Goal: Task Accomplishment & Management: Use online tool/utility

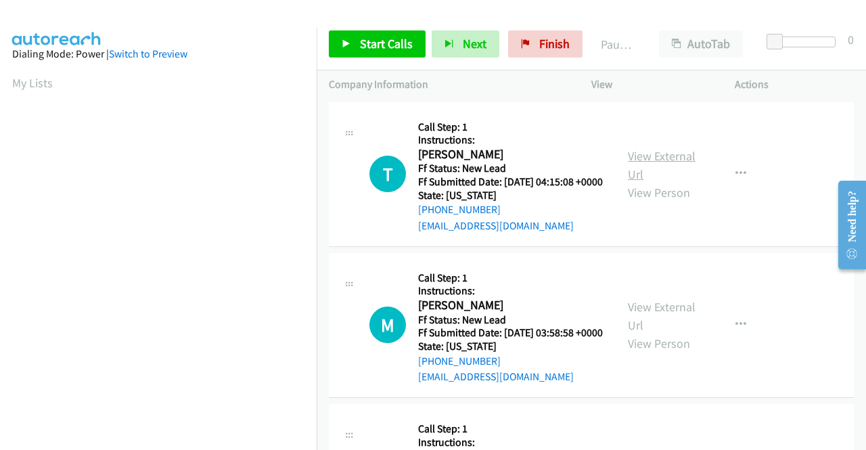
click at [635, 165] on link "View External Url" at bounding box center [662, 165] width 68 height 34
click at [659, 319] on link "View External Url" at bounding box center [662, 316] width 68 height 34
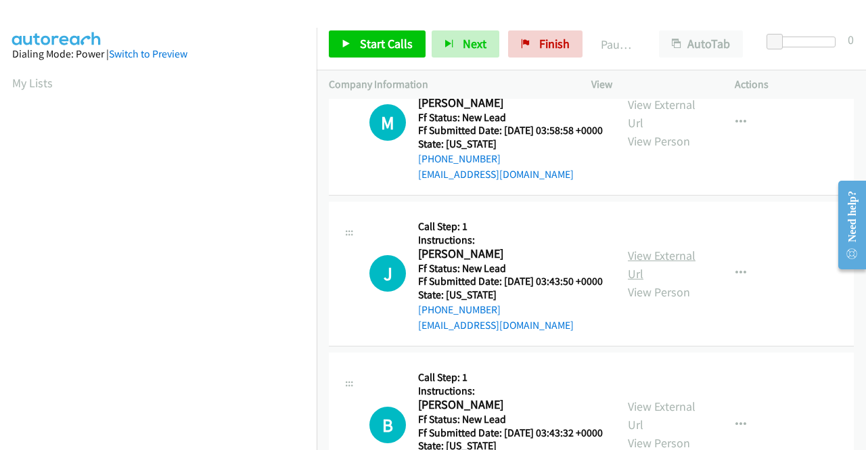
scroll to position [203, 0]
click at [655, 281] on link "View External Url" at bounding box center [662, 264] width 68 height 34
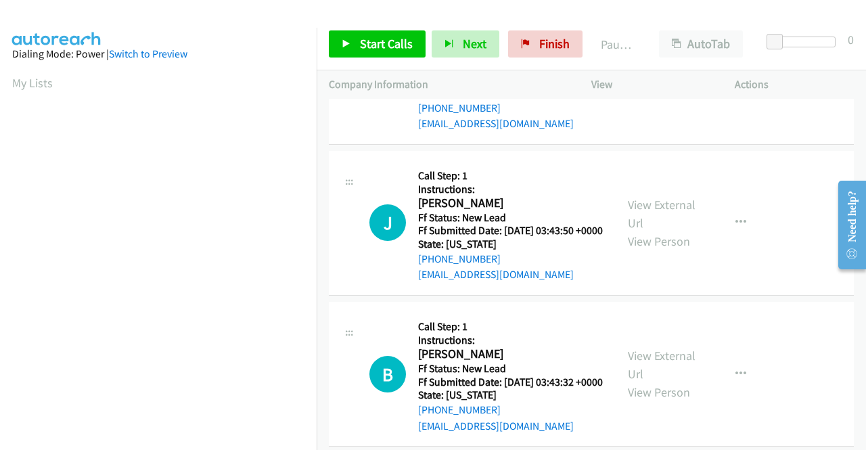
scroll to position [338, 0]
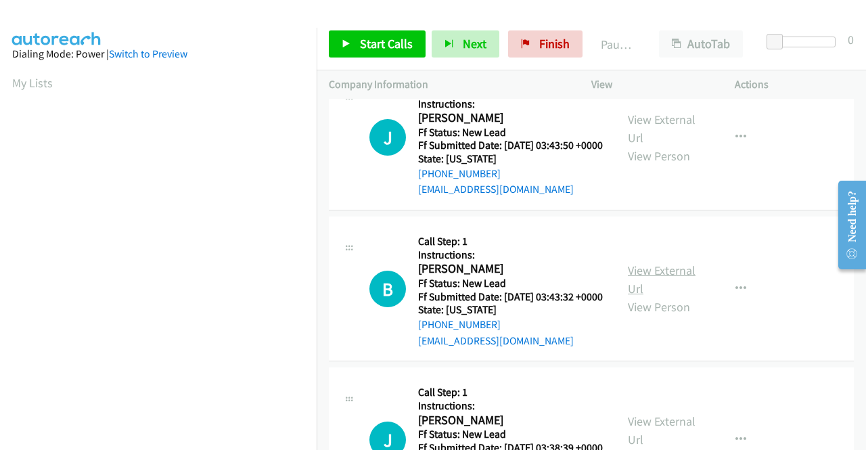
click at [644, 296] on link "View External Url" at bounding box center [662, 280] width 68 height 34
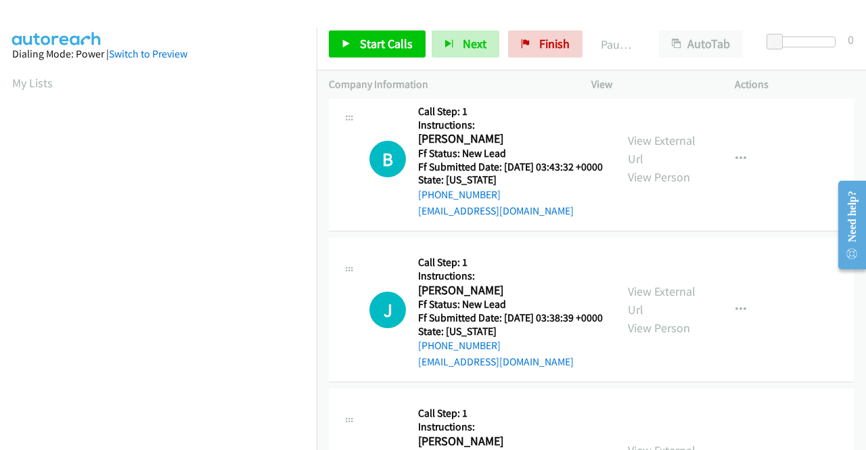
scroll to position [474, 0]
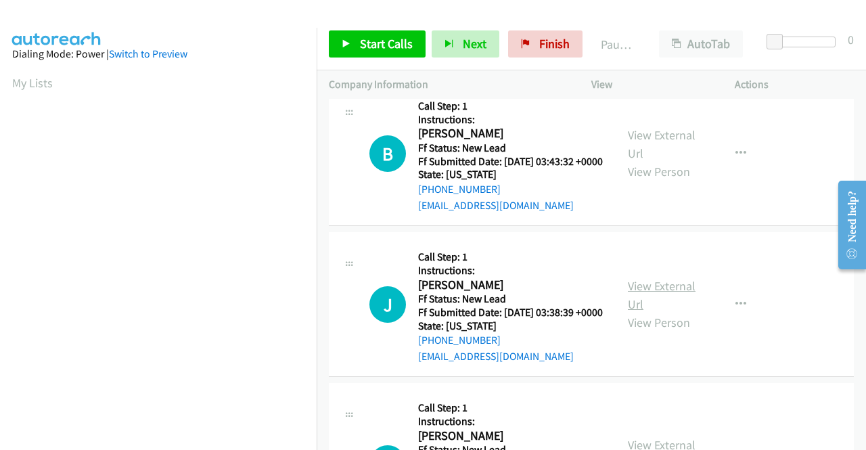
click at [650, 312] on link "View External Url" at bounding box center [662, 295] width 68 height 34
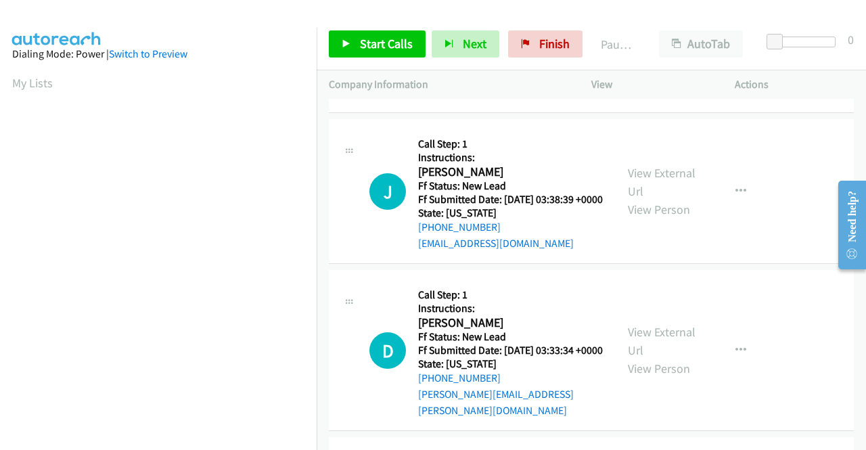
scroll to position [677, 0]
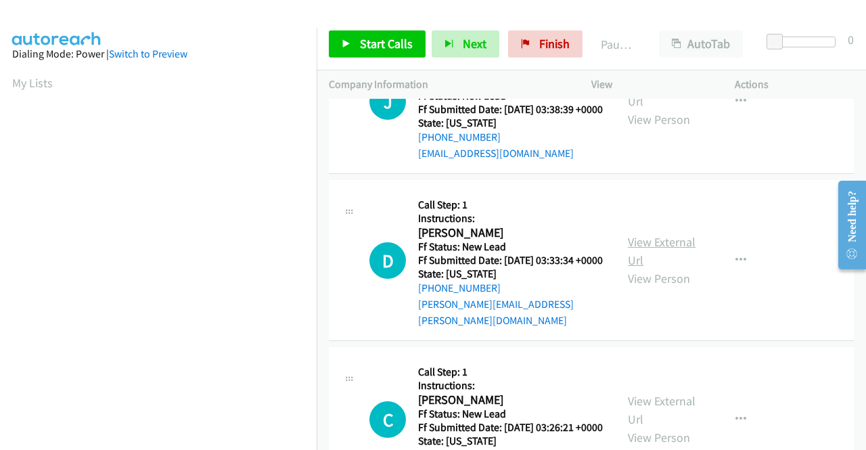
click at [639, 268] on link "View External Url" at bounding box center [662, 251] width 68 height 34
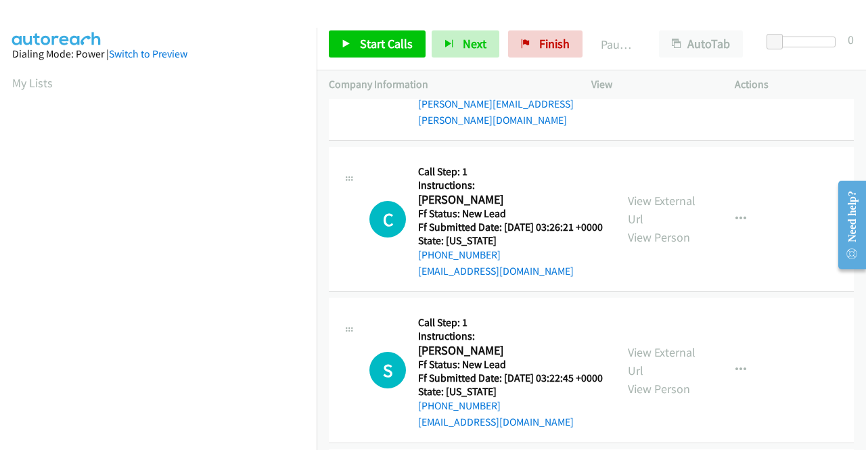
scroll to position [880, 0]
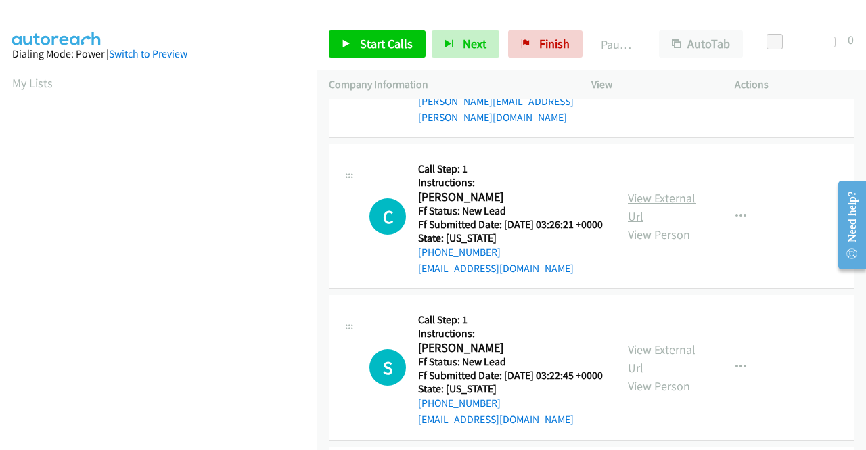
click at [652, 224] on link "View External Url" at bounding box center [662, 207] width 68 height 34
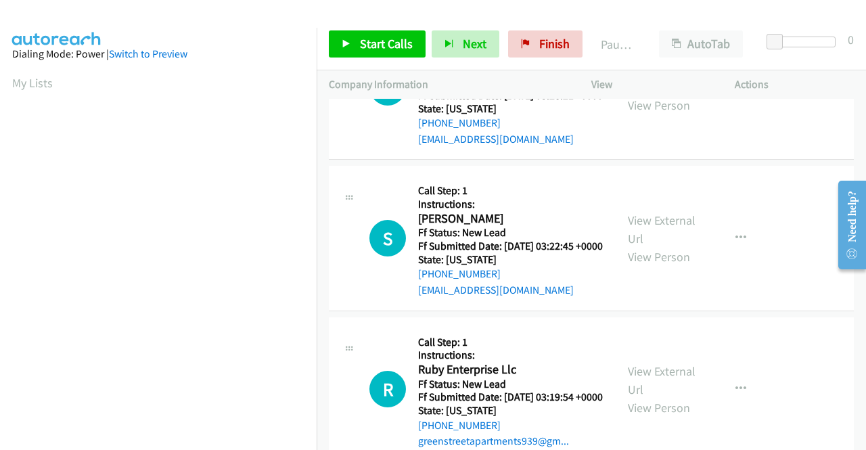
scroll to position [1015, 0]
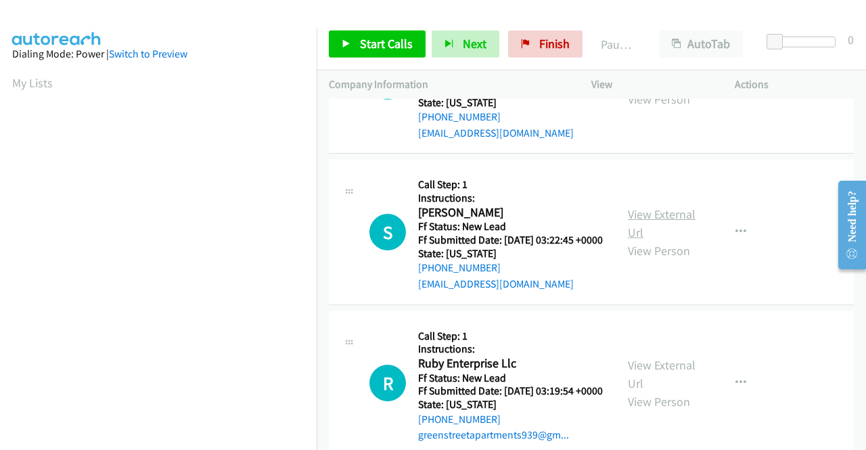
click at [655, 240] on link "View External Url" at bounding box center [662, 223] width 68 height 34
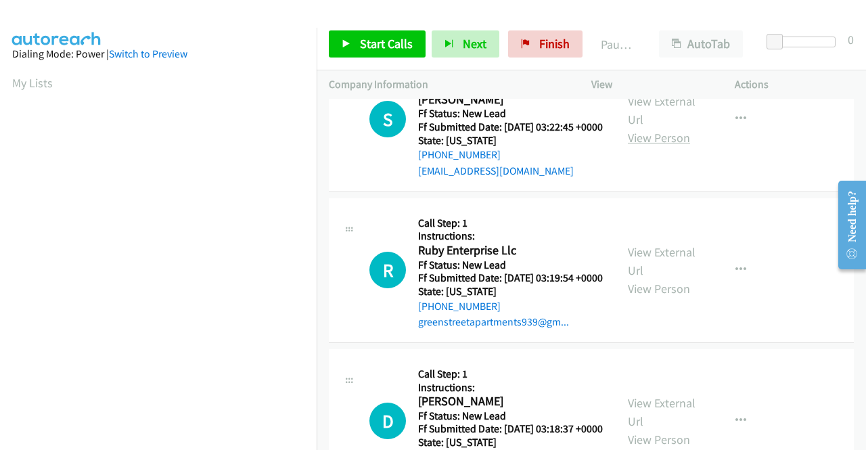
scroll to position [1150, 0]
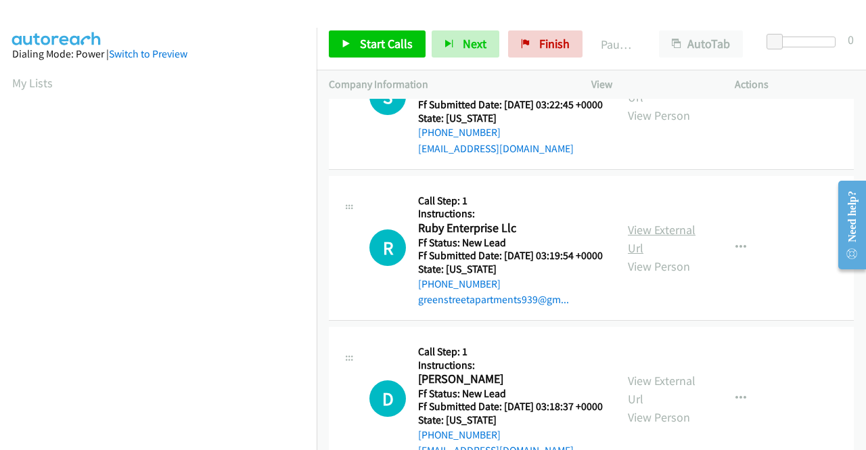
click at [656, 256] on link "View External Url" at bounding box center [662, 239] width 68 height 34
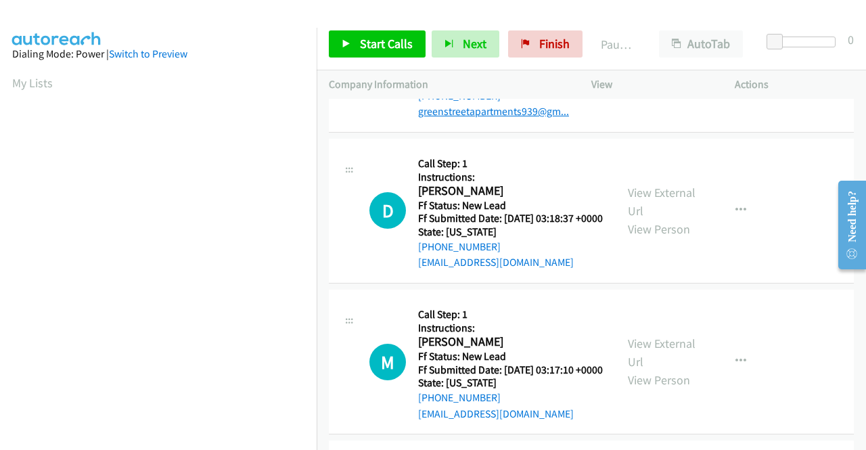
scroll to position [1353, 0]
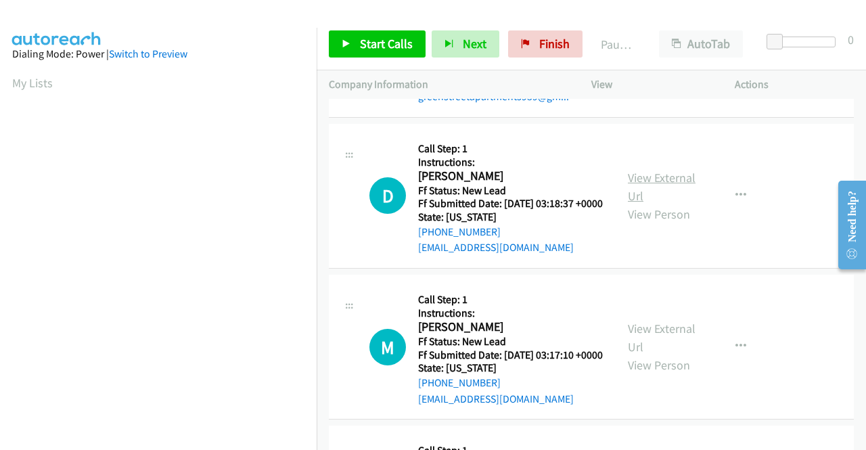
click at [647, 204] on link "View External Url" at bounding box center [662, 187] width 68 height 34
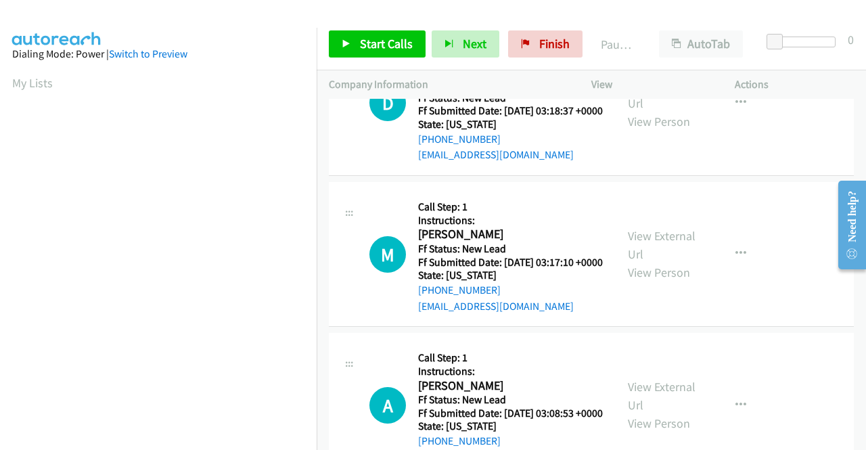
scroll to position [1488, 0]
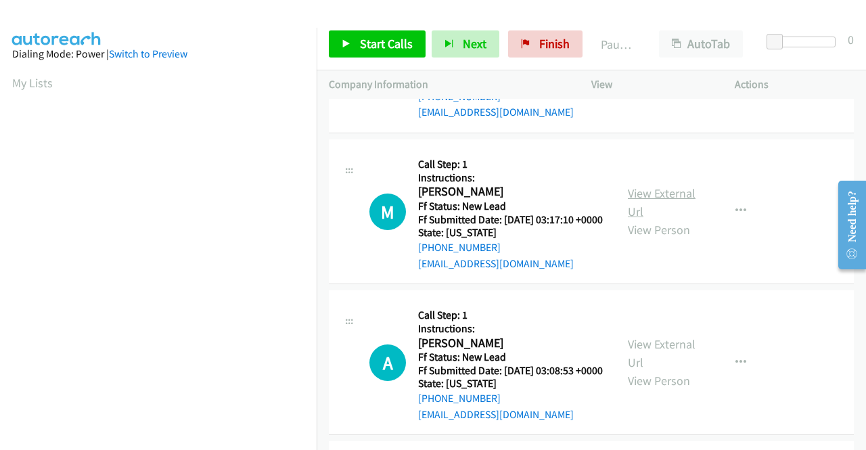
click at [643, 219] on link "View External Url" at bounding box center [662, 202] width 68 height 34
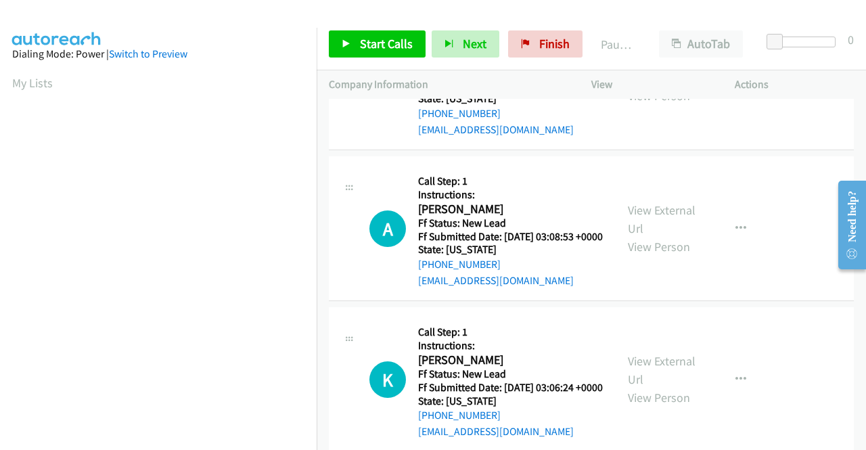
scroll to position [1624, 0]
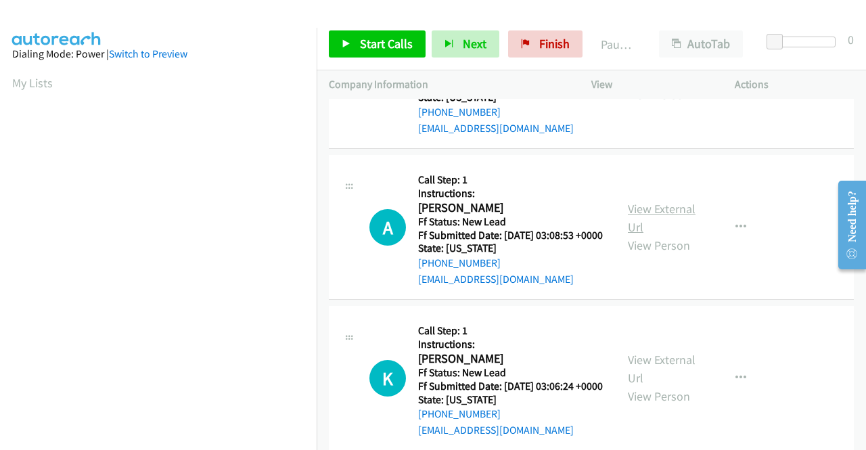
click at [645, 235] on link "View External Url" at bounding box center [662, 218] width 68 height 34
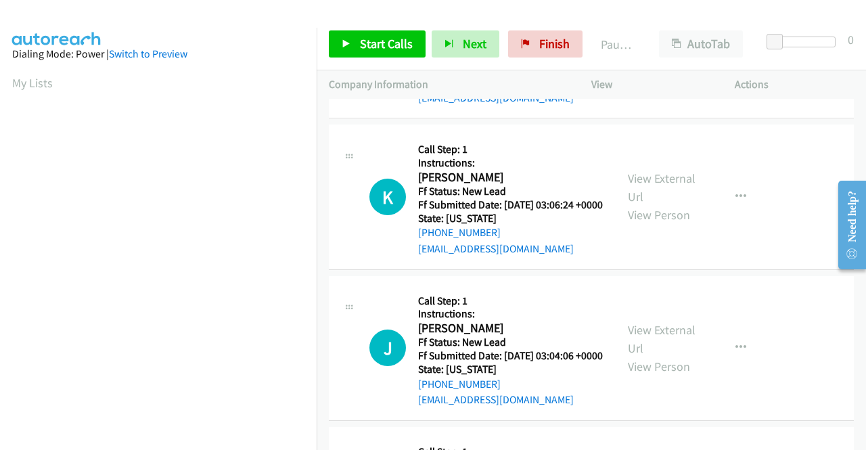
scroll to position [1827, 0]
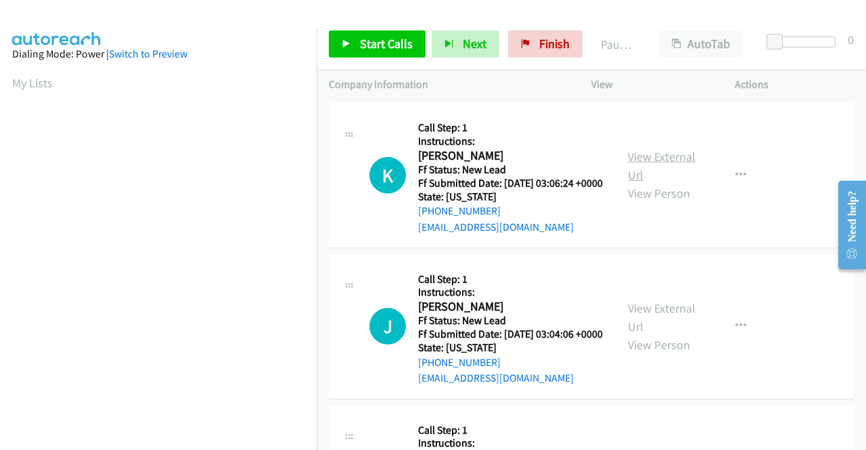
click at [643, 183] on link "View External Url" at bounding box center [662, 166] width 68 height 34
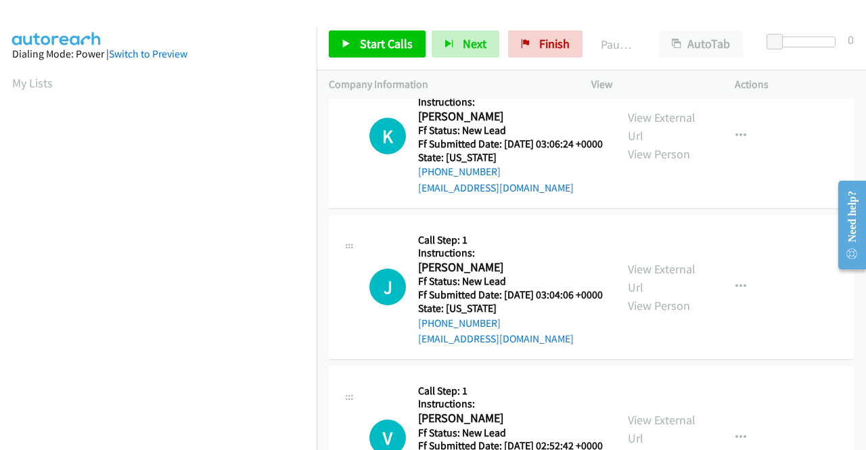
scroll to position [1894, 0]
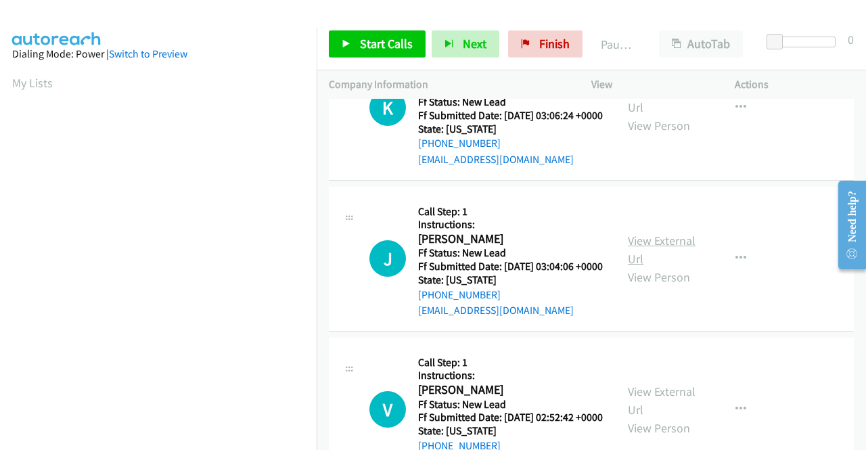
click at [644, 267] on link "View External Url" at bounding box center [662, 250] width 68 height 34
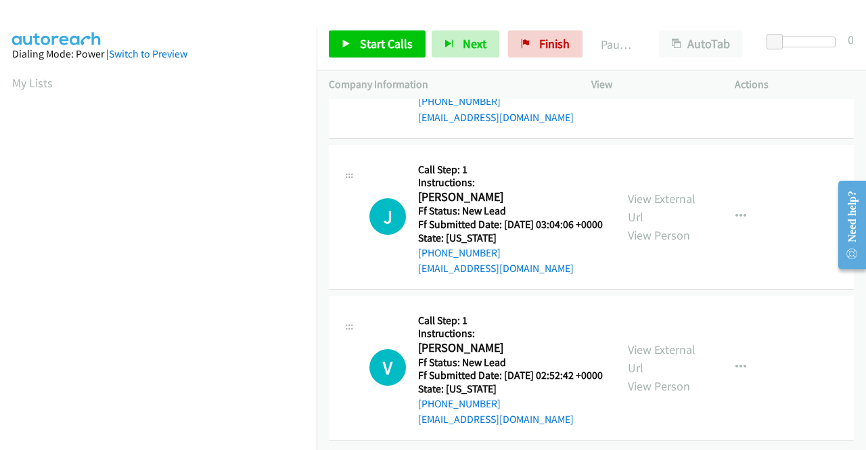
scroll to position [2127, 0]
click at [667, 342] on link "View External Url" at bounding box center [662, 359] width 68 height 34
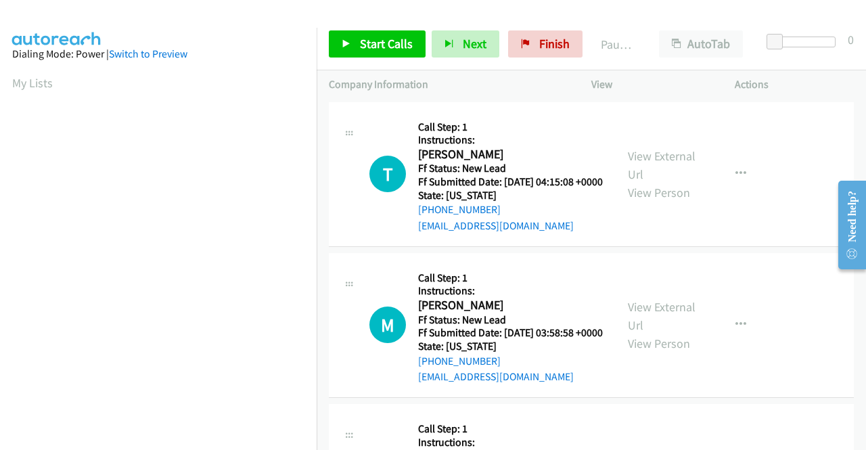
scroll to position [309, 0]
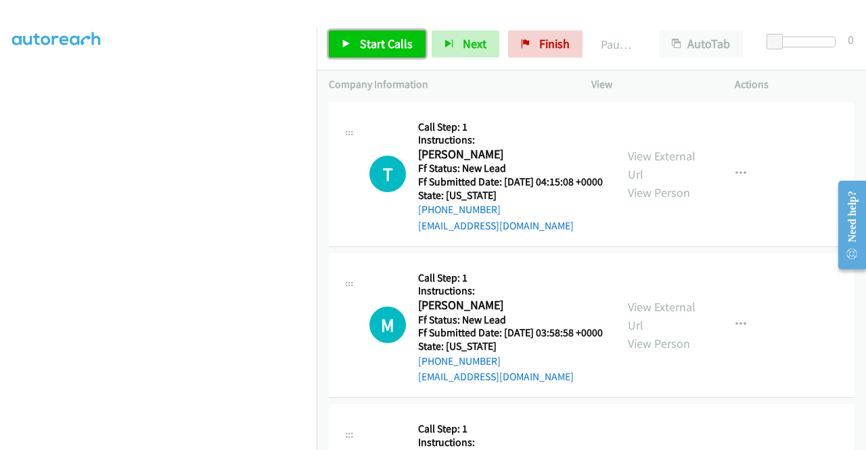
click at [393, 37] on span "Start Calls" at bounding box center [386, 44] width 53 height 16
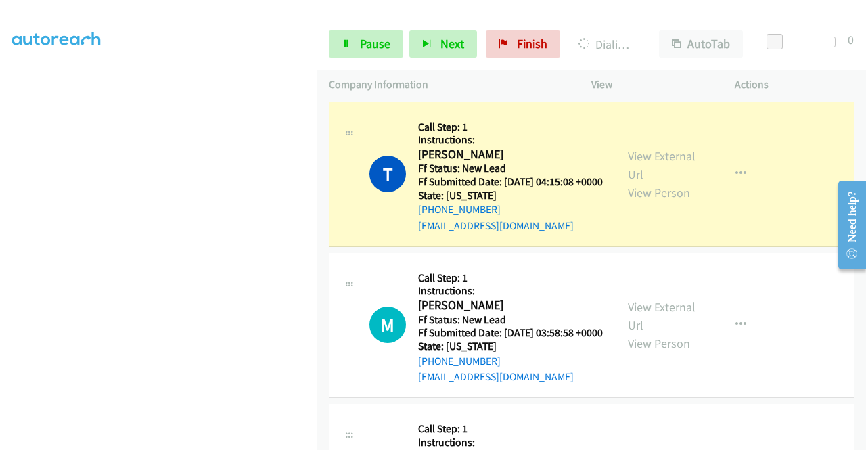
scroll to position [0, 0]
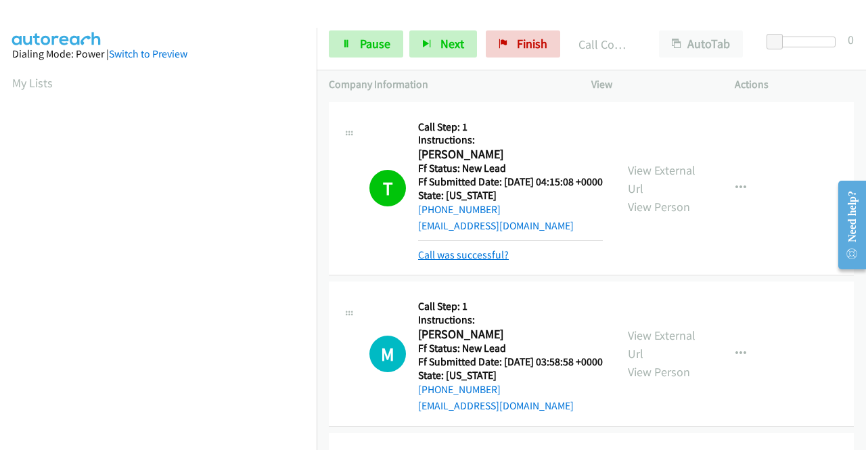
click at [444, 261] on link "Call was successful?" at bounding box center [463, 254] width 91 height 13
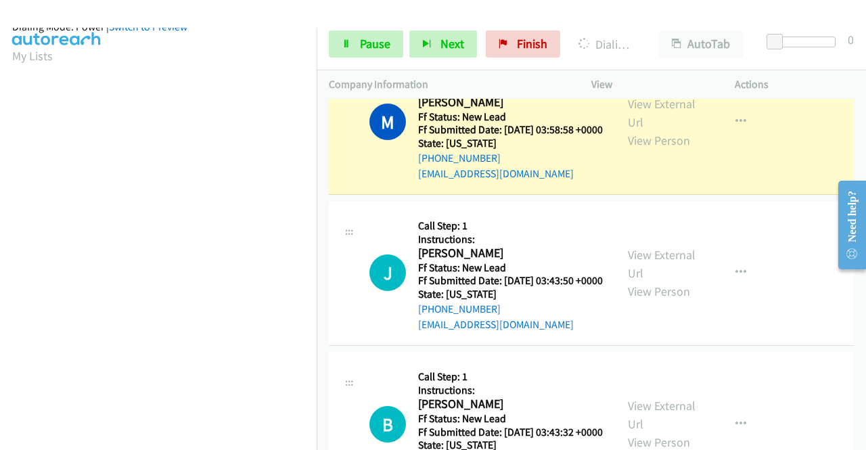
scroll to position [309, 0]
click at [365, 33] on link "Pause" at bounding box center [366, 43] width 74 height 27
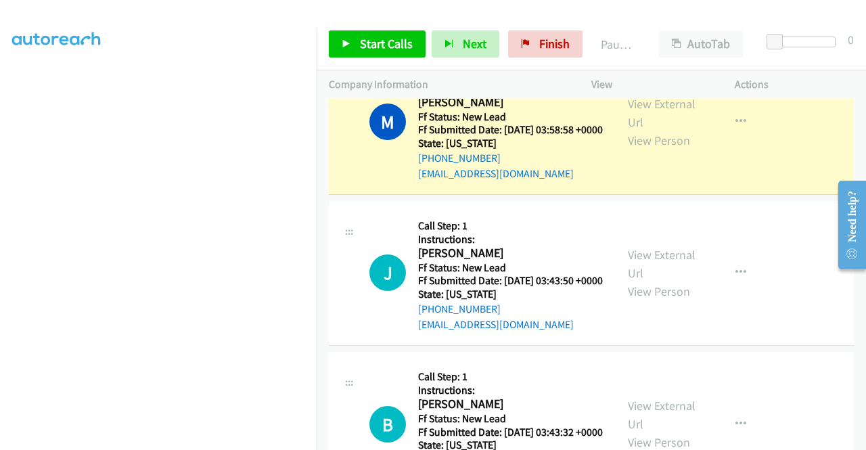
scroll to position [0, 0]
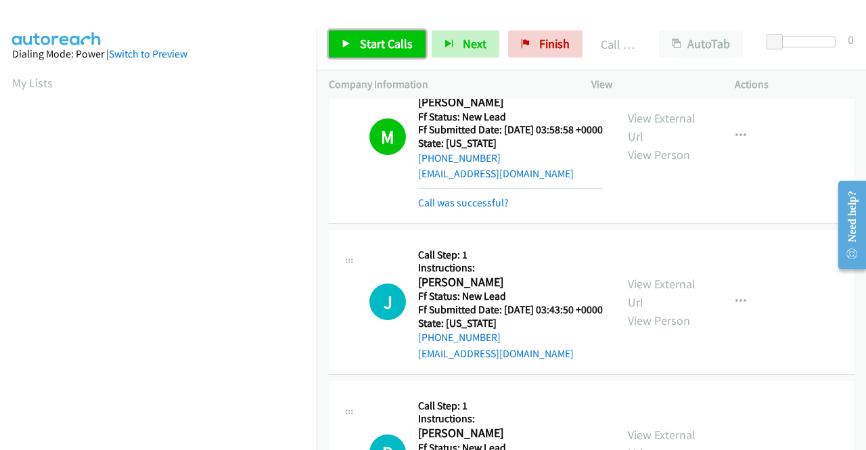
click at [377, 39] on span "Start Calls" at bounding box center [386, 44] width 53 height 16
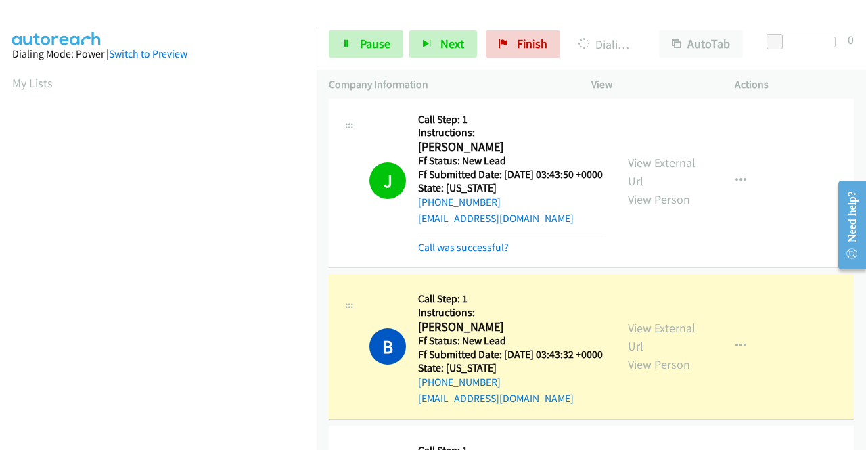
click at [451, 133] on div "Callback Scheduled Call Step: 1 Instructions: Jason Ficociello America/New_York…" at bounding box center [510, 181] width 185 height 149
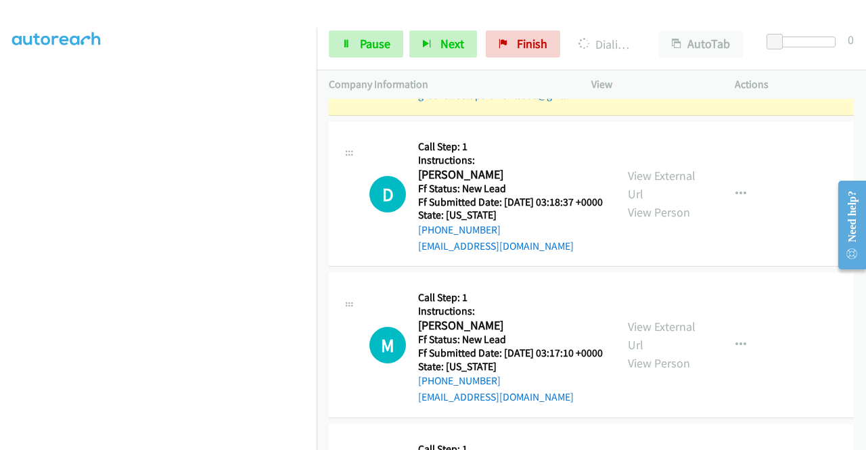
scroll to position [309, 0]
click at [364, 44] on span "Pause" at bounding box center [375, 44] width 30 height 16
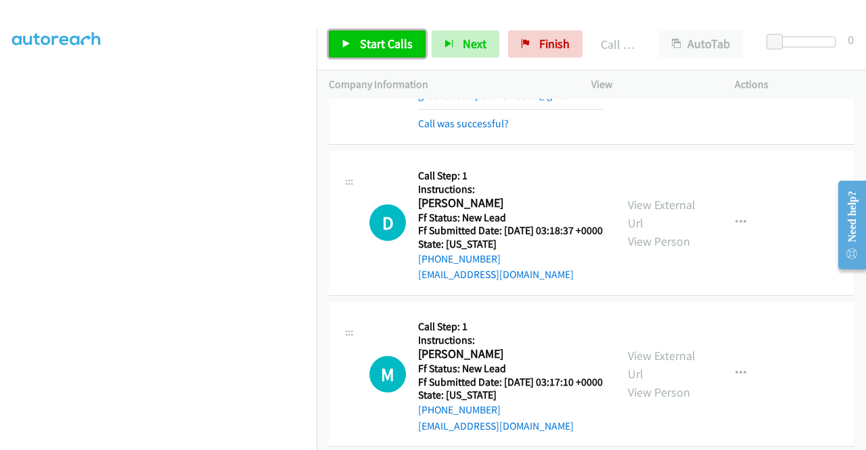
click at [402, 52] on link "Start Calls" at bounding box center [377, 43] width 97 height 27
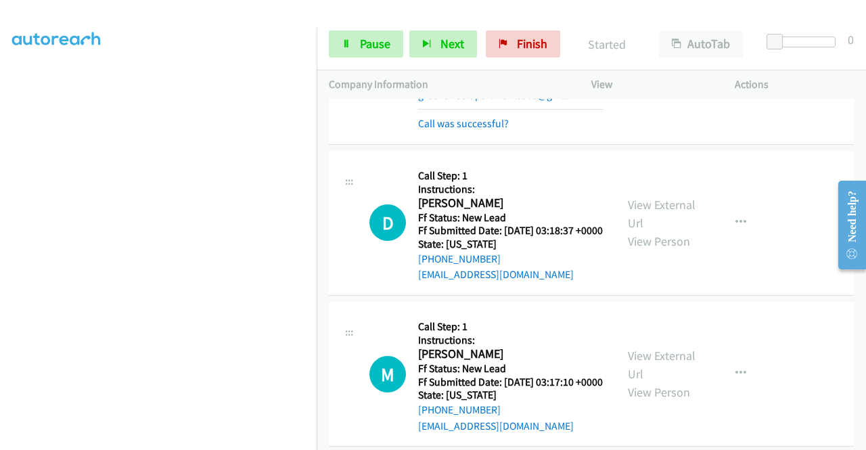
click at [485, 132] on div "Call was successful?" at bounding box center [510, 124] width 185 height 16
click at [488, 130] on link "Call was successful?" at bounding box center [463, 123] width 91 height 13
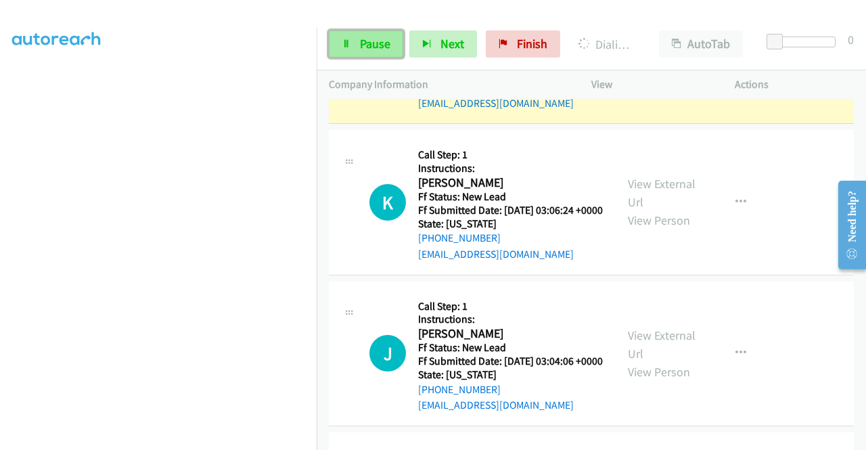
click at [380, 46] on span "Pause" at bounding box center [375, 44] width 30 height 16
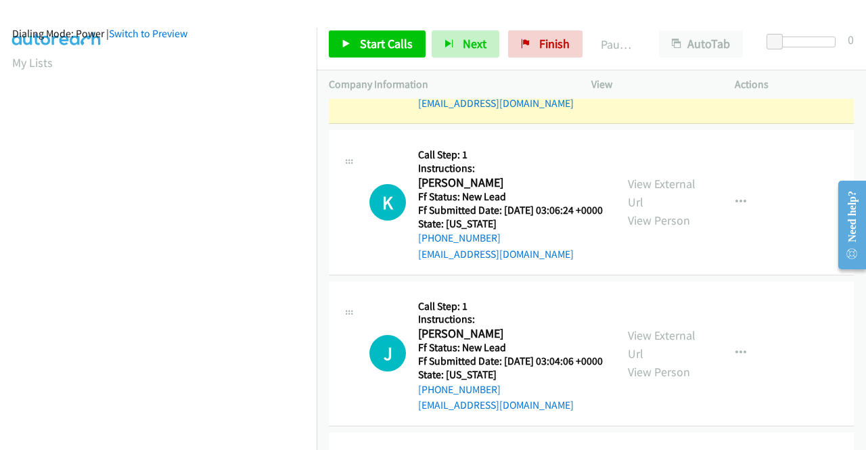
scroll to position [0, 0]
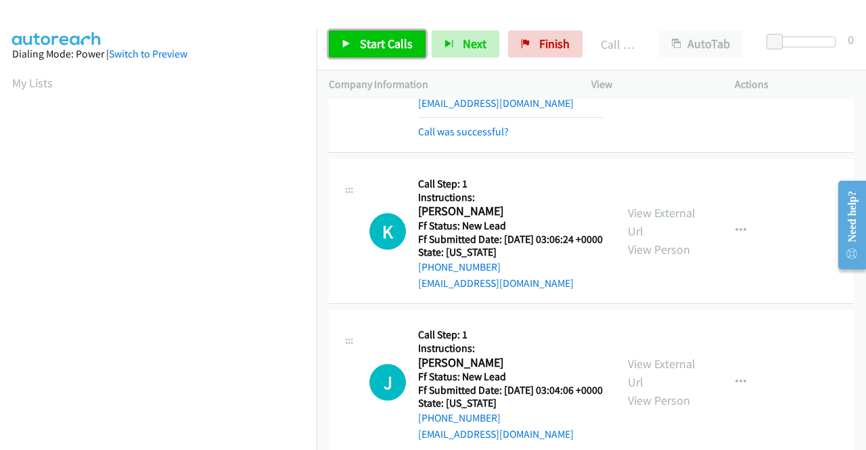
click at [401, 39] on span "Start Calls" at bounding box center [386, 44] width 53 height 16
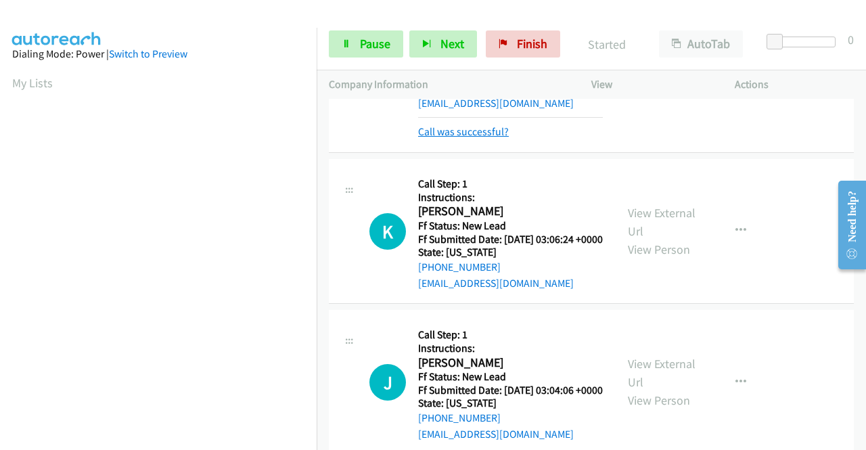
click at [474, 138] on link "Call was successful?" at bounding box center [463, 131] width 91 height 13
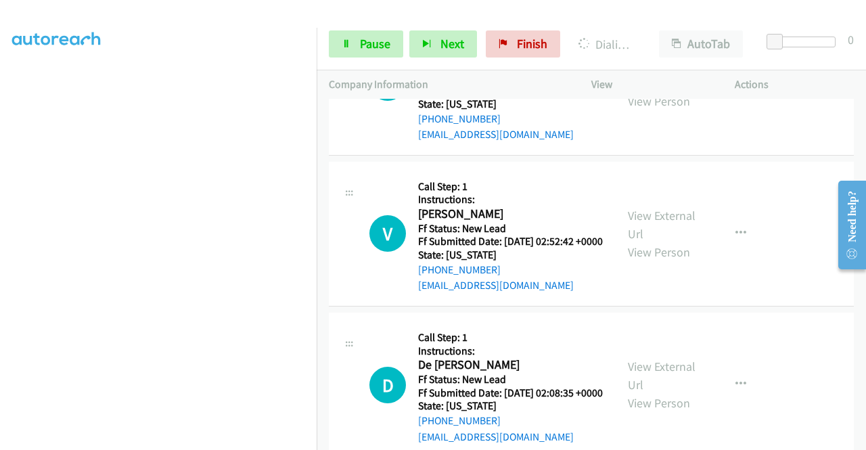
scroll to position [2233, 0]
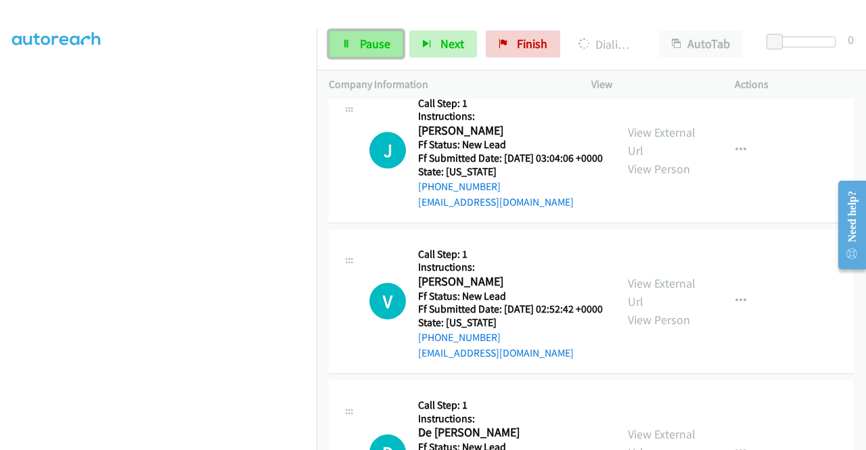
click at [371, 35] on link "Pause" at bounding box center [366, 43] width 74 height 27
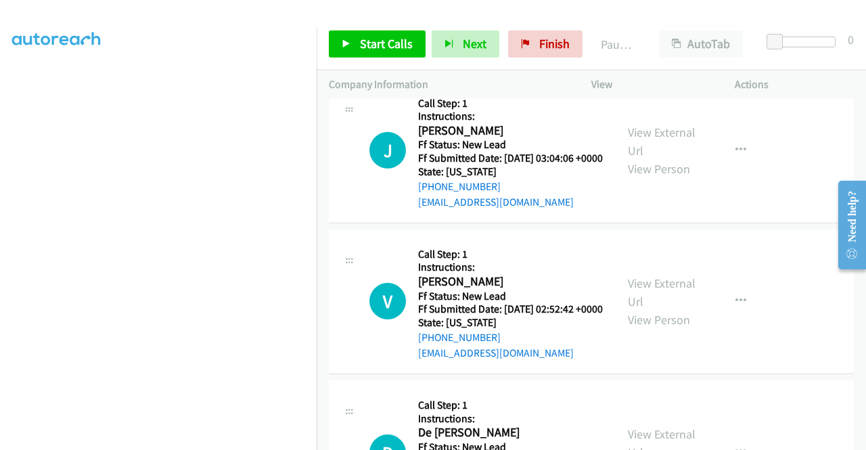
scroll to position [95, 0]
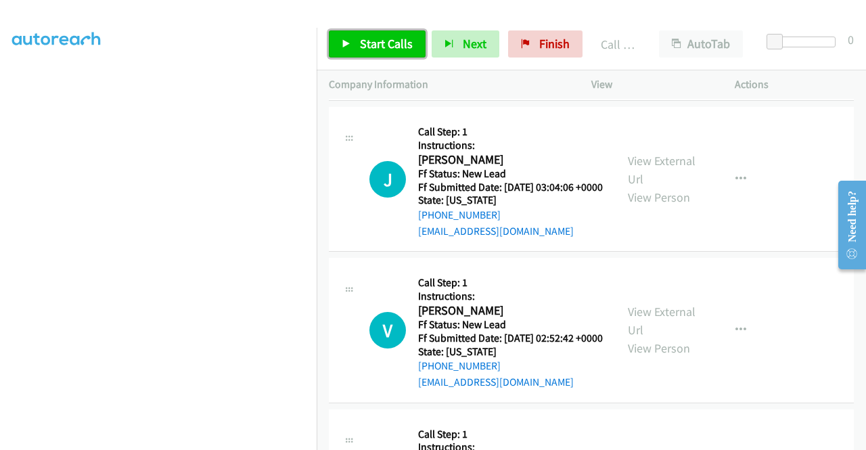
click at [391, 50] on span "Start Calls" at bounding box center [386, 44] width 53 height 16
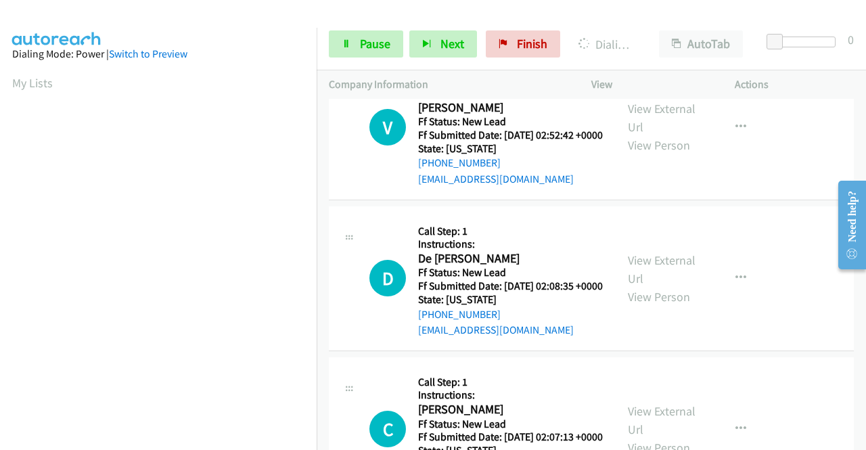
scroll to position [2504, 0]
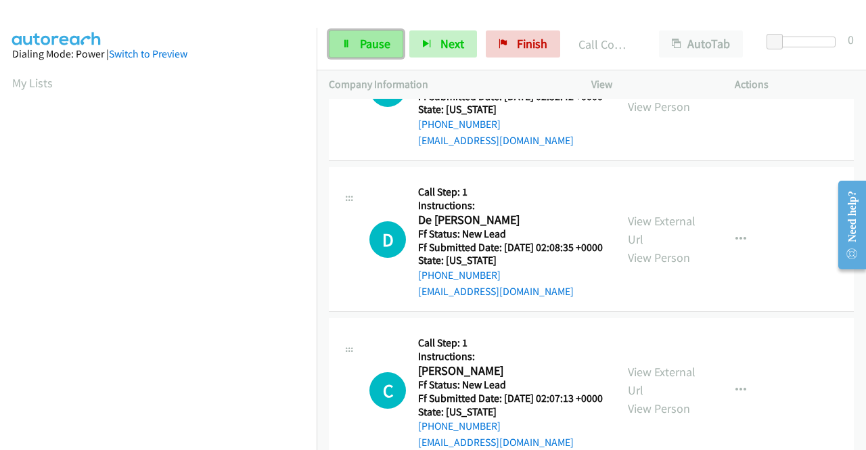
click at [363, 47] on span "Pause" at bounding box center [375, 44] width 30 height 16
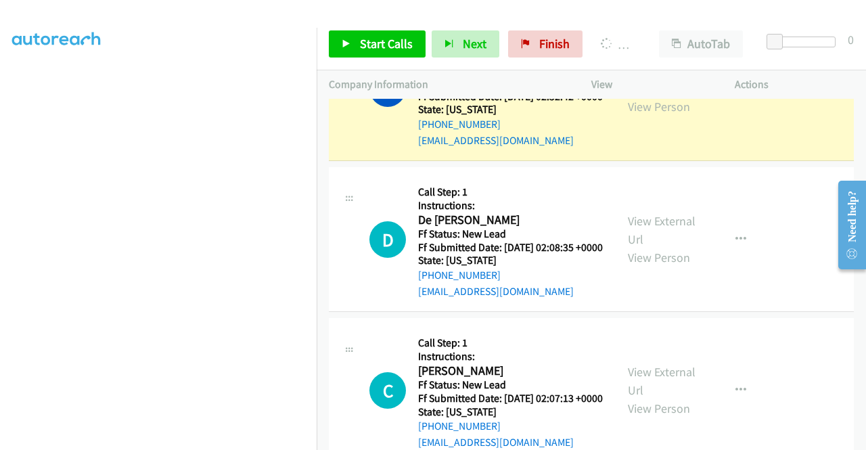
scroll to position [0, 0]
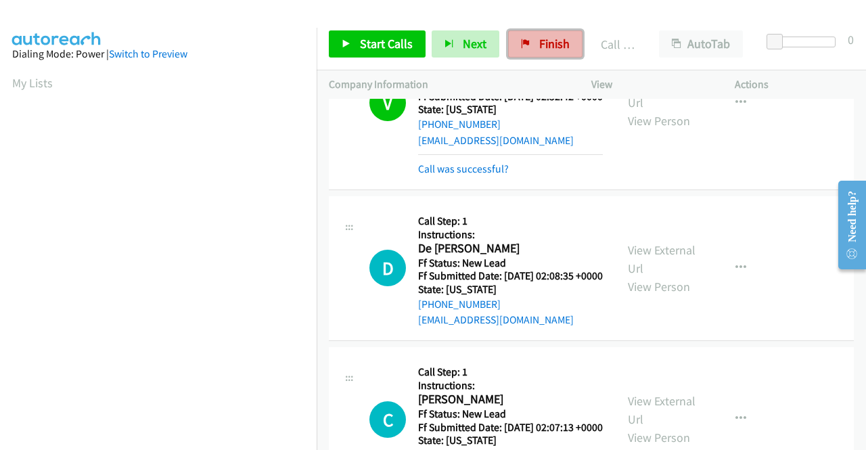
click at [539, 49] on span "Finish" at bounding box center [554, 44] width 30 height 16
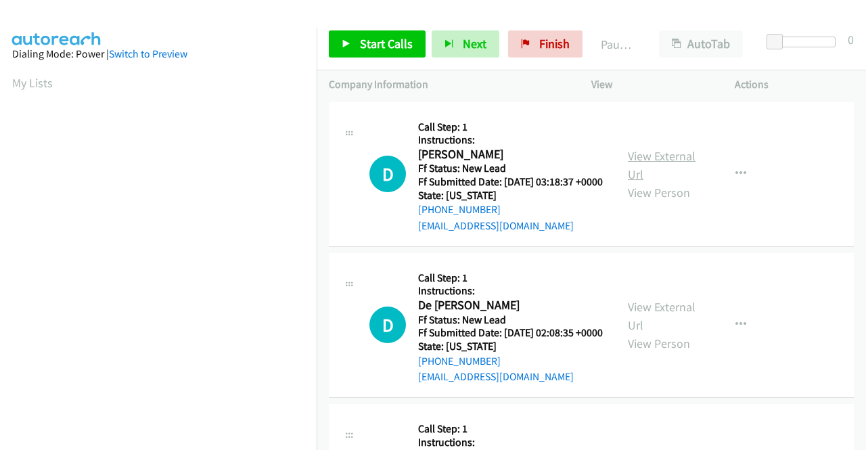
click at [659, 166] on link "View External Url" at bounding box center [662, 165] width 68 height 34
click at [640, 321] on link "View External Url" at bounding box center [662, 316] width 68 height 34
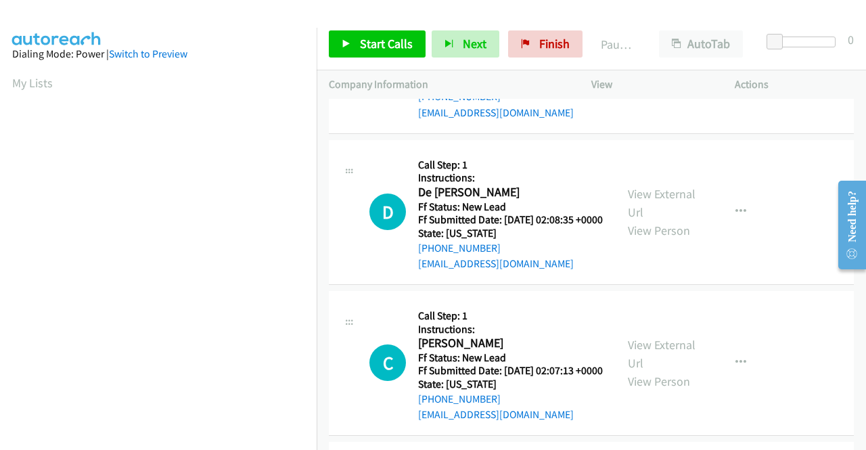
scroll to position [135, 0]
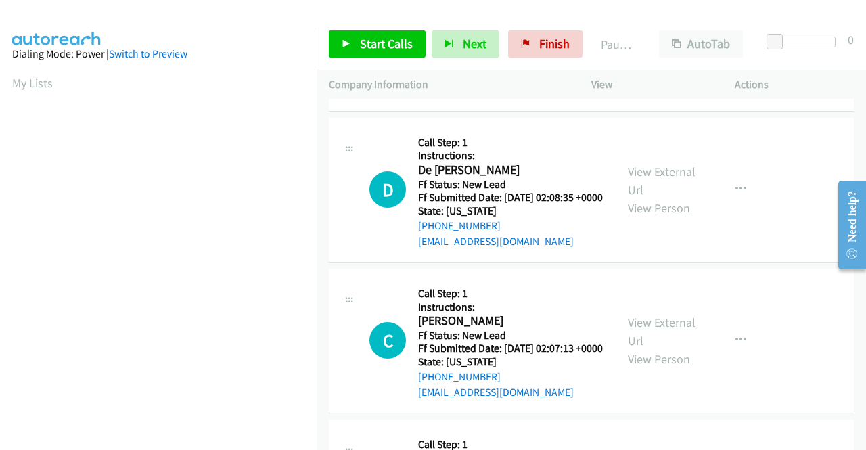
click at [663, 348] on link "View External Url" at bounding box center [662, 332] width 68 height 34
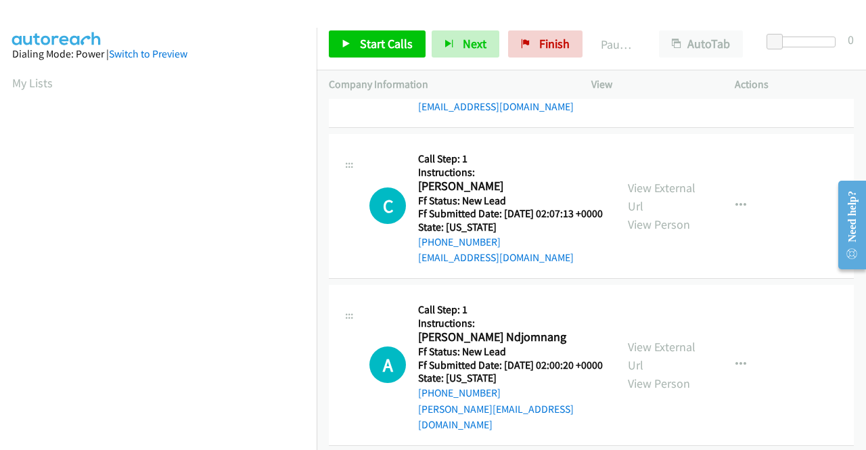
scroll to position [271, 0]
click at [679, 392] on div "View External Url View Person" at bounding box center [663, 364] width 70 height 55
click at [681, 372] on link "View External Url" at bounding box center [662, 355] width 68 height 34
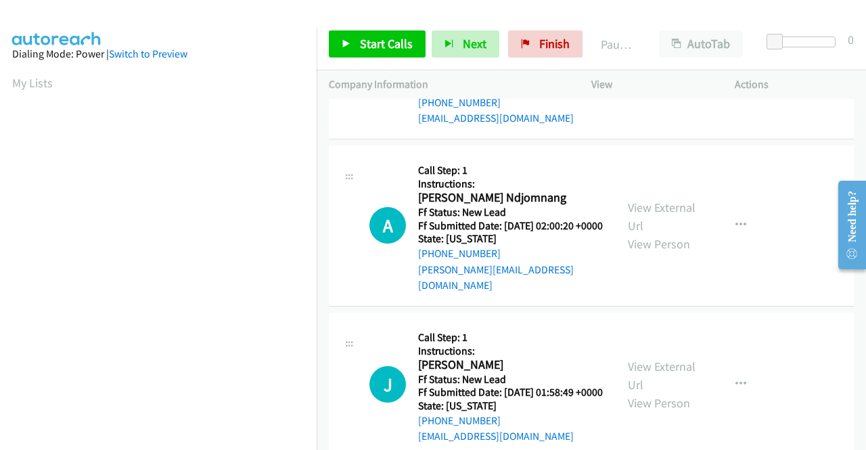
scroll to position [474, 0]
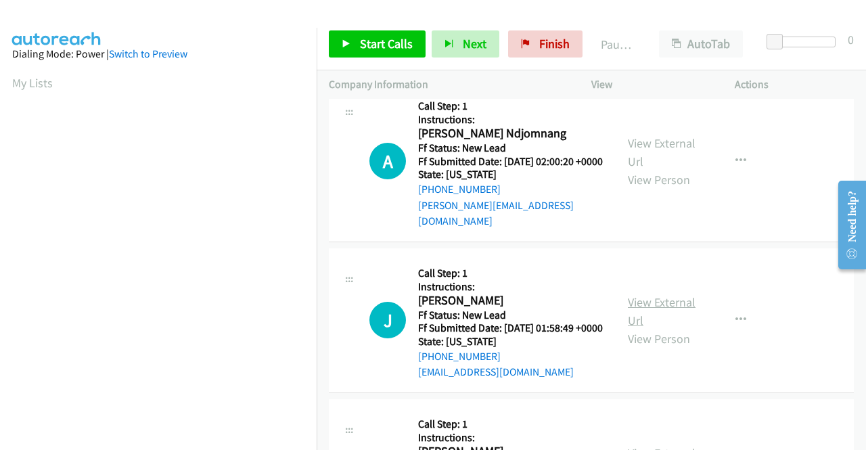
click at [658, 328] on link "View External Url" at bounding box center [662, 311] width 68 height 34
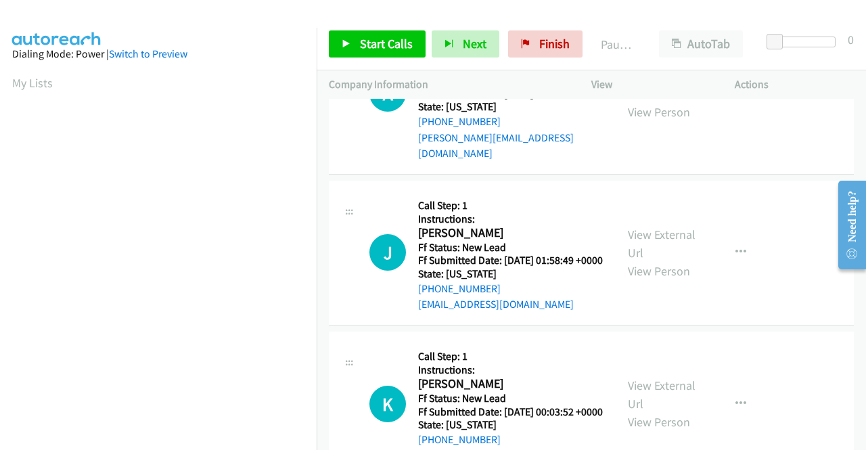
scroll to position [609, 0]
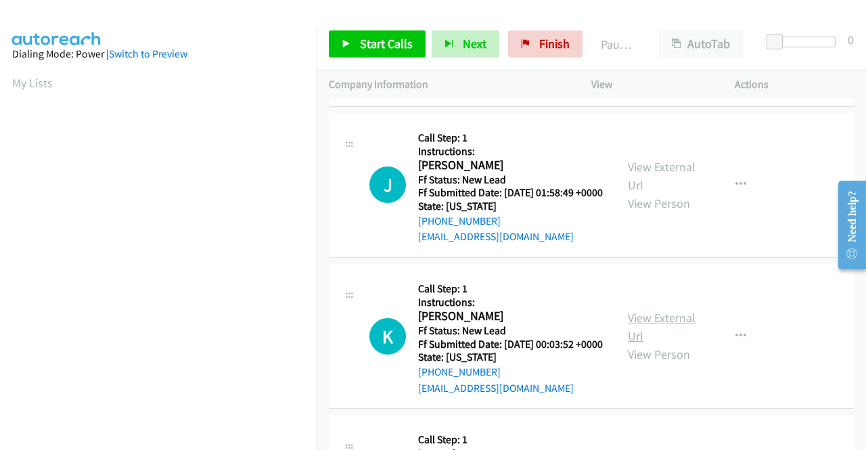
click at [631, 344] on link "View External Url" at bounding box center [662, 327] width 68 height 34
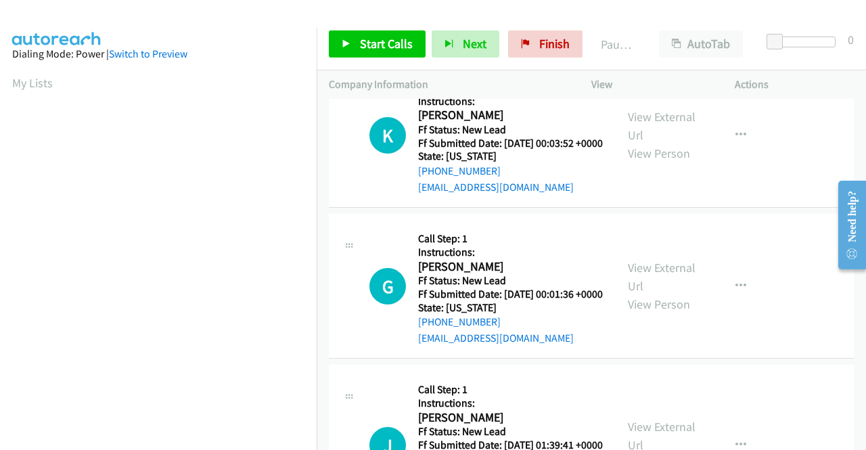
scroll to position [812, 0]
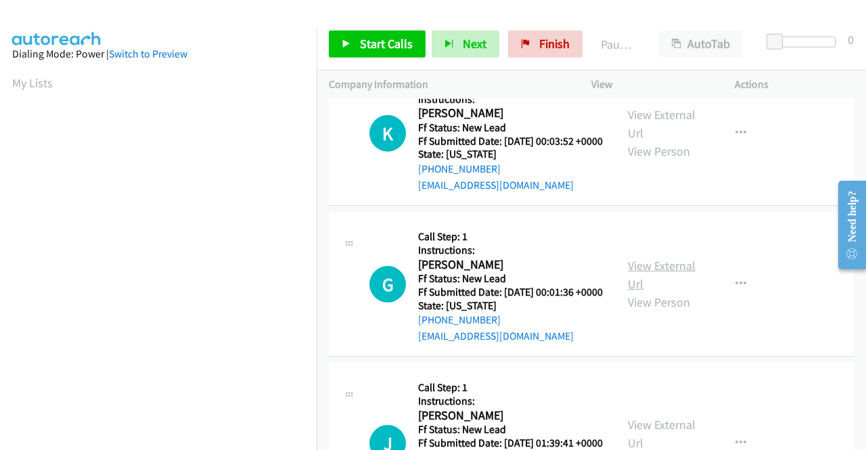
click at [632, 292] on link "View External Url" at bounding box center [662, 275] width 68 height 34
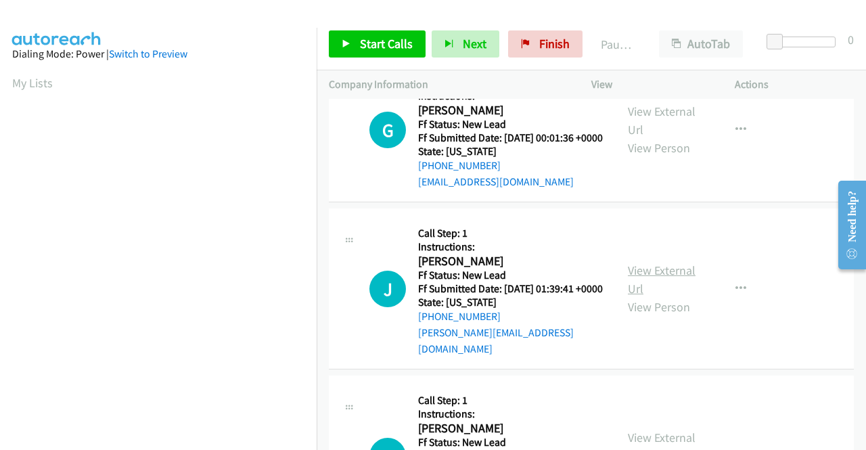
scroll to position [1015, 0]
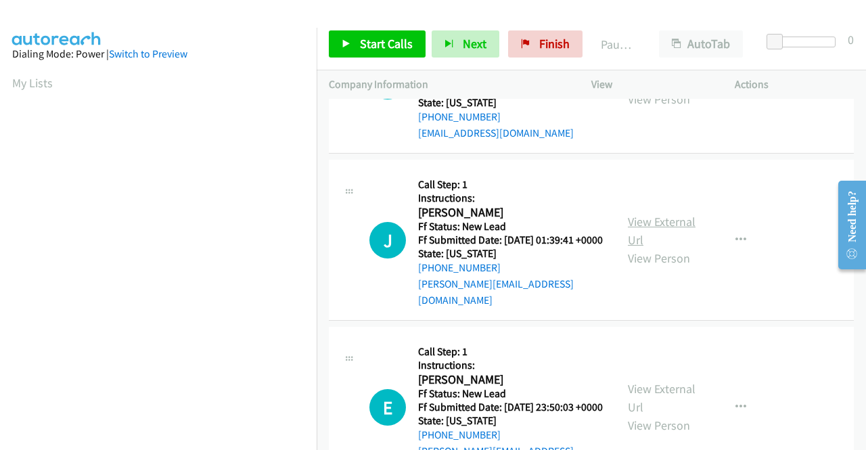
click at [643, 248] on link "View External Url" at bounding box center [662, 231] width 68 height 34
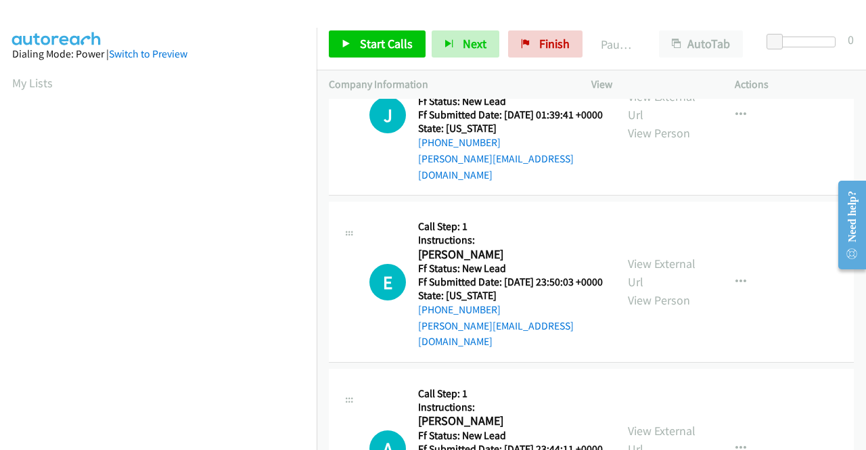
scroll to position [1150, 0]
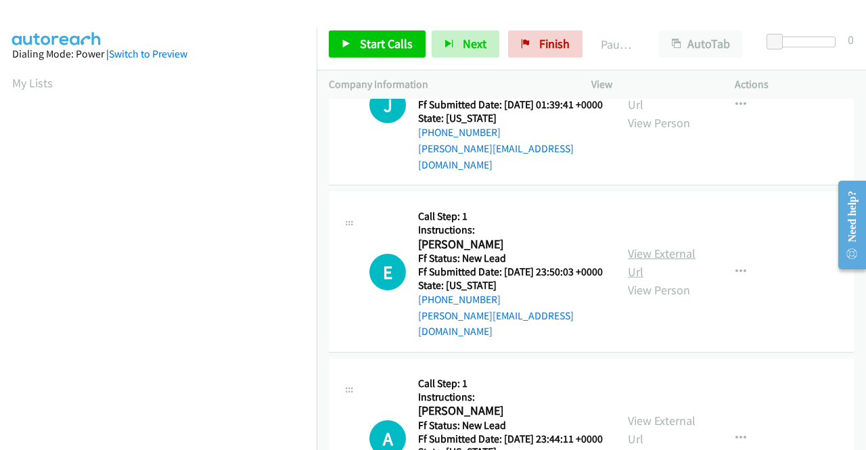
click at [636, 279] on link "View External Url" at bounding box center [662, 263] width 68 height 34
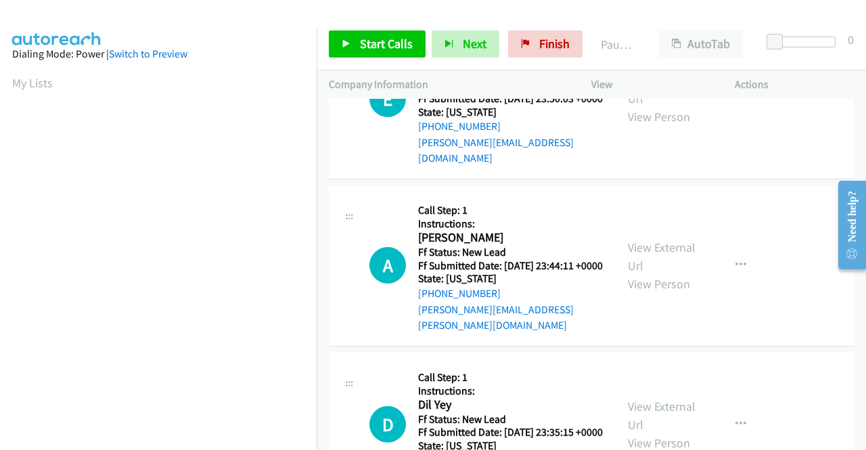
scroll to position [1353, 0]
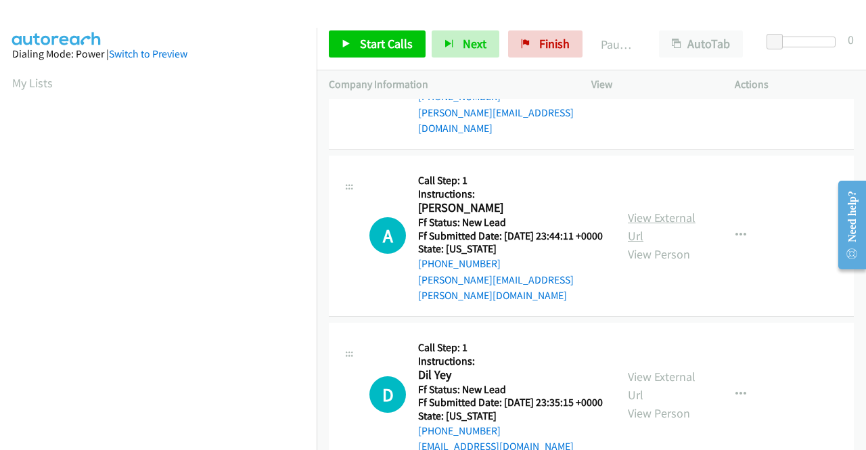
click at [668, 244] on link "View External Url" at bounding box center [662, 227] width 68 height 34
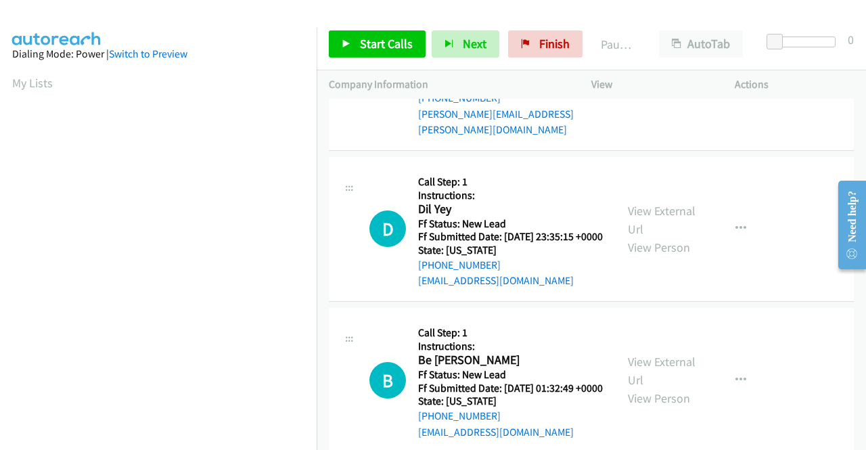
scroll to position [1556, 0]
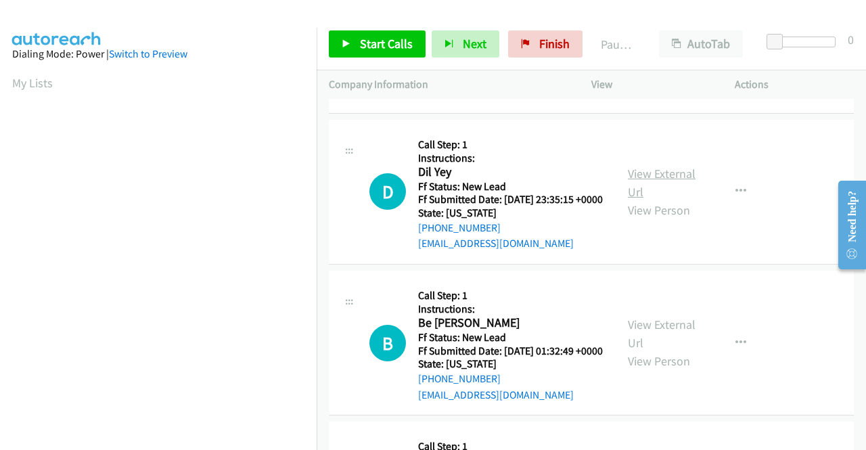
click at [636, 200] on link "View External Url" at bounding box center [662, 183] width 68 height 34
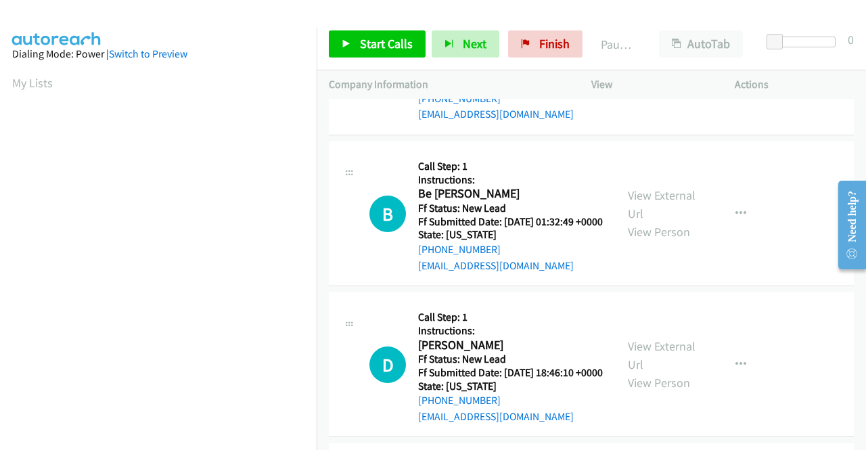
scroll to position [1691, 0]
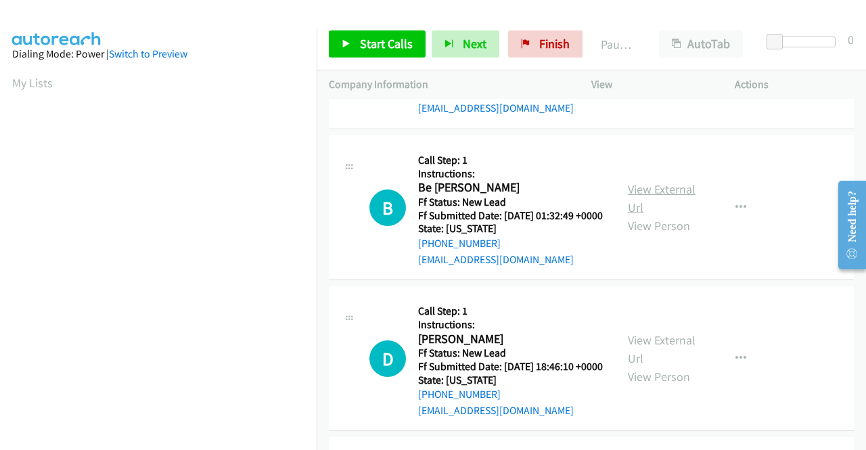
click at [637, 215] on link "View External Url" at bounding box center [662, 198] width 68 height 34
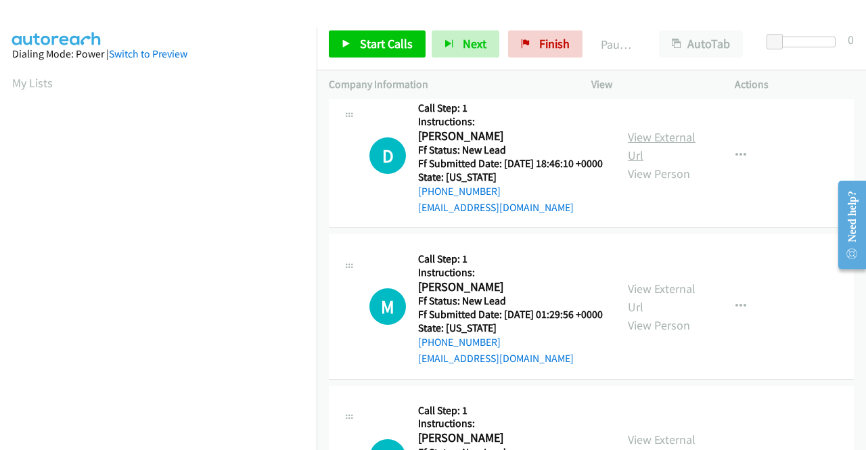
click at [635, 163] on link "View External Url" at bounding box center [662, 146] width 68 height 34
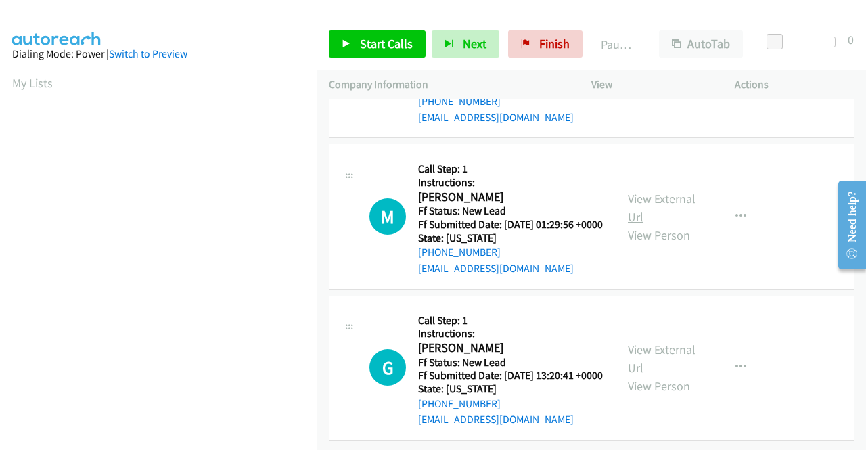
scroll to position [2030, 0]
click at [647, 225] on link "View External Url" at bounding box center [662, 208] width 68 height 34
click at [658, 342] on link "View External Url" at bounding box center [662, 359] width 68 height 34
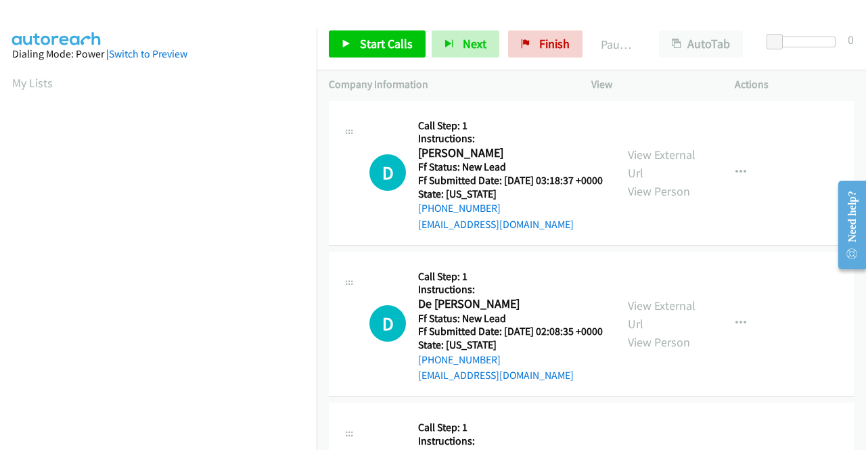
scroll to position [0, 0]
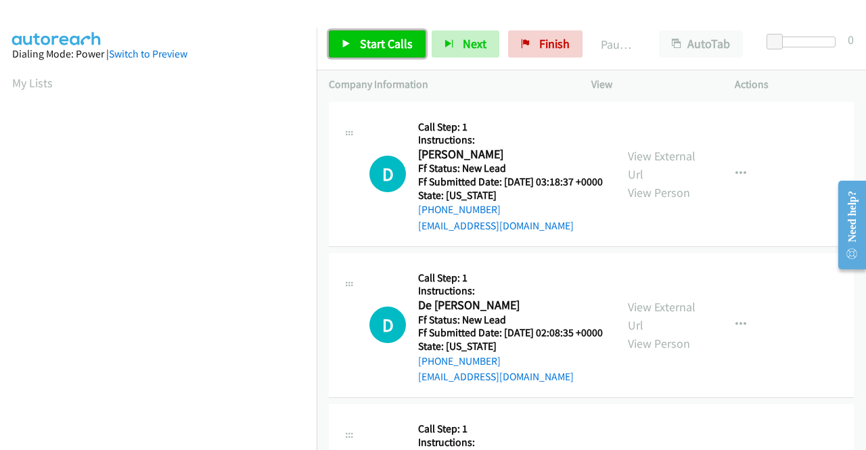
click at [374, 42] on span "Start Calls" at bounding box center [386, 44] width 53 height 16
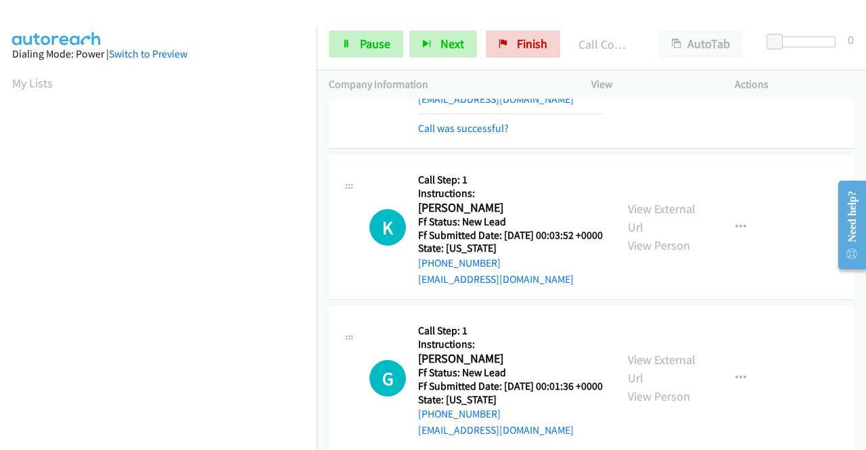
scroll to position [880, 0]
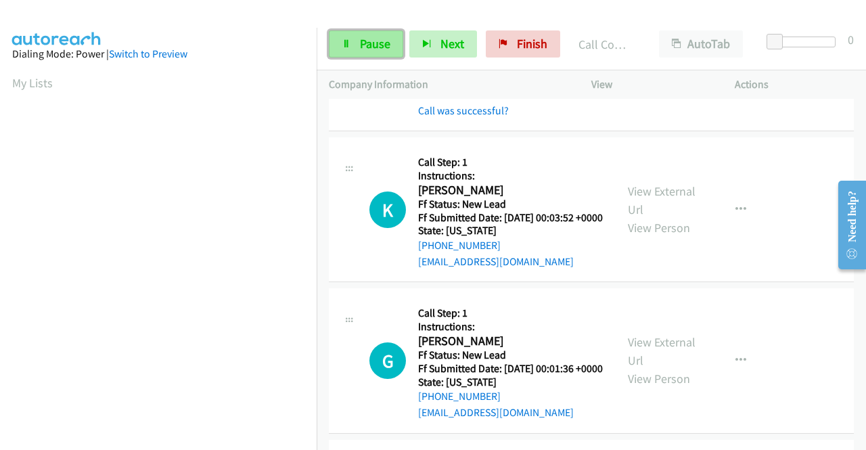
click at [382, 53] on link "Pause" at bounding box center [366, 43] width 74 height 27
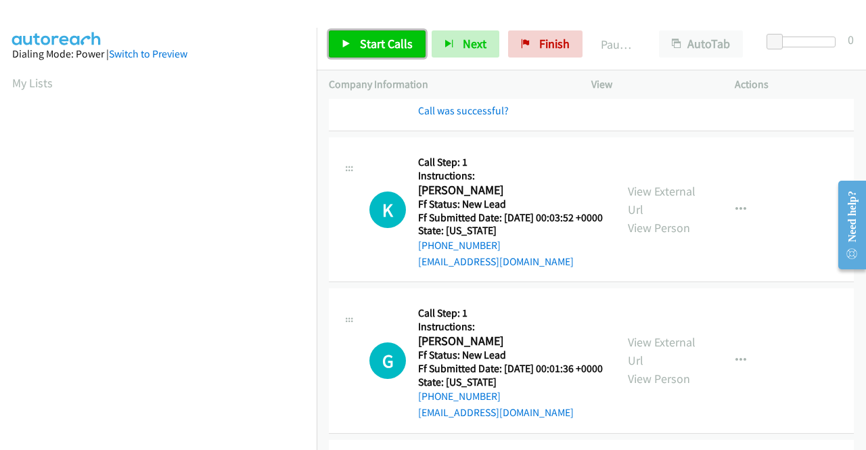
click at [382, 53] on link "Start Calls" at bounding box center [377, 43] width 97 height 27
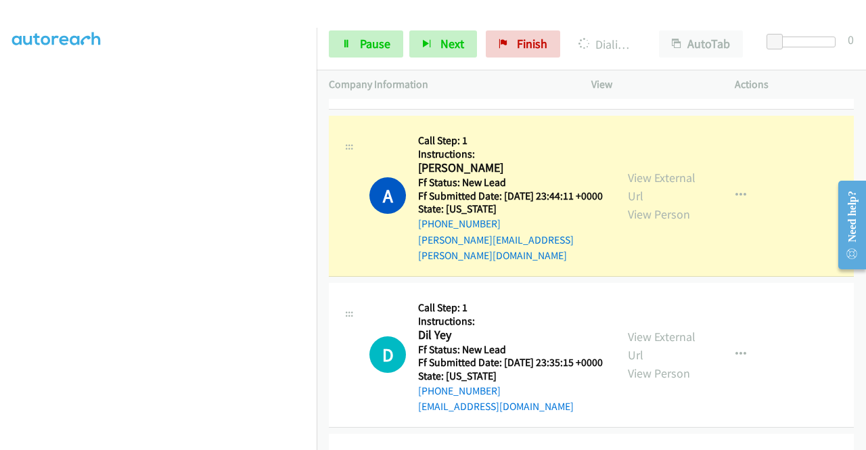
scroll to position [1691, 0]
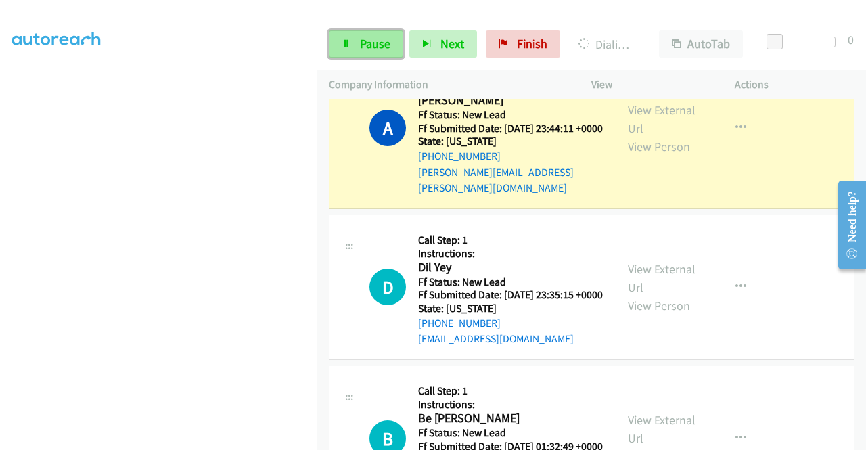
click at [369, 39] on span "Pause" at bounding box center [375, 44] width 30 height 16
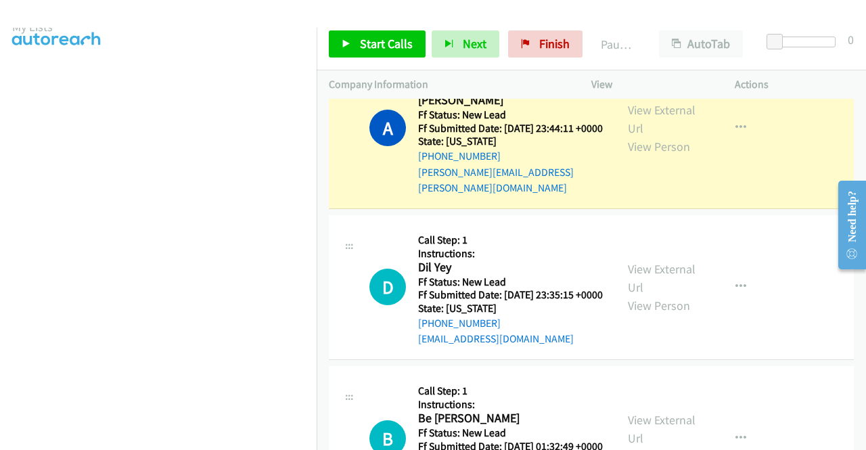
scroll to position [0, 0]
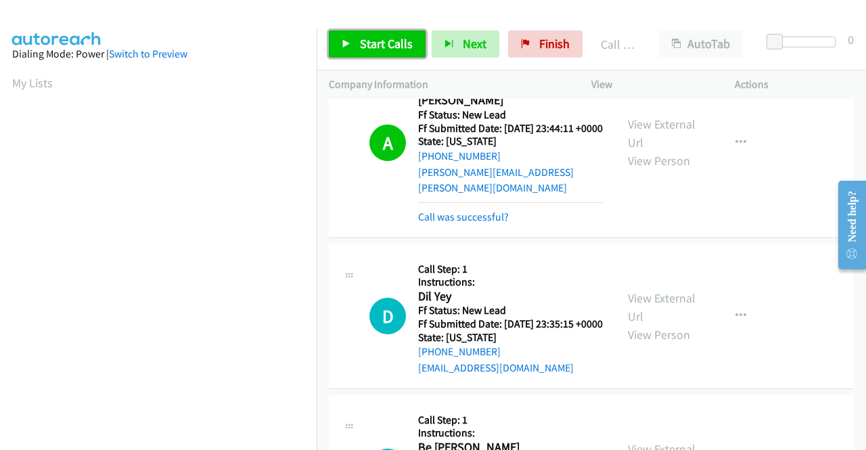
click at [359, 35] on link "Start Calls" at bounding box center [377, 43] width 97 height 27
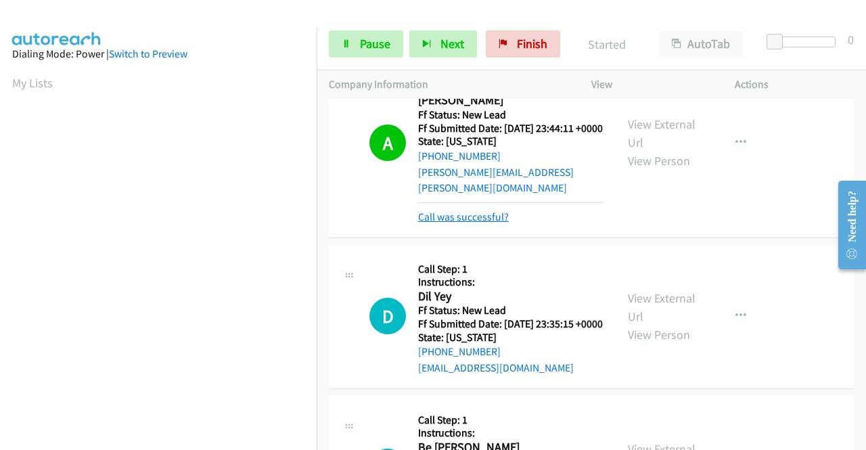
click at [478, 223] on link "Call was successful?" at bounding box center [463, 216] width 91 height 13
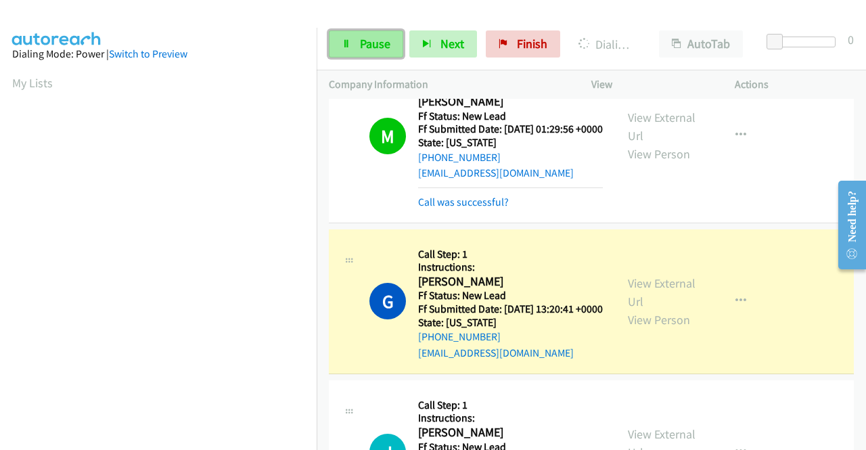
click at [366, 45] on span "Pause" at bounding box center [375, 44] width 30 height 16
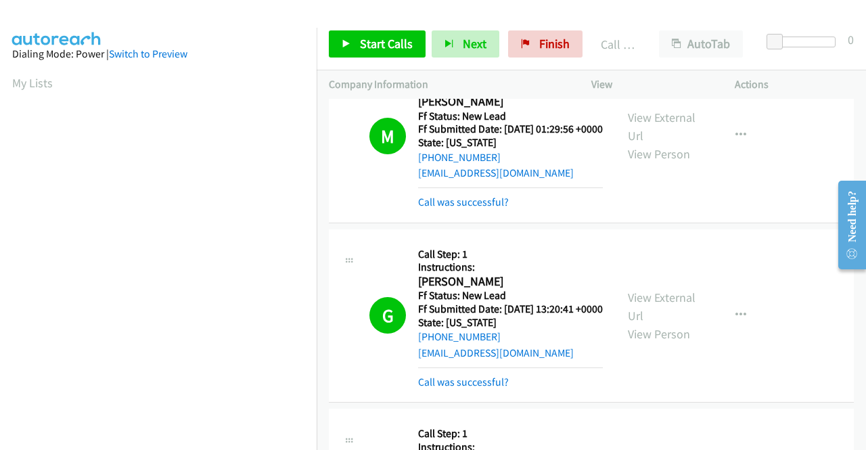
scroll to position [309, 0]
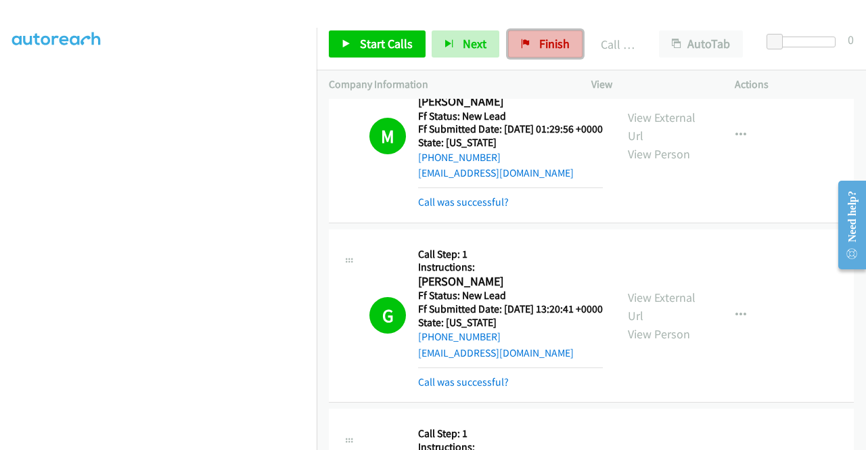
click at [544, 39] on span "Finish" at bounding box center [554, 44] width 30 height 16
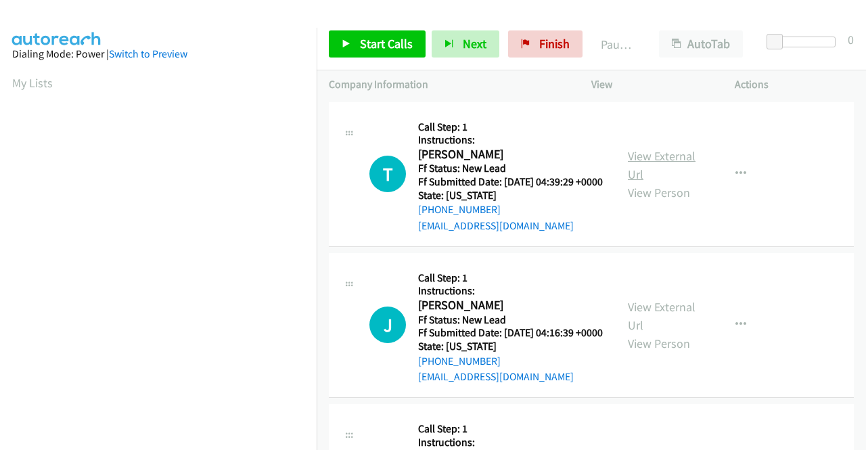
click at [671, 165] on link "View External Url" at bounding box center [662, 165] width 68 height 34
click at [645, 328] on link "View External Url" at bounding box center [662, 316] width 68 height 34
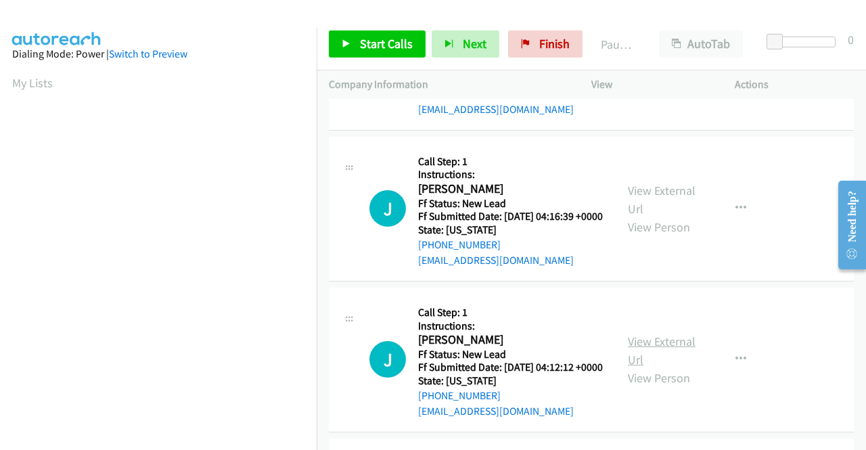
scroll to position [135, 0]
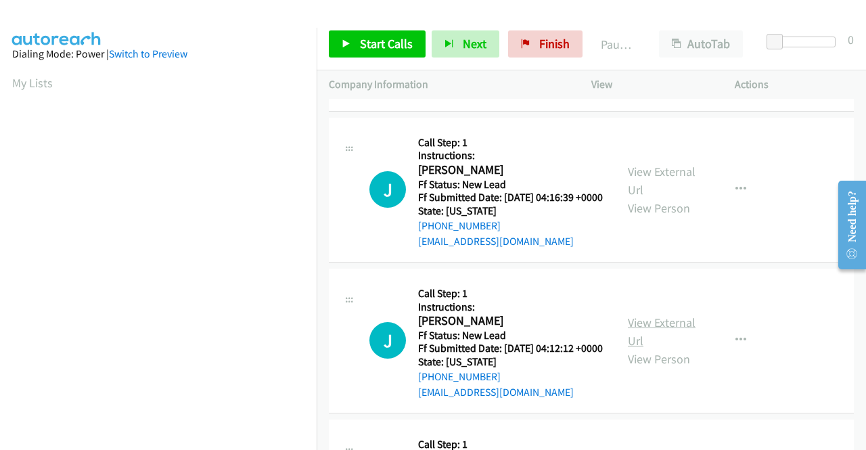
click at [659, 348] on link "View External Url" at bounding box center [662, 332] width 68 height 34
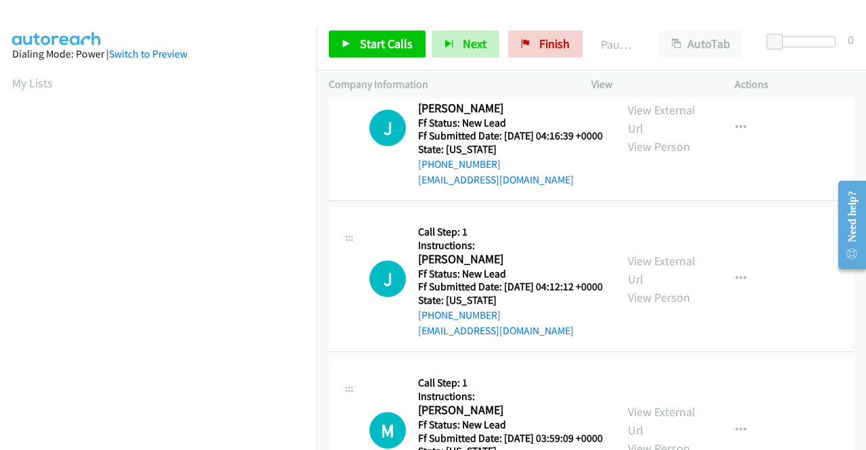
scroll to position [271, 0]
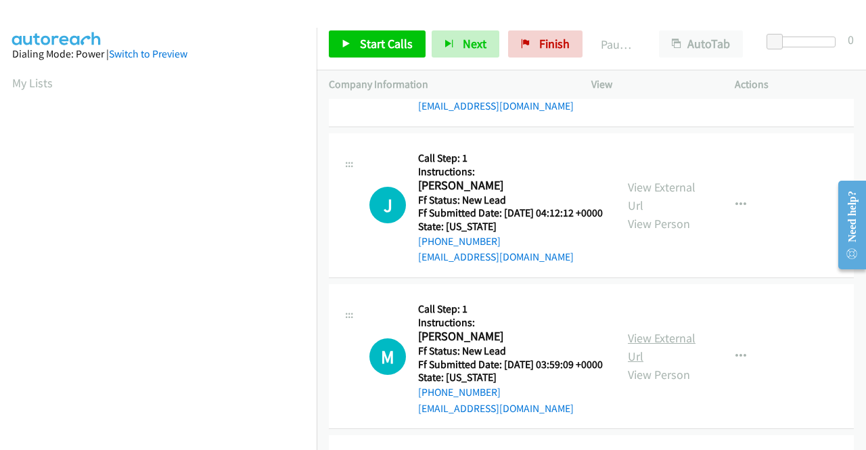
click at [651, 364] on link "View External Url" at bounding box center [662, 347] width 68 height 34
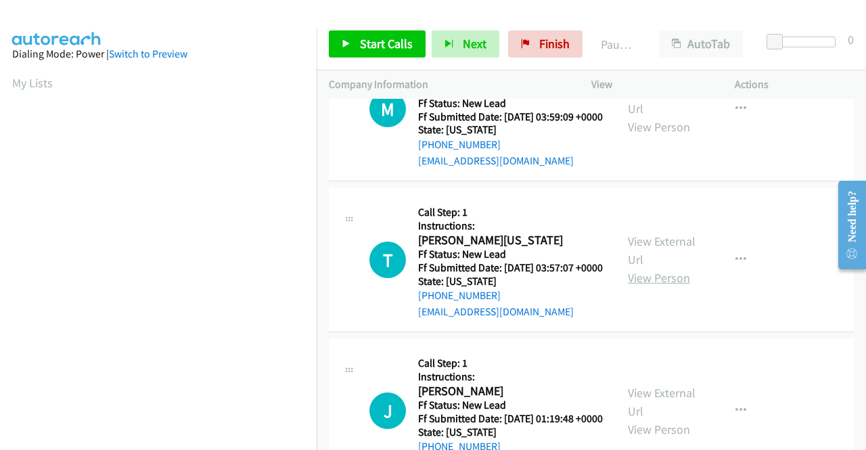
scroll to position [541, 0]
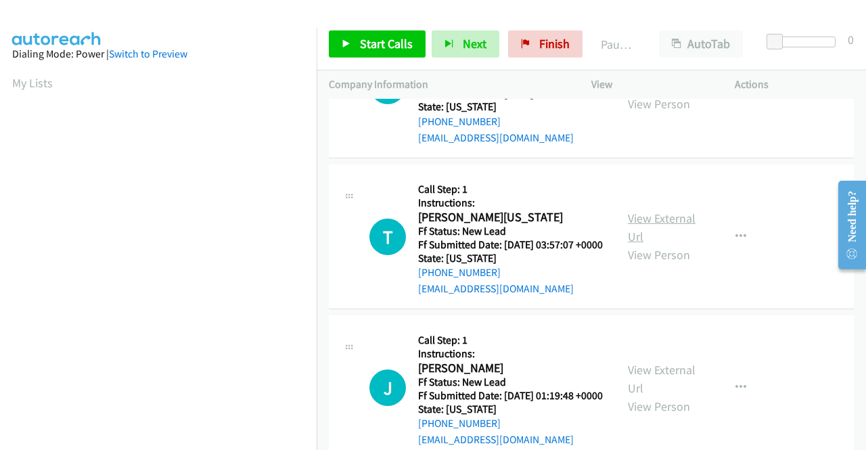
click at [670, 244] on link "View External Url" at bounding box center [662, 227] width 68 height 34
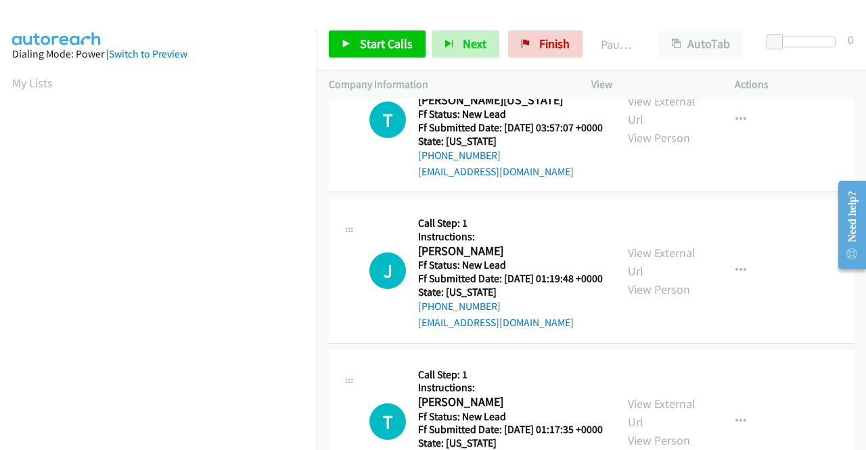
scroll to position [677, 0]
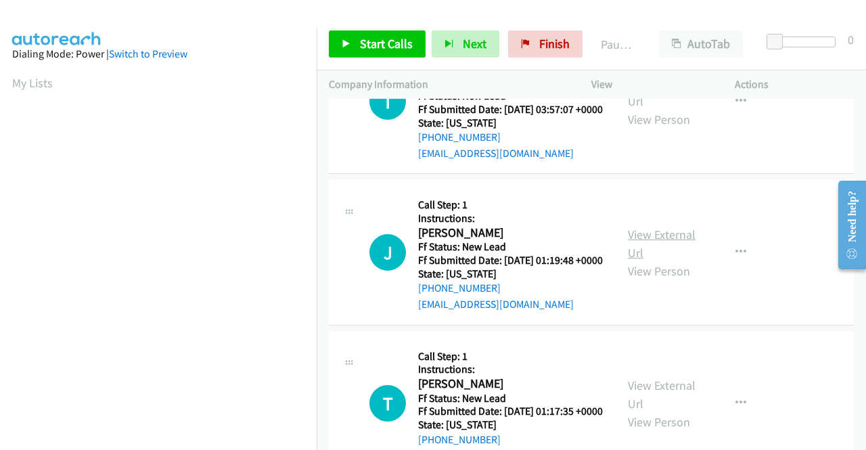
click at [649, 260] on link "View External Url" at bounding box center [662, 244] width 68 height 34
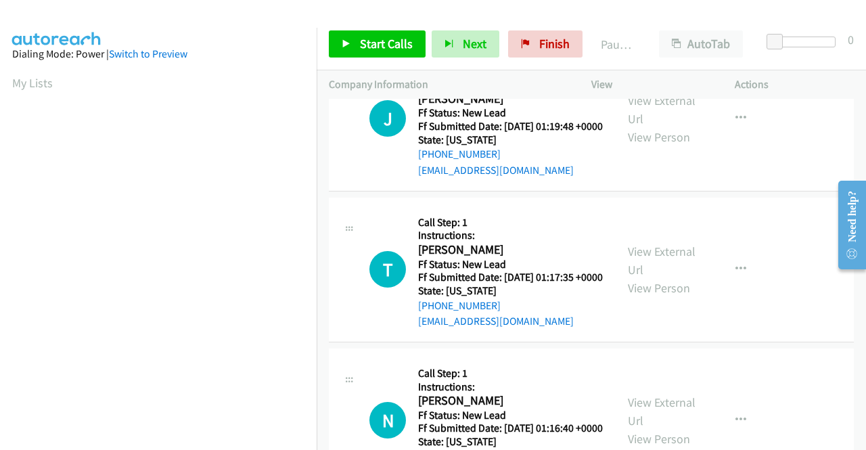
scroll to position [812, 0]
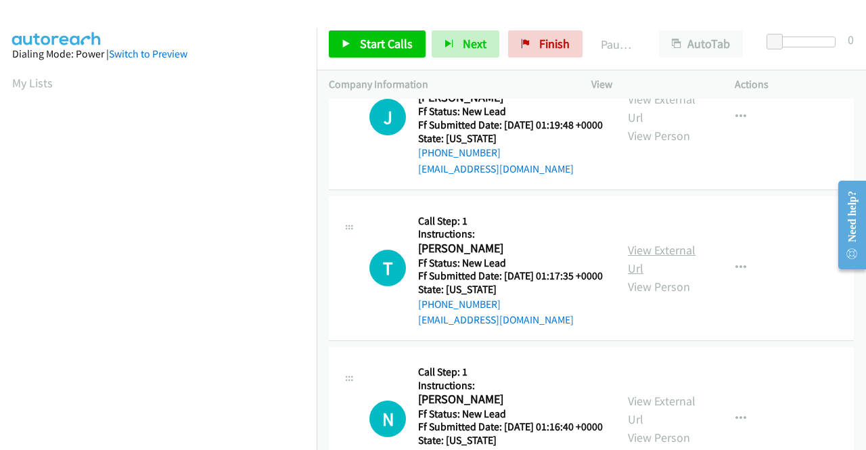
click at [641, 276] on link "View External Url" at bounding box center [662, 259] width 68 height 34
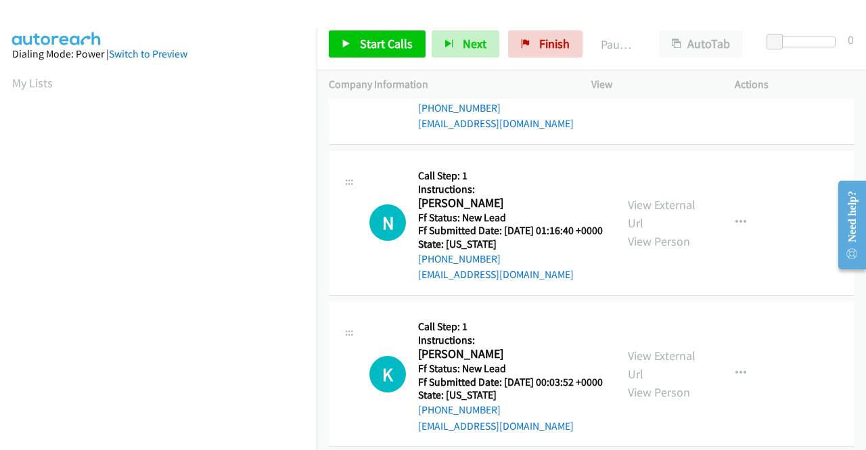
scroll to position [1015, 0]
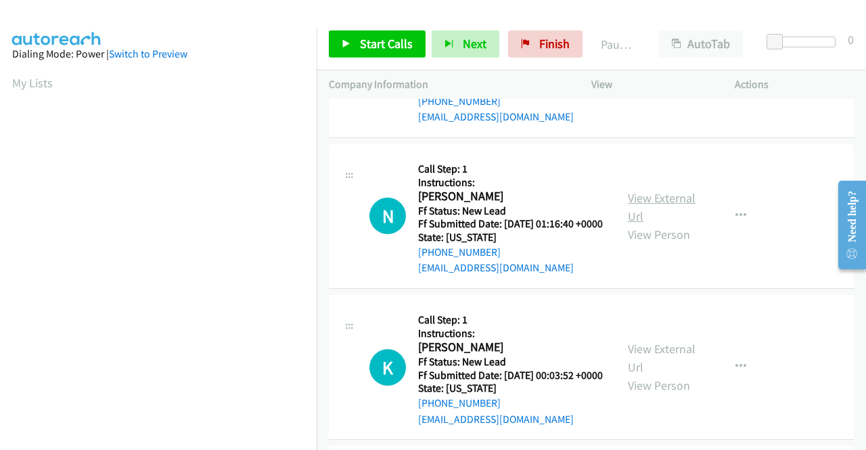
click at [675, 224] on link "View External Url" at bounding box center [662, 207] width 68 height 34
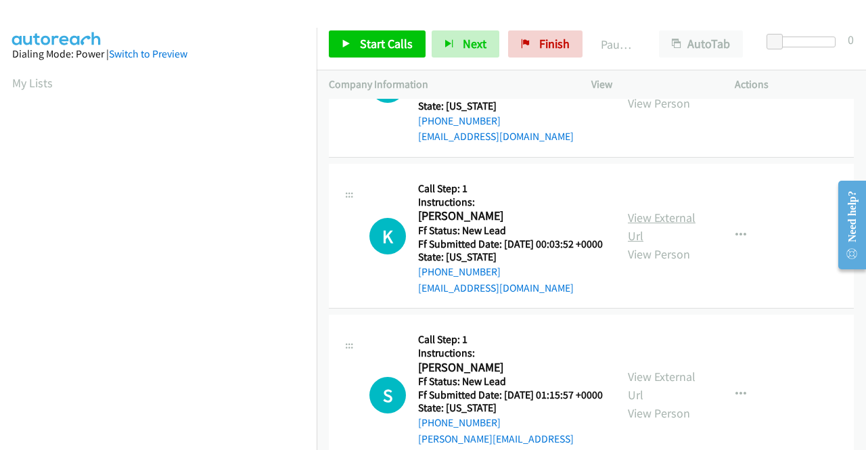
scroll to position [1150, 0]
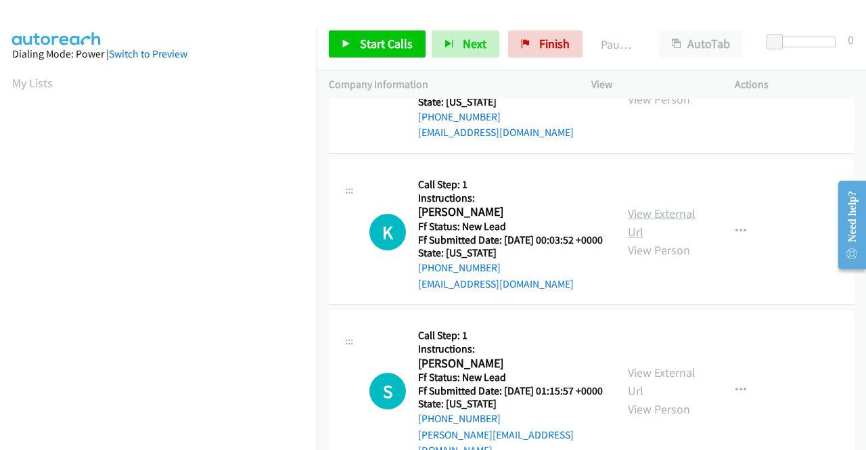
click at [668, 240] on link "View External Url" at bounding box center [662, 223] width 68 height 34
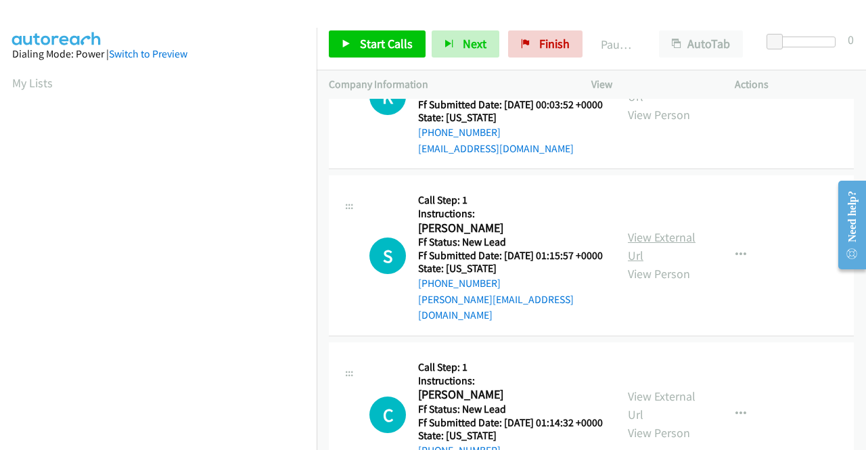
click at [635, 263] on link "View External Url" at bounding box center [662, 246] width 68 height 34
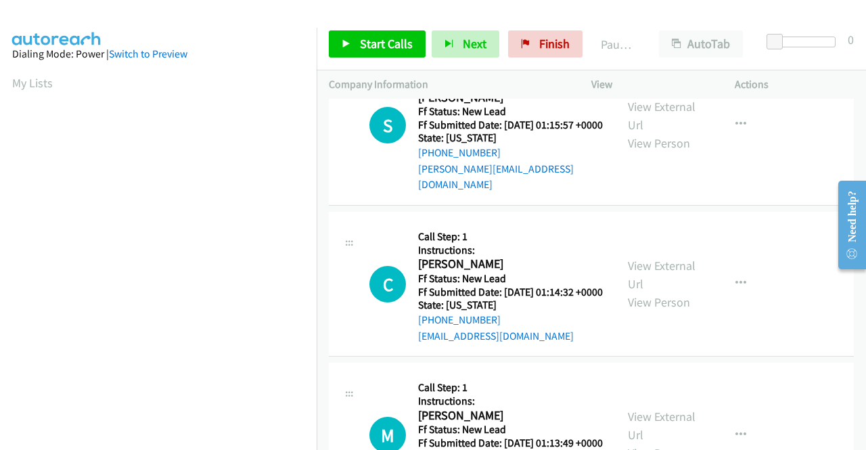
scroll to position [1421, 0]
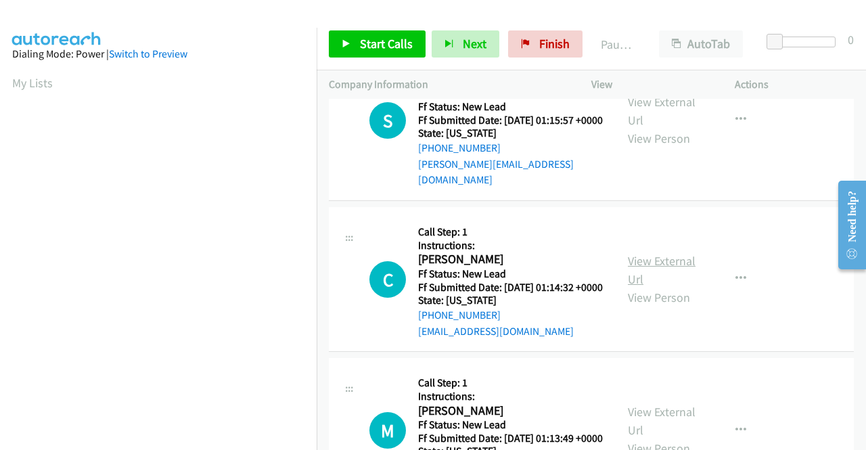
click at [658, 287] on link "View External Url" at bounding box center [662, 270] width 68 height 34
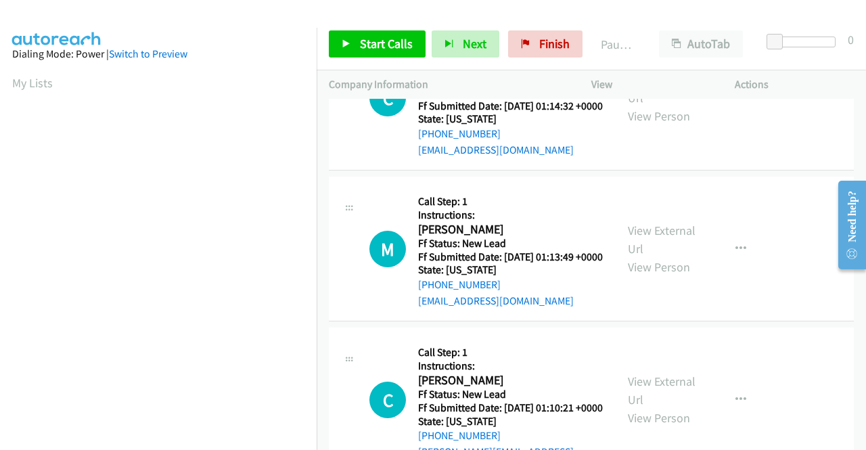
scroll to position [1624, 0]
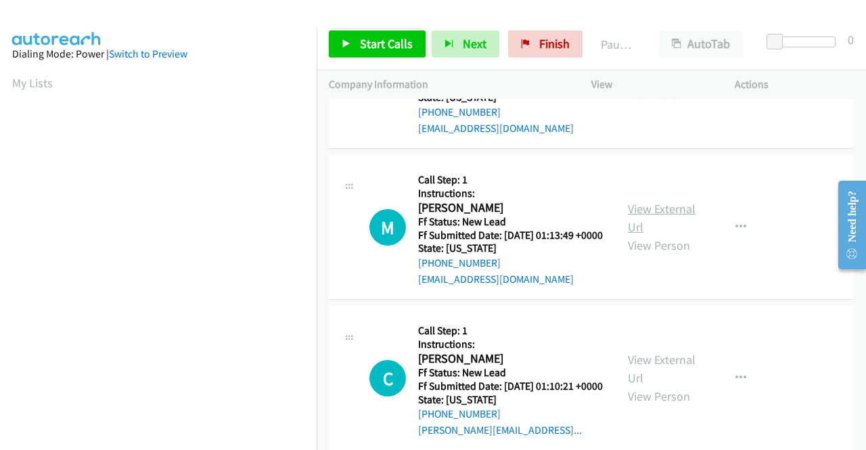
click at [664, 235] on link "View External Url" at bounding box center [662, 218] width 68 height 34
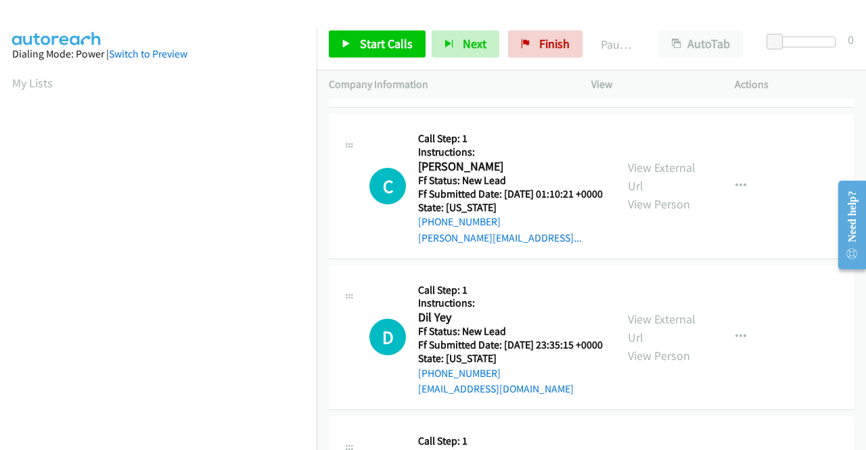
scroll to position [1827, 0]
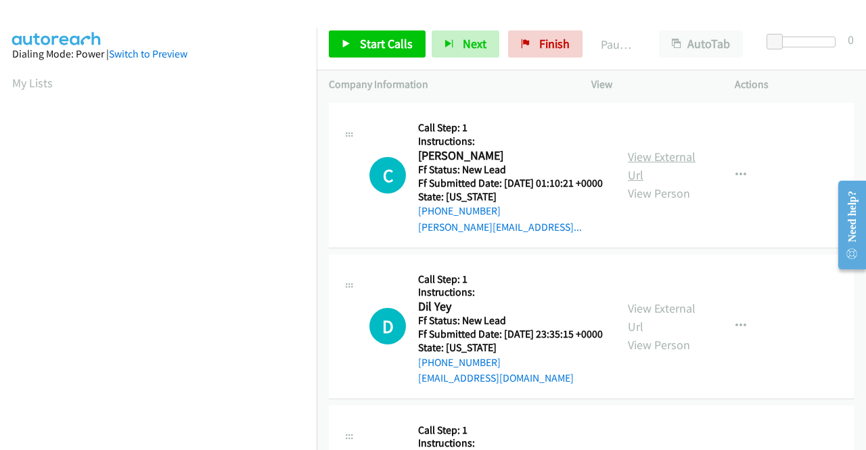
click at [656, 183] on link "View External Url" at bounding box center [662, 166] width 68 height 34
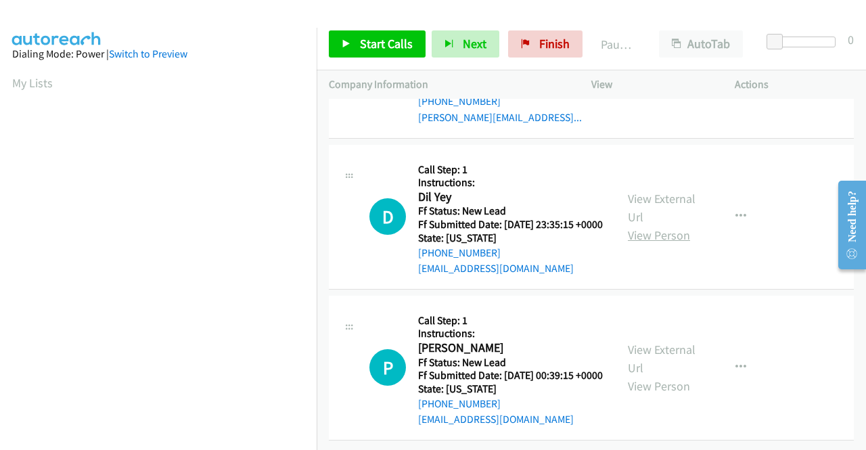
scroll to position [2030, 0]
click at [667, 225] on link "View External Url" at bounding box center [662, 208] width 68 height 34
click at [650, 342] on link "View External Url" at bounding box center [662, 359] width 68 height 34
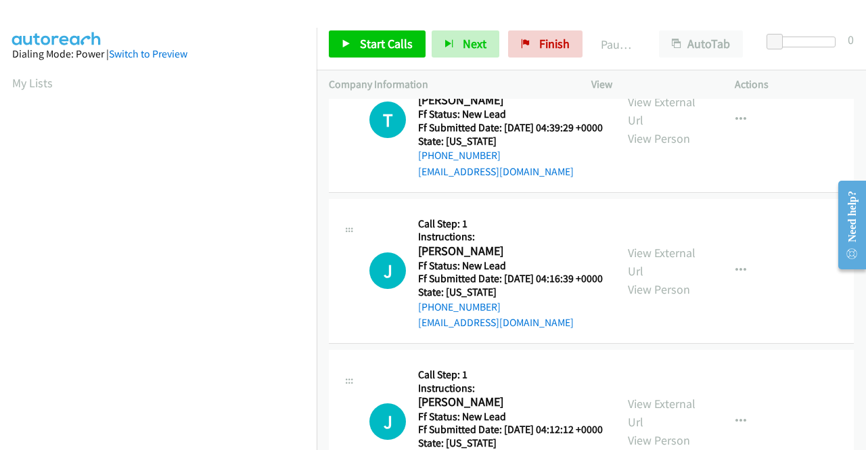
scroll to position [0, 0]
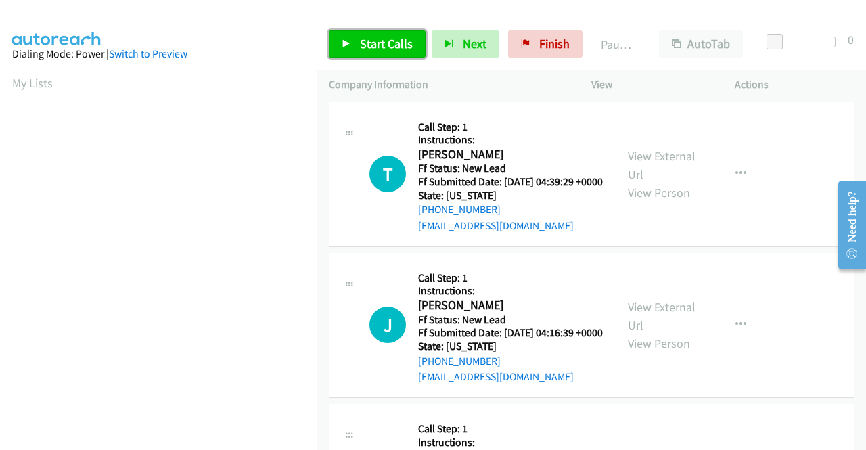
click at [411, 40] on link "Start Calls" at bounding box center [377, 43] width 97 height 27
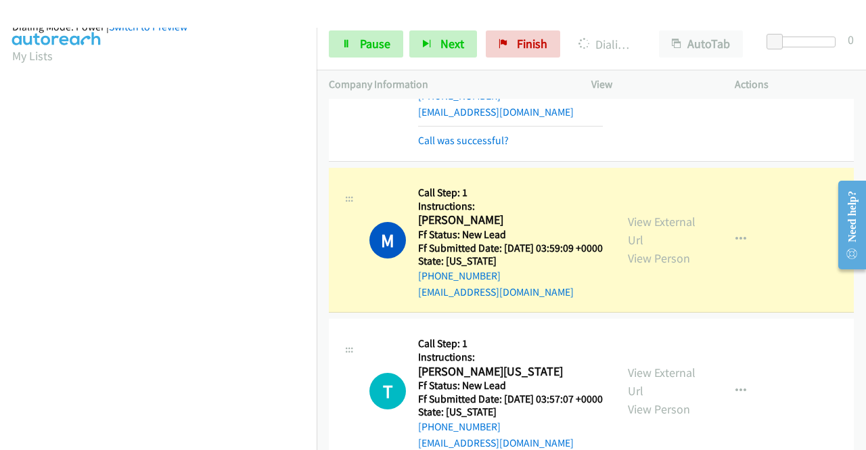
scroll to position [309, 0]
click at [370, 37] on span "Pause" at bounding box center [375, 44] width 30 height 16
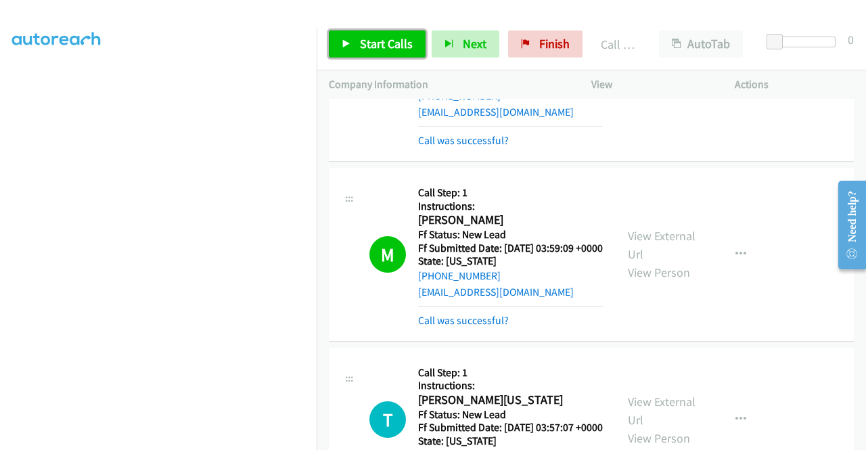
click at [405, 47] on span "Start Calls" at bounding box center [386, 44] width 53 height 16
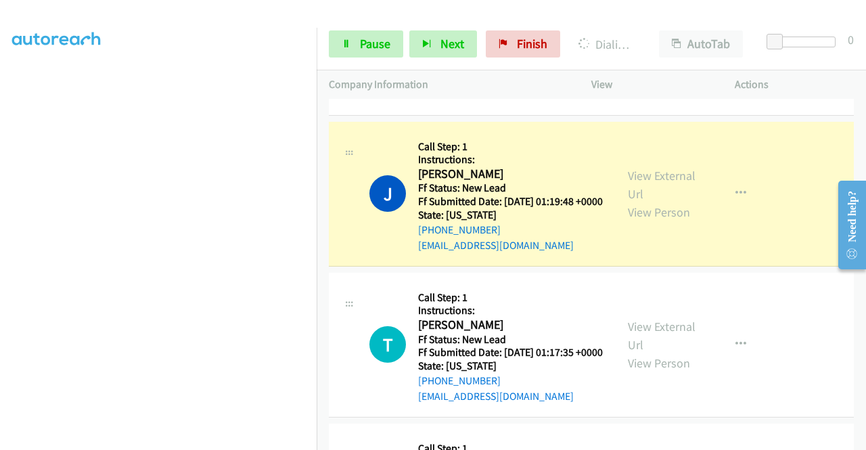
scroll to position [0, 0]
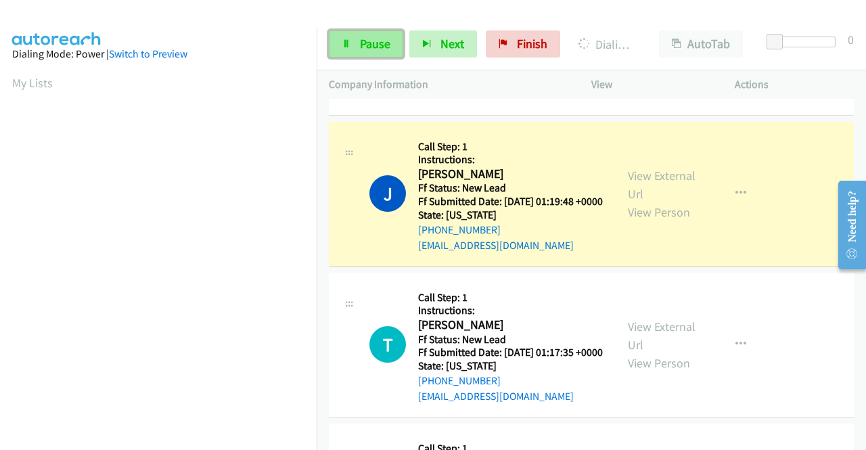
click at [383, 42] on span "Pause" at bounding box center [375, 44] width 30 height 16
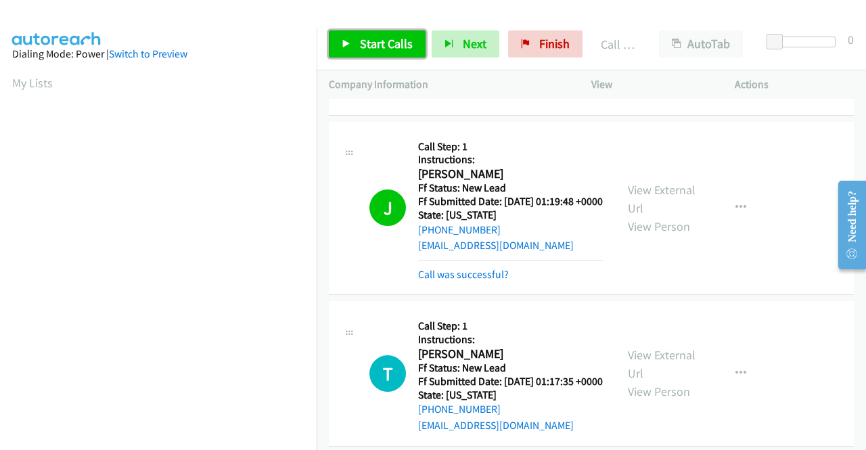
click at [340, 49] on link "Start Calls" at bounding box center [377, 43] width 97 height 27
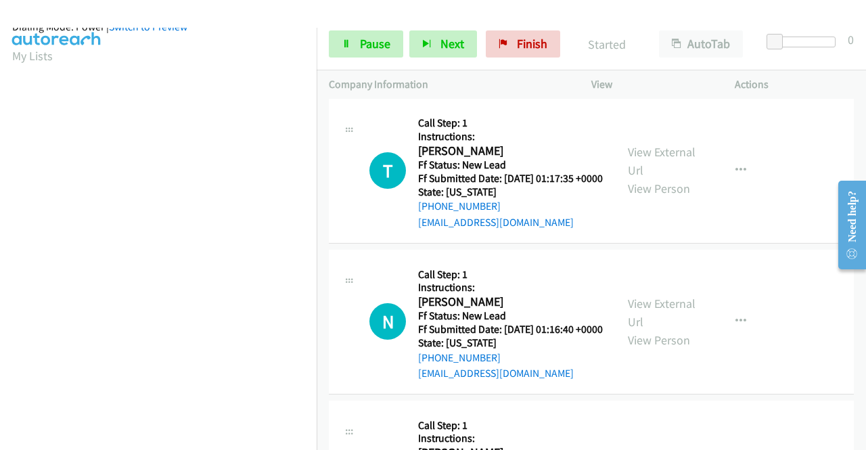
scroll to position [309, 0]
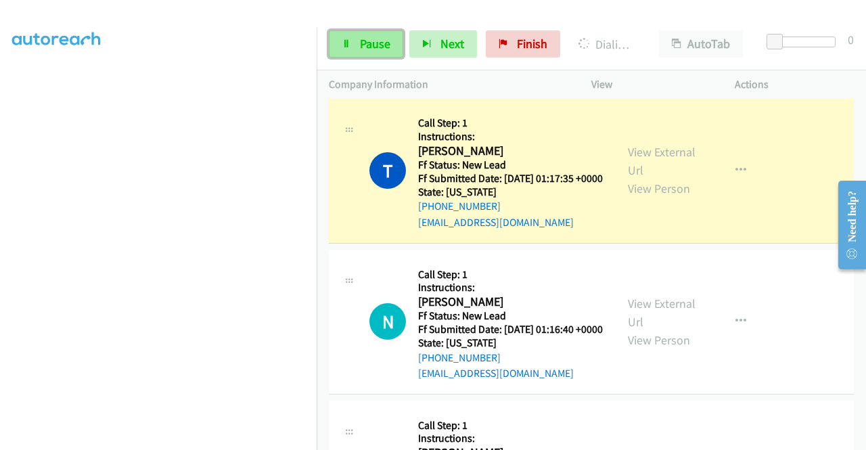
click at [367, 45] on span "Pause" at bounding box center [375, 44] width 30 height 16
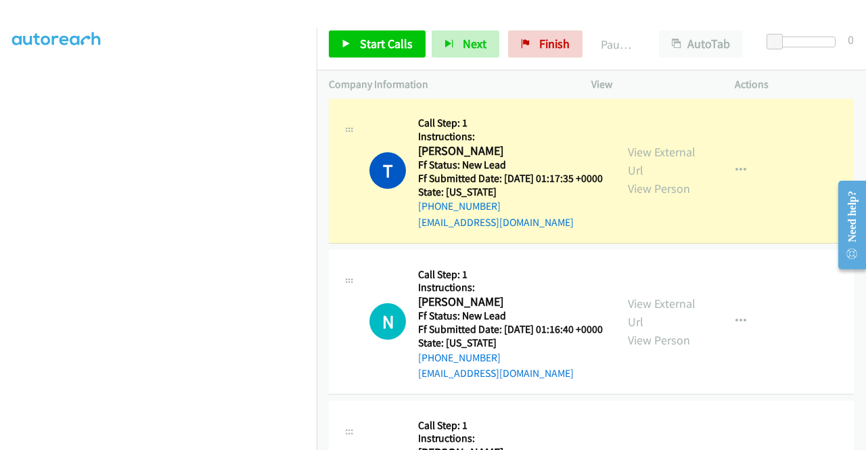
scroll to position [0, 0]
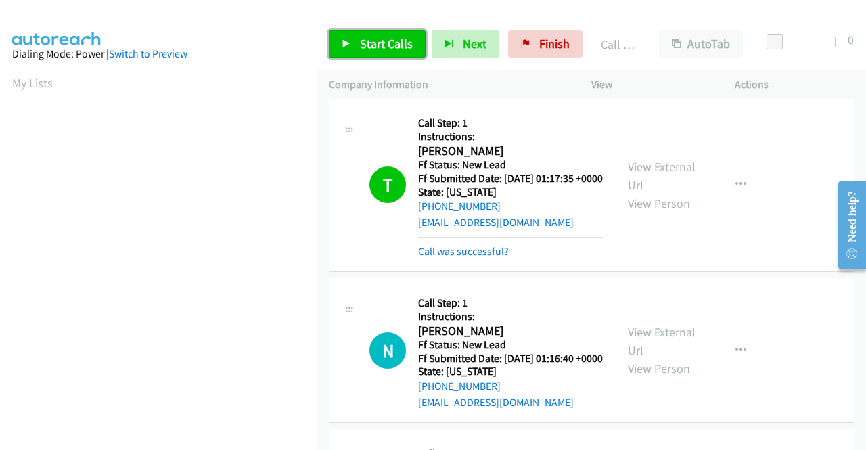
click at [365, 49] on span "Start Calls" at bounding box center [386, 44] width 53 height 16
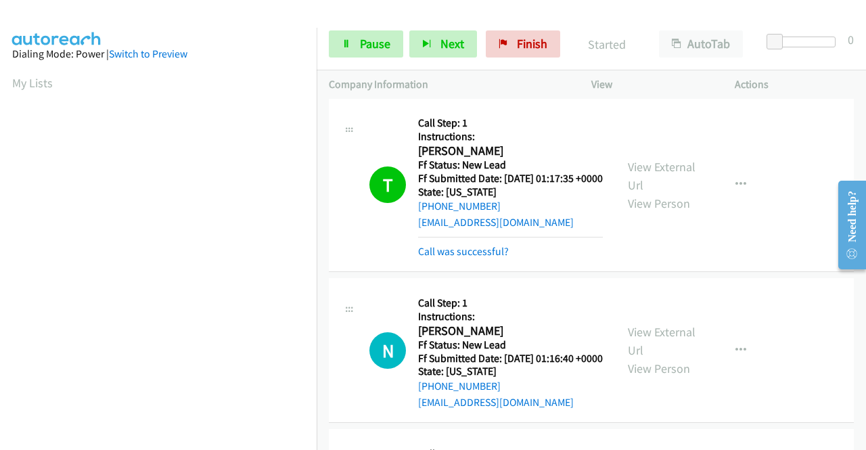
click at [457, 272] on div "T Callback Scheduled Call Step: 1 Instructions: Tony Stevens America/New_York F…" at bounding box center [591, 185] width 525 height 174
drag, startPoint x: 457, startPoint y: 351, endPoint x: 461, endPoint y: 342, distance: 9.7
click at [460, 272] on div "T Callback Scheduled Call Step: 1 Instructions: Tony Stevens America/New_York F…" at bounding box center [591, 185] width 525 height 174
click at [461, 258] on link "Call was successful?" at bounding box center [463, 251] width 91 height 13
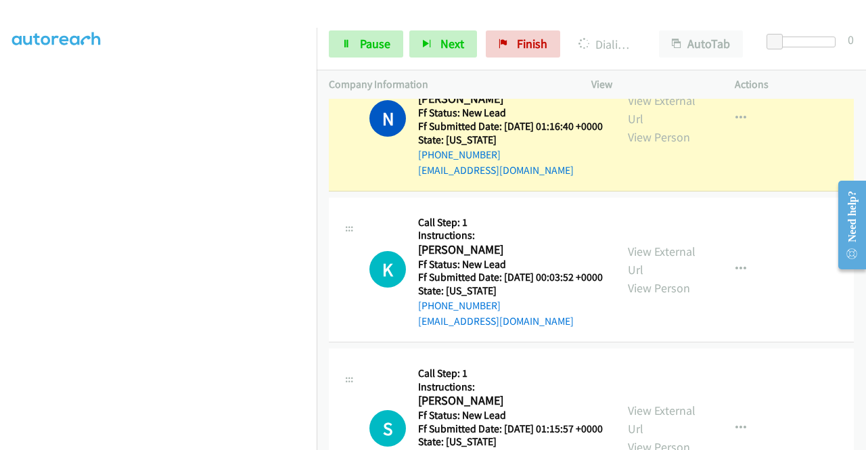
scroll to position [298, 0]
click at [363, 54] on link "Pause" at bounding box center [366, 43] width 74 height 27
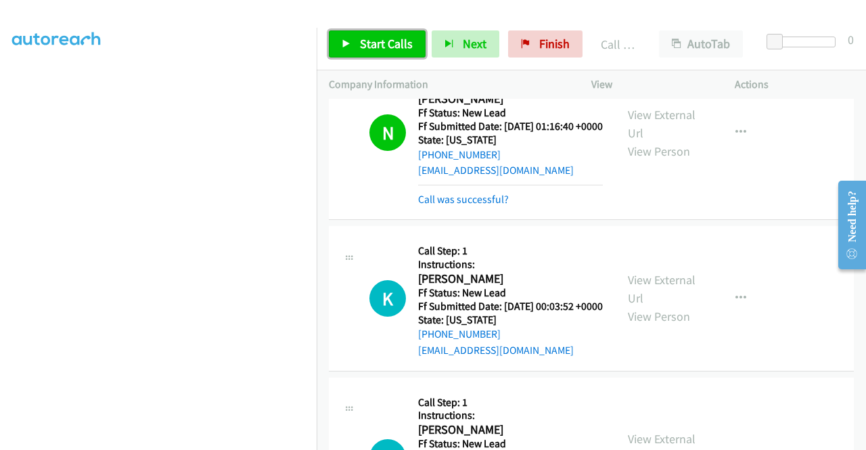
click at [352, 42] on link "Start Calls" at bounding box center [377, 43] width 97 height 27
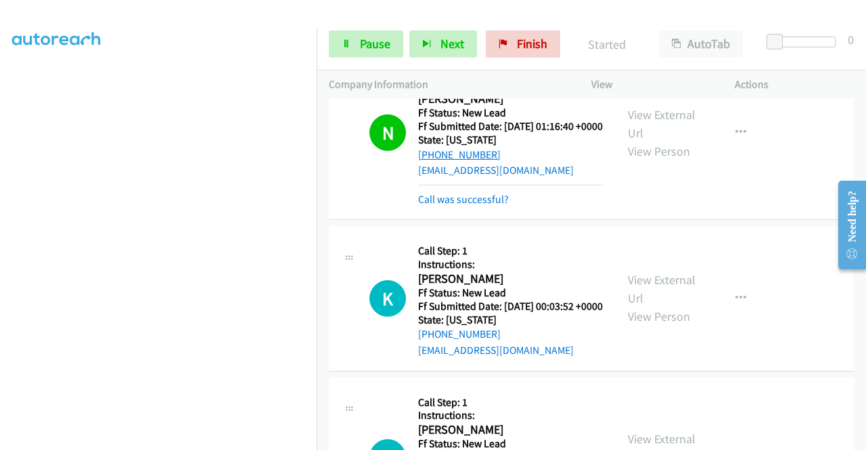
scroll to position [1353, 0]
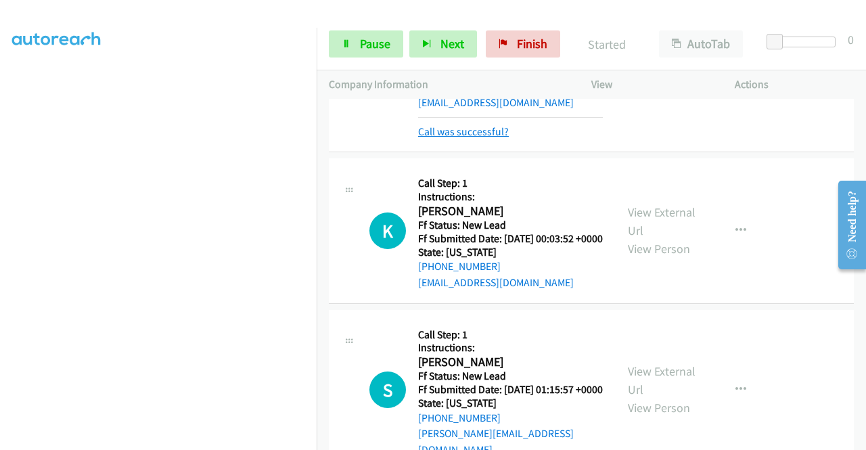
click at [464, 138] on link "Call was successful?" at bounding box center [463, 131] width 91 height 13
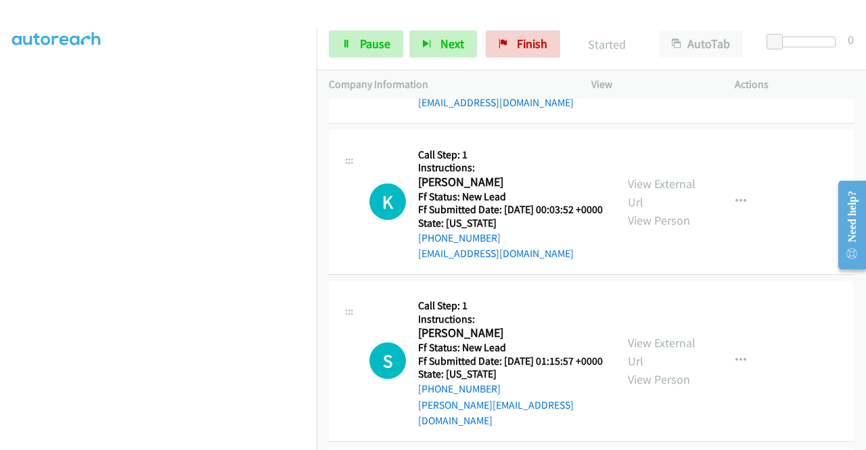
scroll to position [309, 0]
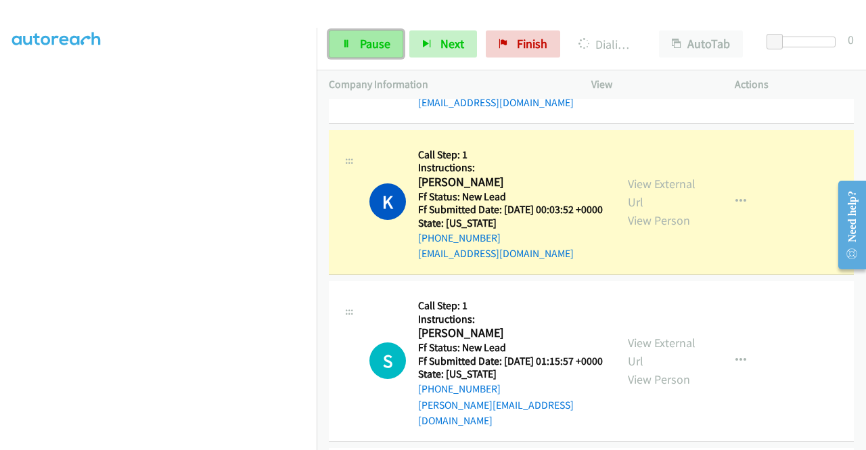
click at [368, 42] on span "Pause" at bounding box center [375, 44] width 30 height 16
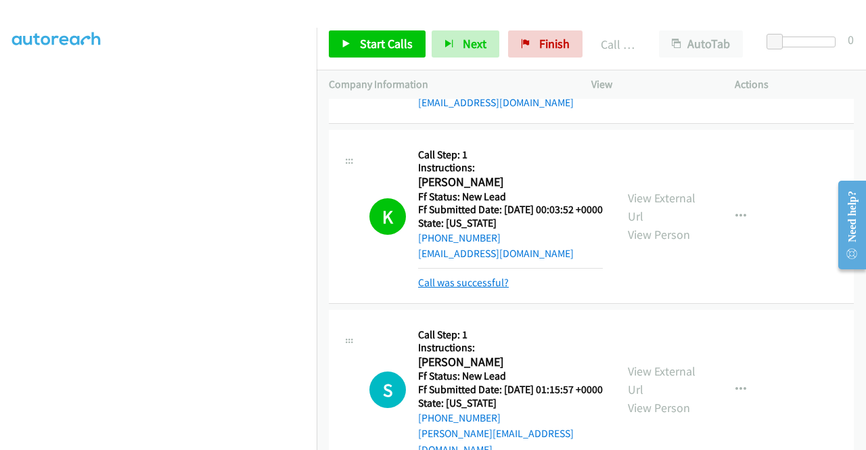
click at [484, 289] on link "Call was successful?" at bounding box center [463, 282] width 91 height 13
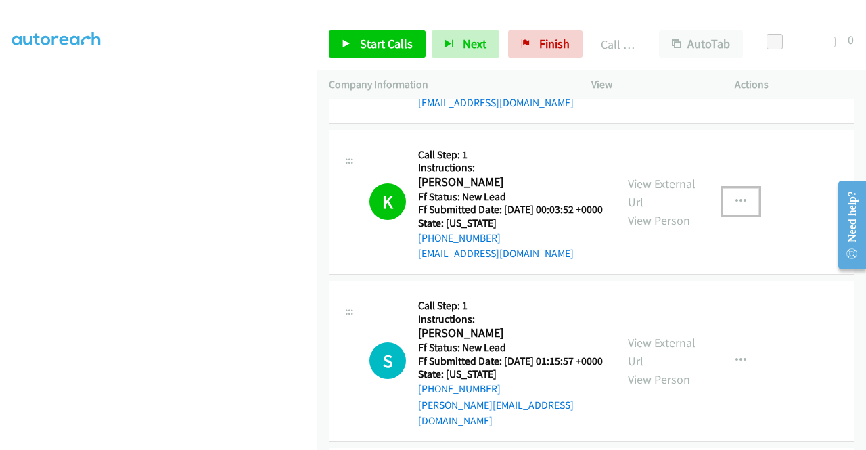
click at [735, 207] on icon "button" at bounding box center [740, 201] width 11 height 11
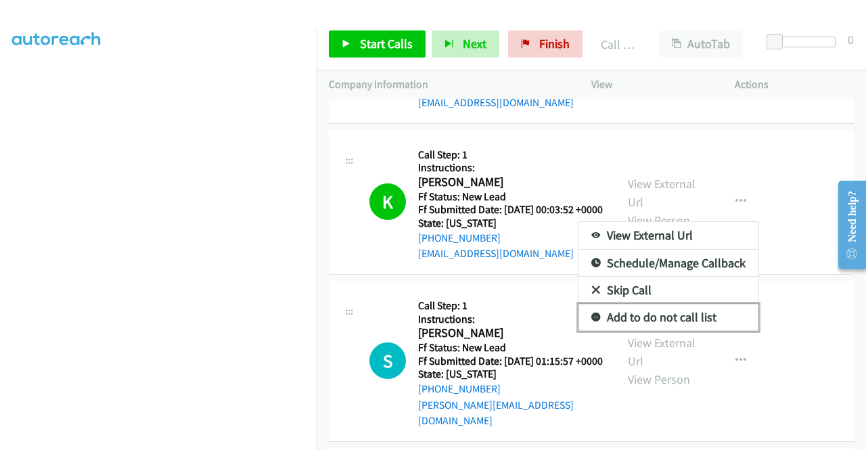
click at [655, 331] on link "Add to do not call list" at bounding box center [668, 317] width 180 height 27
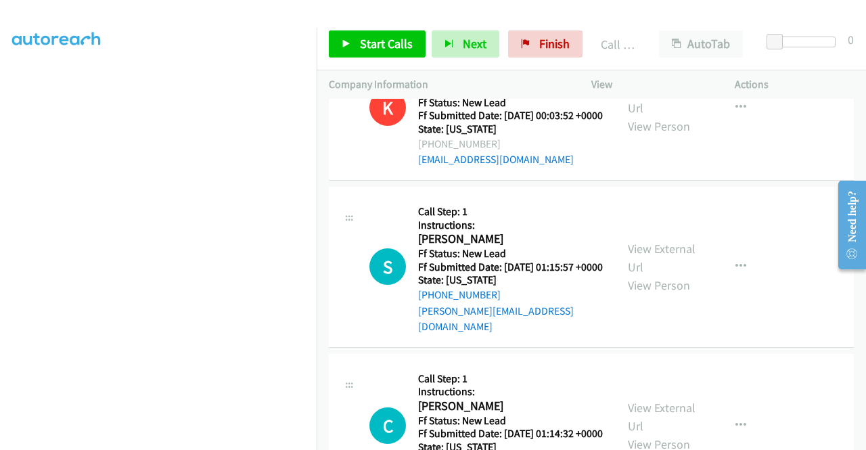
scroll to position [1488, 0]
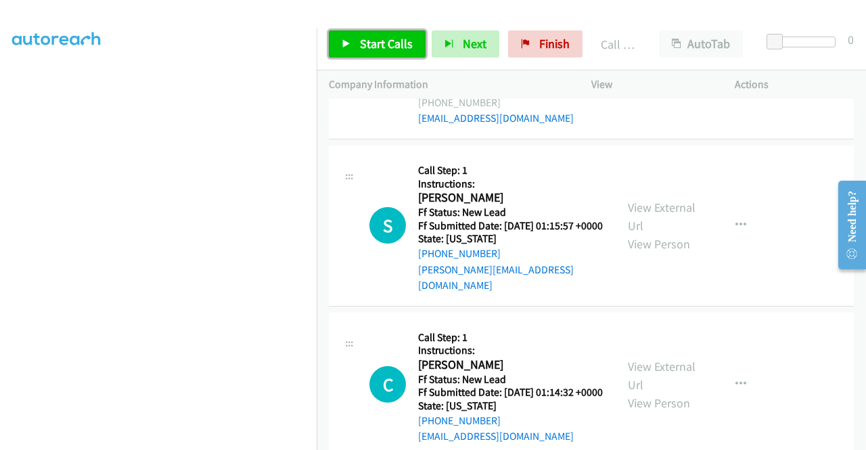
click at [382, 50] on span "Start Calls" at bounding box center [386, 44] width 53 height 16
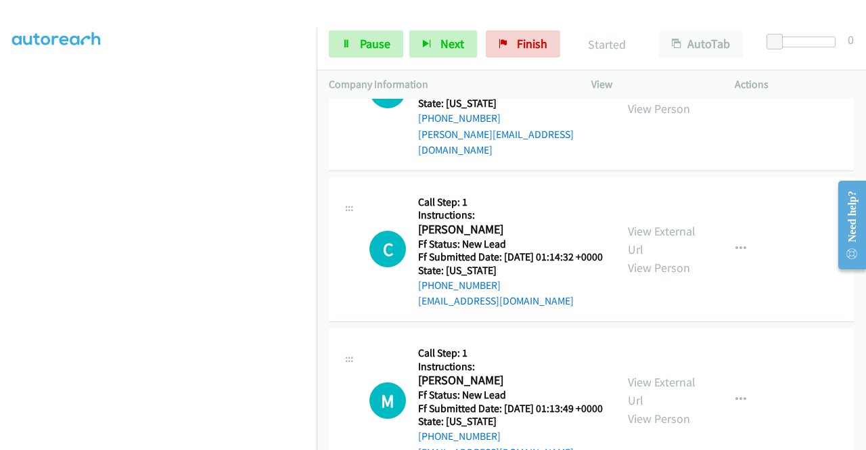
scroll to position [309, 0]
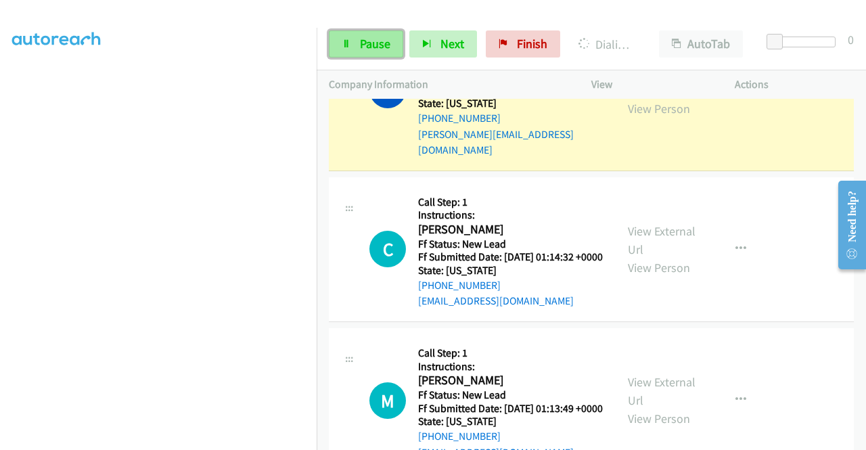
click at [366, 43] on span "Pause" at bounding box center [375, 44] width 30 height 16
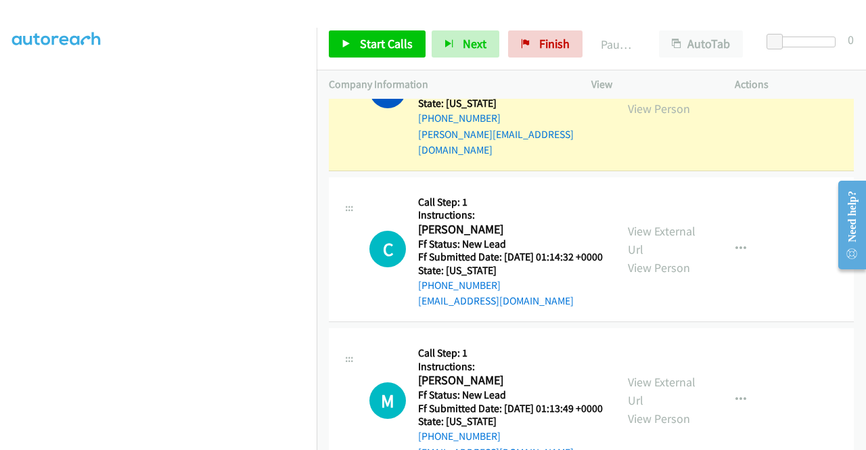
scroll to position [38, 0]
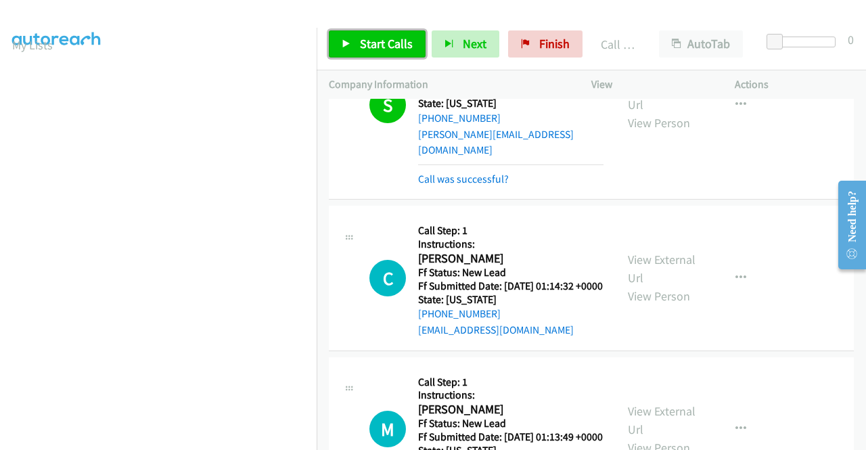
click at [363, 48] on span "Start Calls" at bounding box center [386, 44] width 53 height 16
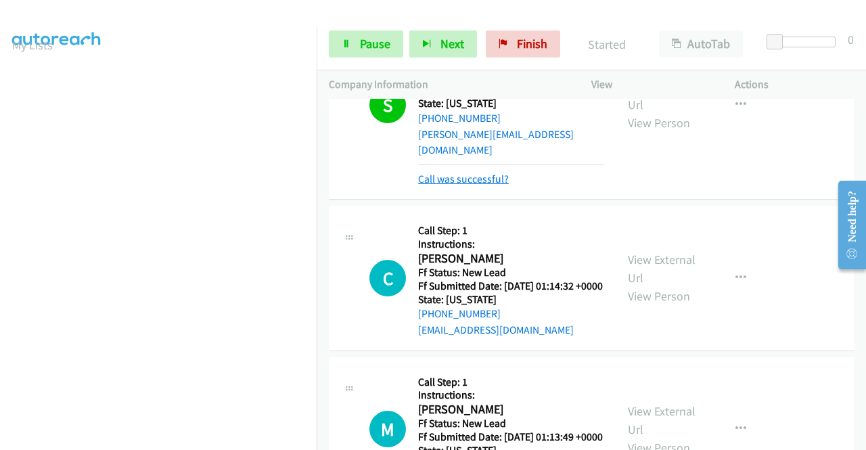
click at [476, 185] on link "Call was successful?" at bounding box center [463, 179] width 91 height 13
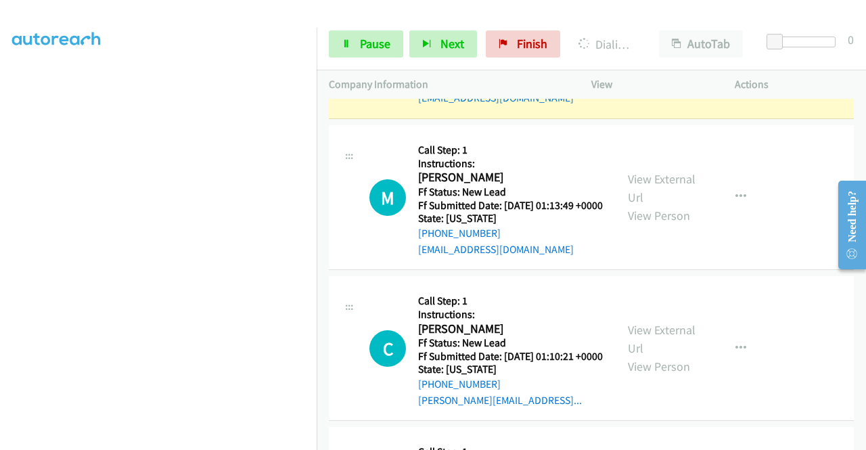
scroll to position [0, 0]
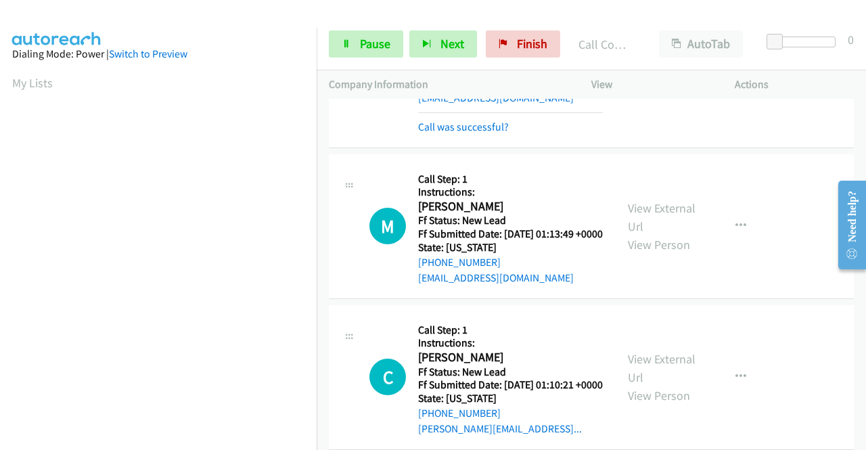
click at [494, 135] on div "Call was successful?" at bounding box center [510, 127] width 185 height 16
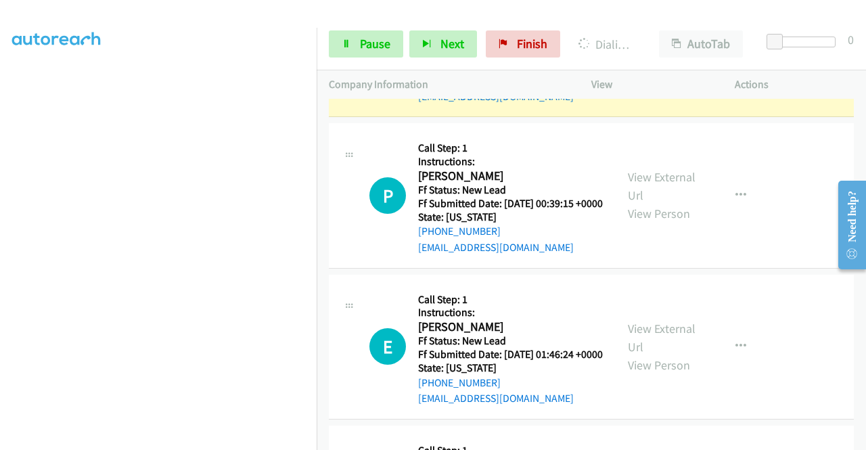
scroll to position [309, 0]
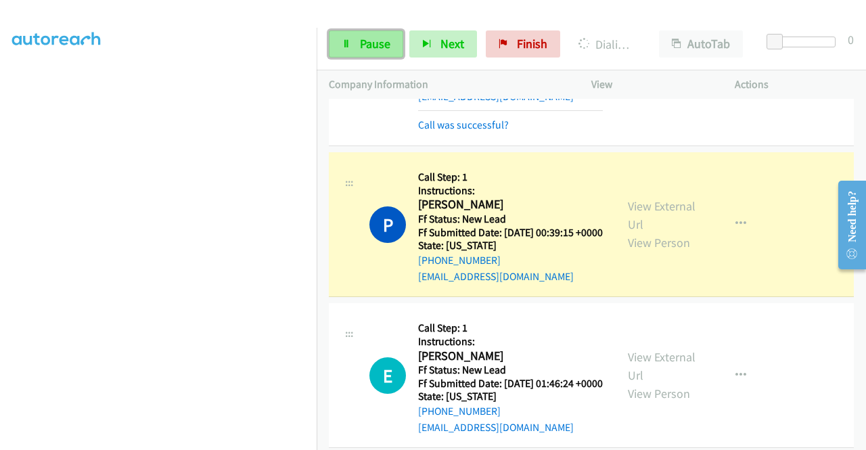
click at [355, 37] on link "Pause" at bounding box center [366, 43] width 74 height 27
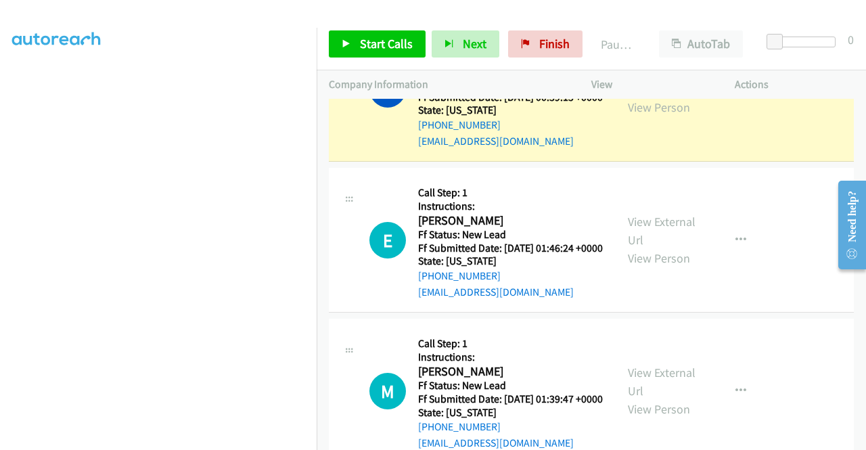
scroll to position [0, 0]
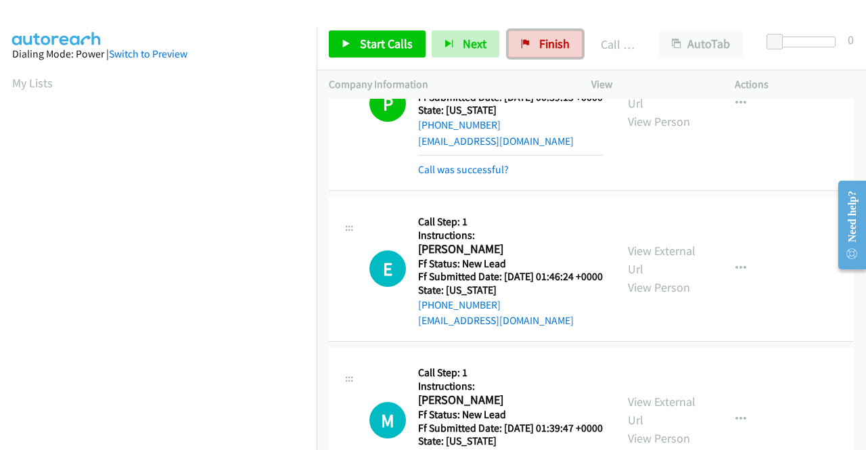
drag, startPoint x: 511, startPoint y: 43, endPoint x: 488, endPoint y: 78, distance: 42.0
click at [511, 43] on link "Finish" at bounding box center [545, 43] width 74 height 27
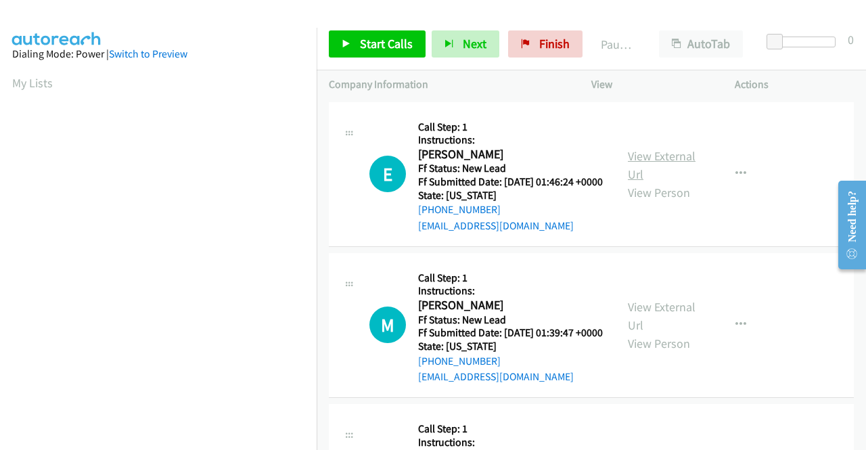
click at [656, 163] on link "View External Url" at bounding box center [662, 165] width 68 height 34
click at [668, 327] on link "View External Url" at bounding box center [662, 316] width 68 height 34
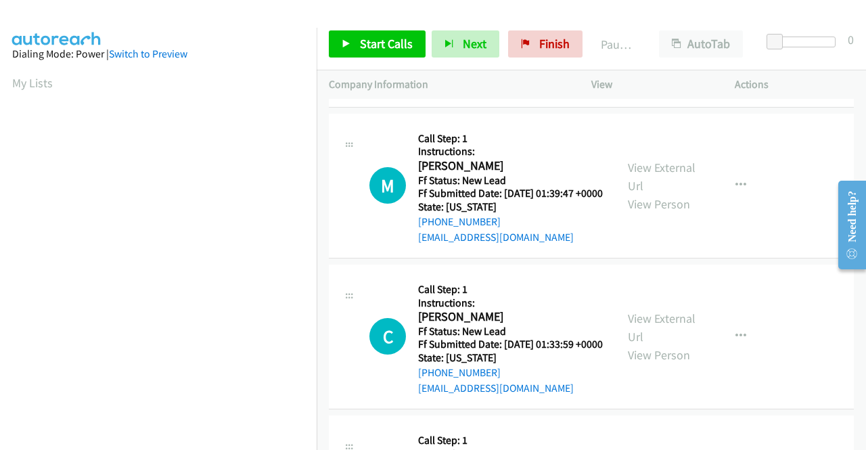
scroll to position [203, 0]
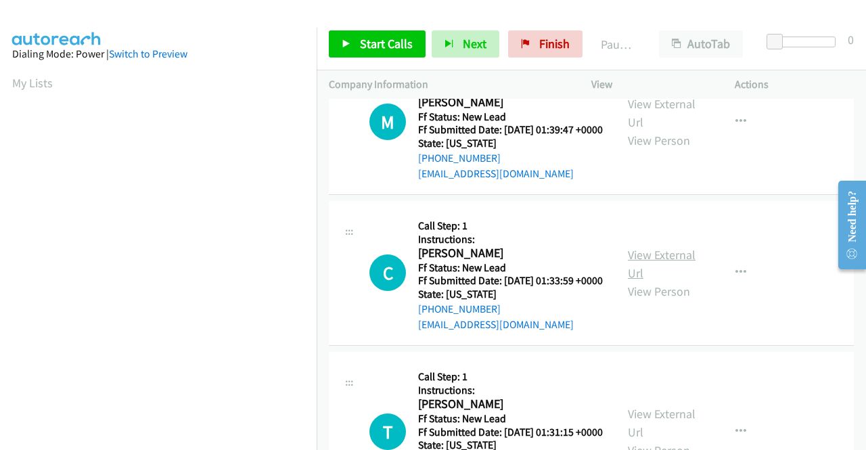
click at [649, 281] on link "View External Url" at bounding box center [662, 264] width 68 height 34
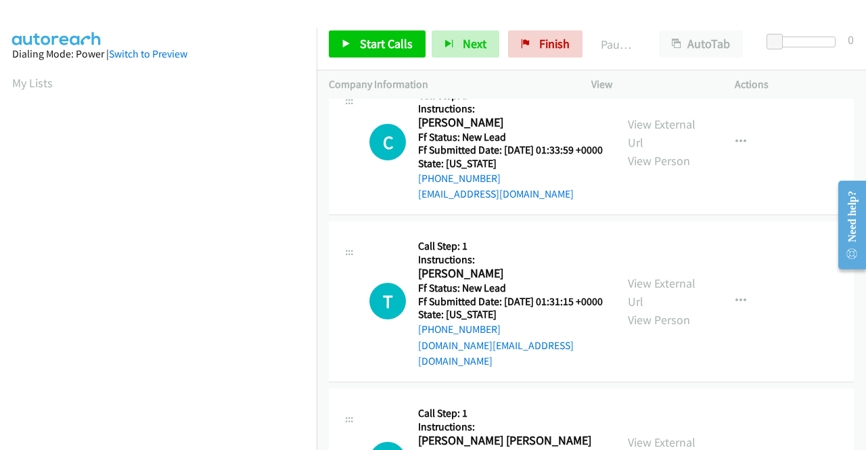
scroll to position [338, 0]
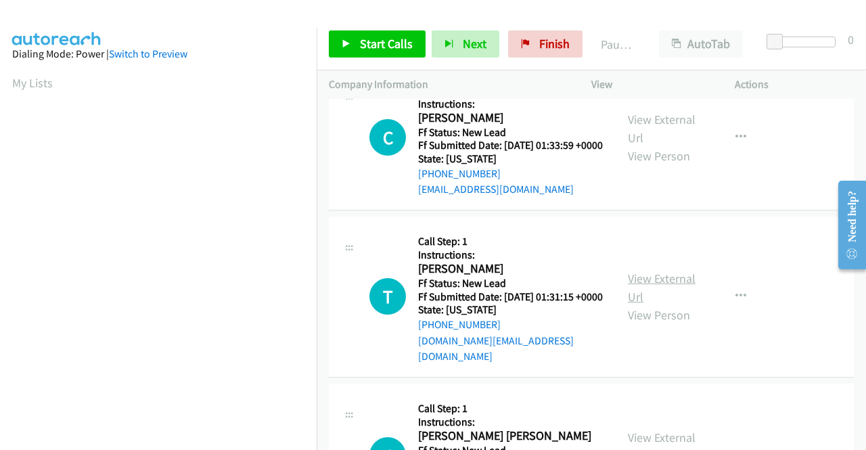
click at [649, 304] on link "View External Url" at bounding box center [662, 288] width 68 height 34
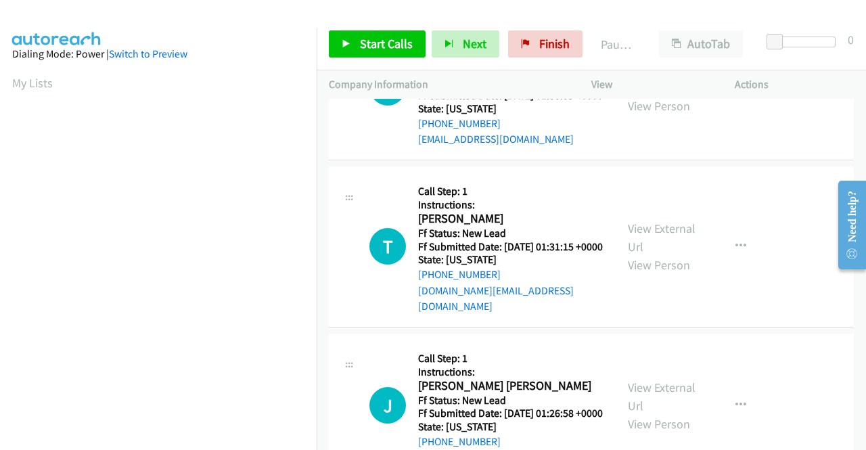
scroll to position [474, 0]
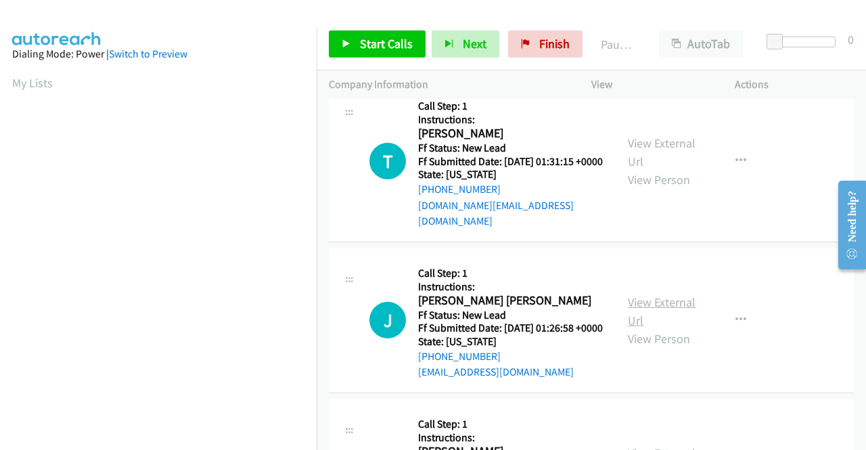
click at [668, 328] on link "View External Url" at bounding box center [662, 311] width 68 height 34
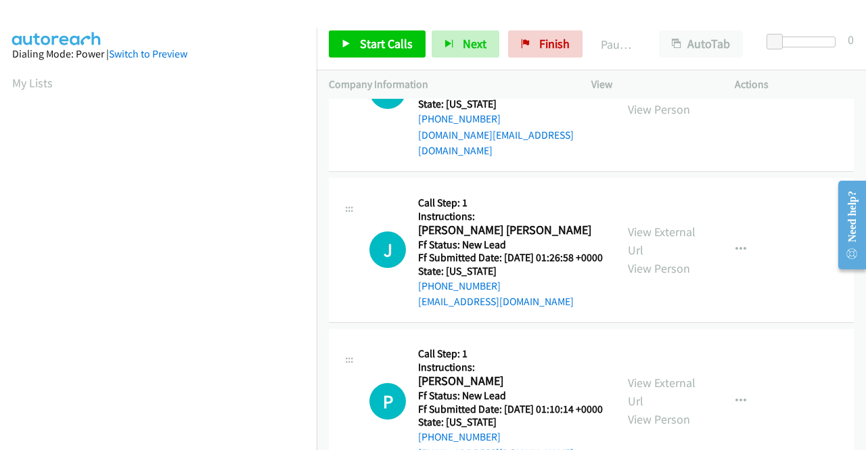
scroll to position [677, 0]
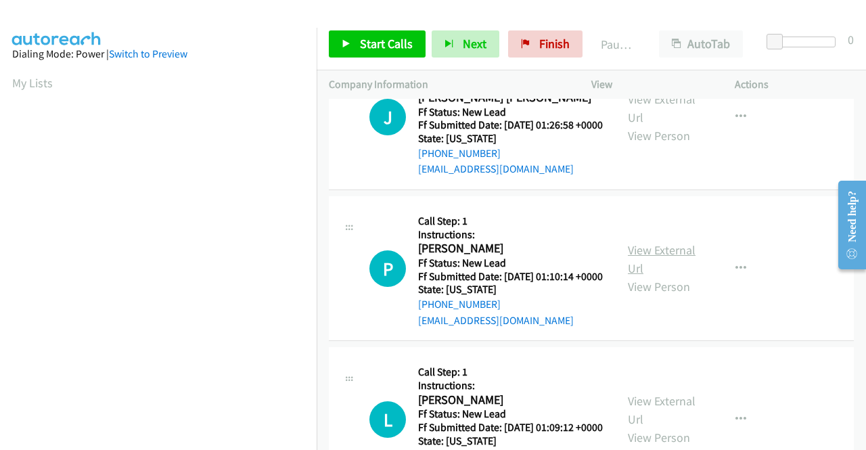
click at [642, 276] on link "View External Url" at bounding box center [662, 259] width 68 height 34
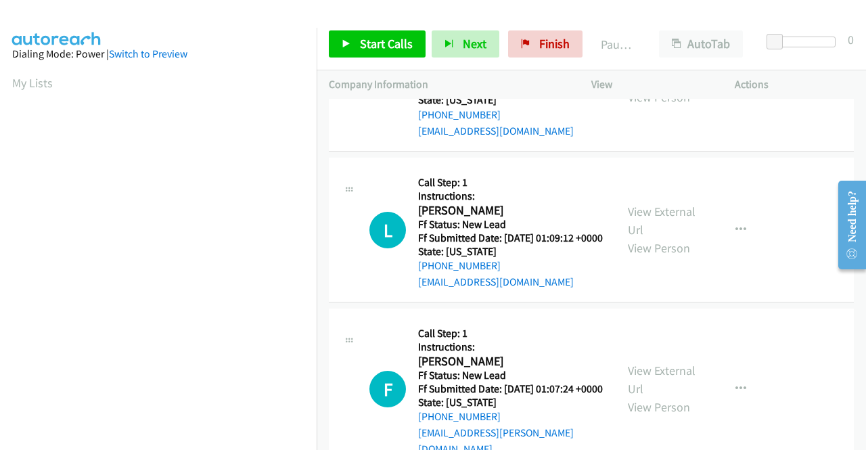
scroll to position [880, 0]
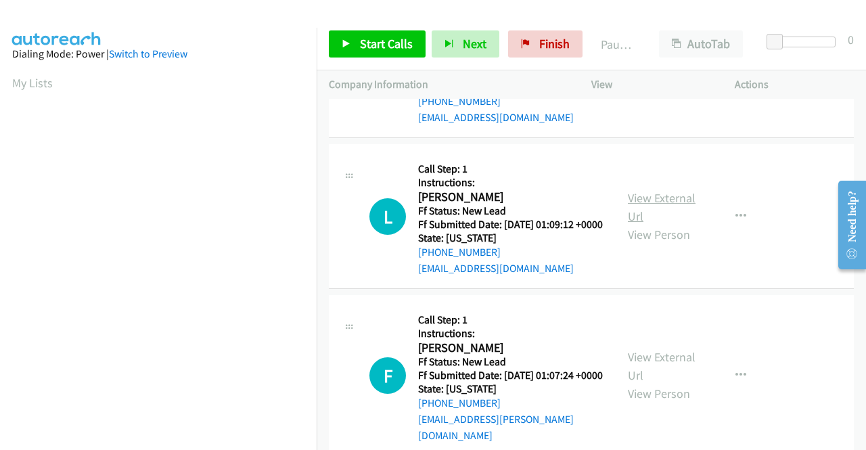
click at [650, 224] on link "View External Url" at bounding box center [662, 207] width 68 height 34
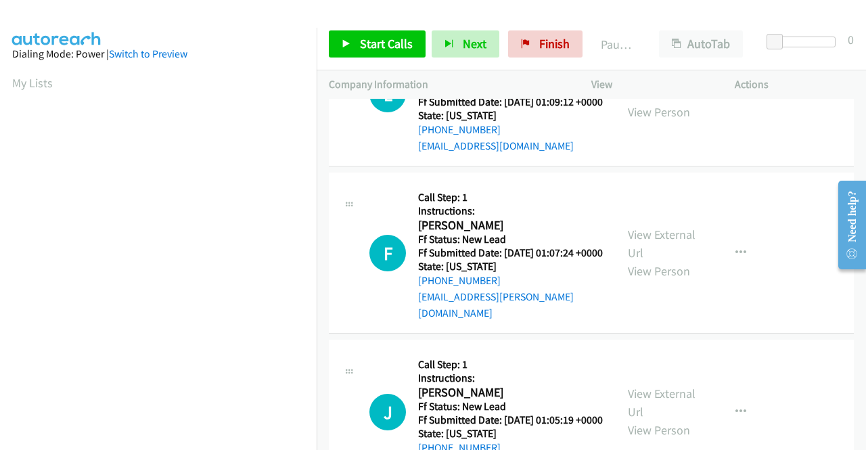
scroll to position [1015, 0]
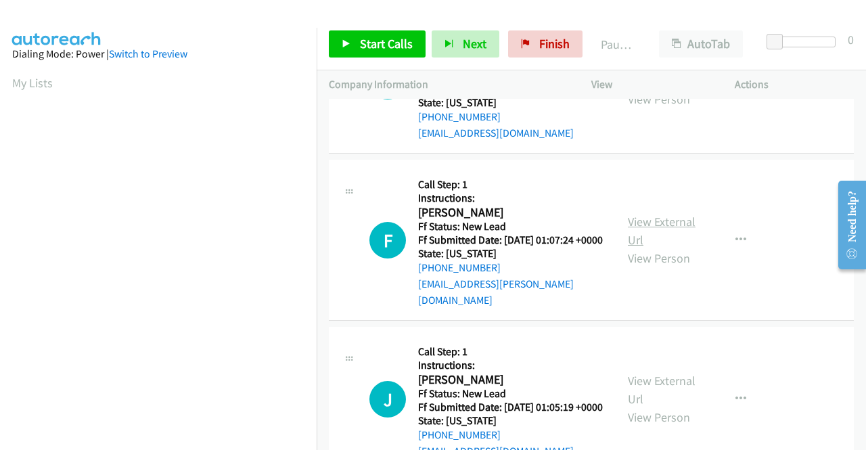
click at [653, 248] on link "View External Url" at bounding box center [662, 231] width 68 height 34
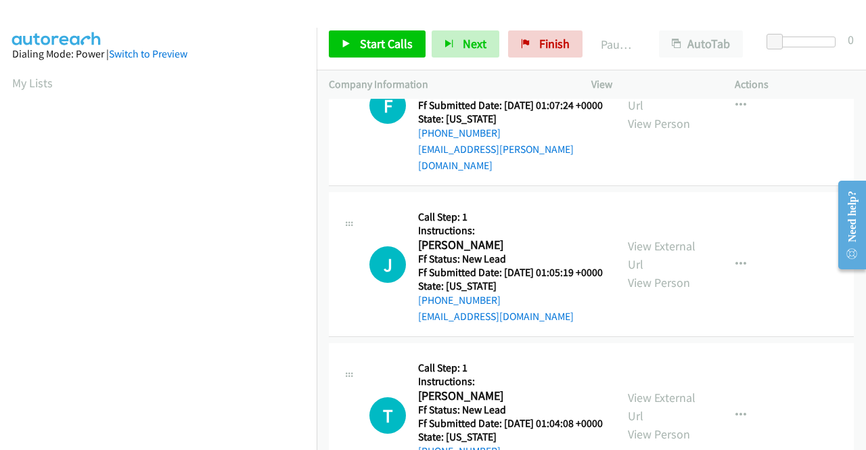
scroll to position [1150, 0]
click at [674, 271] on link "View External Url" at bounding box center [662, 254] width 68 height 34
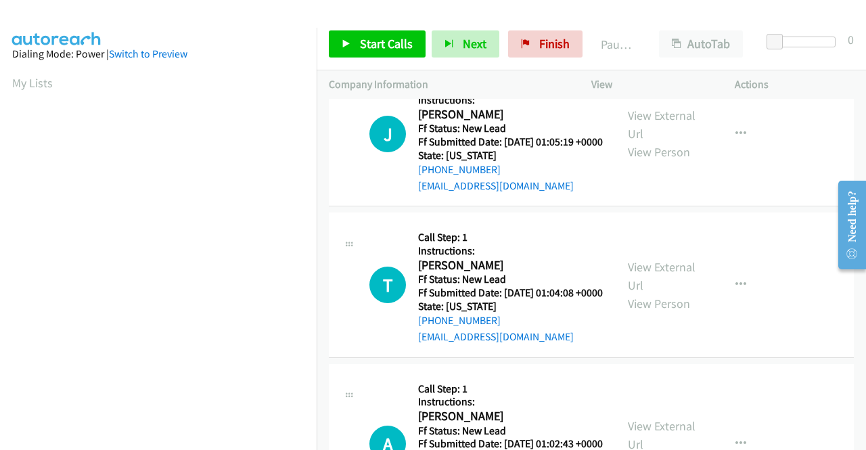
scroll to position [1285, 0]
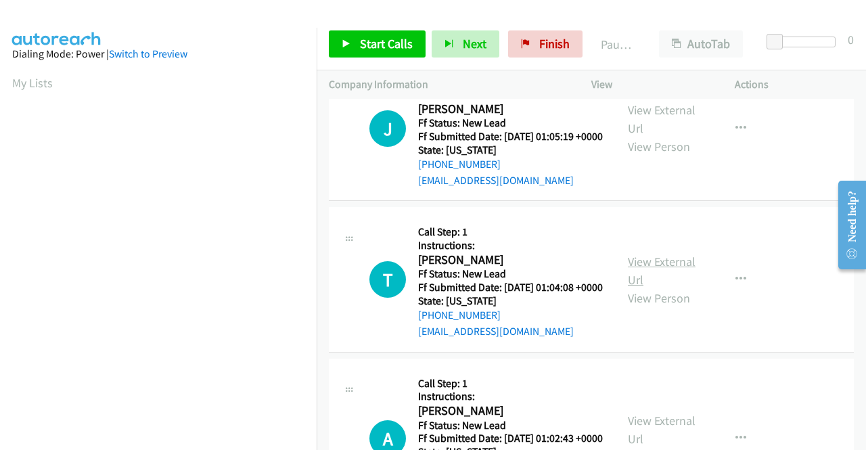
click at [651, 288] on link "View External Url" at bounding box center [662, 271] width 68 height 34
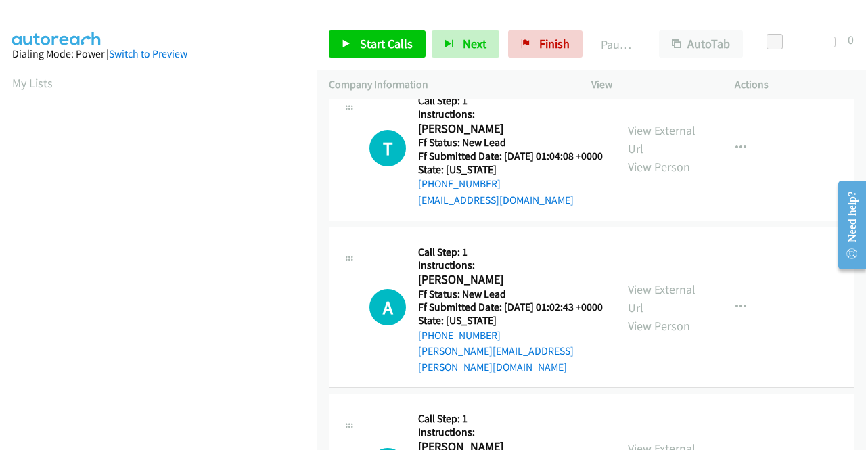
scroll to position [1421, 0]
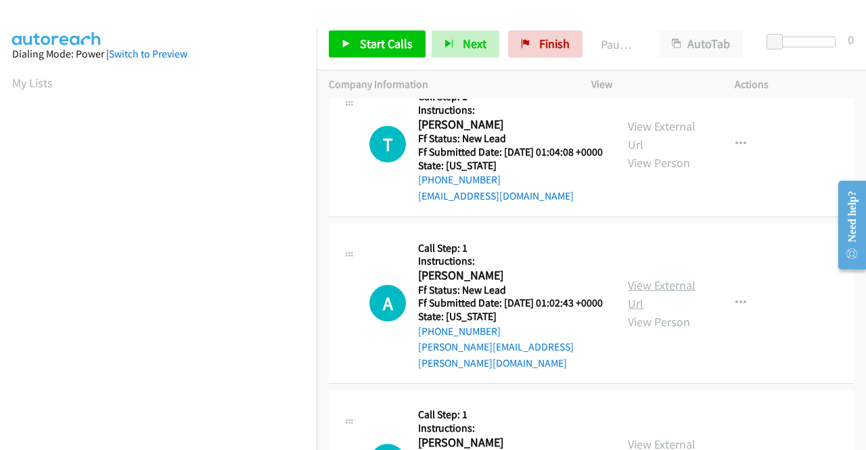
click at [645, 311] on link "View External Url" at bounding box center [662, 294] width 68 height 34
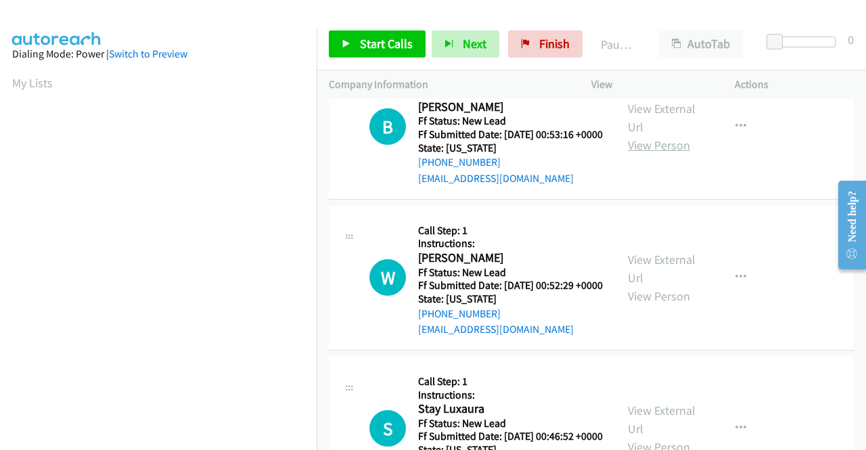
scroll to position [1759, 0]
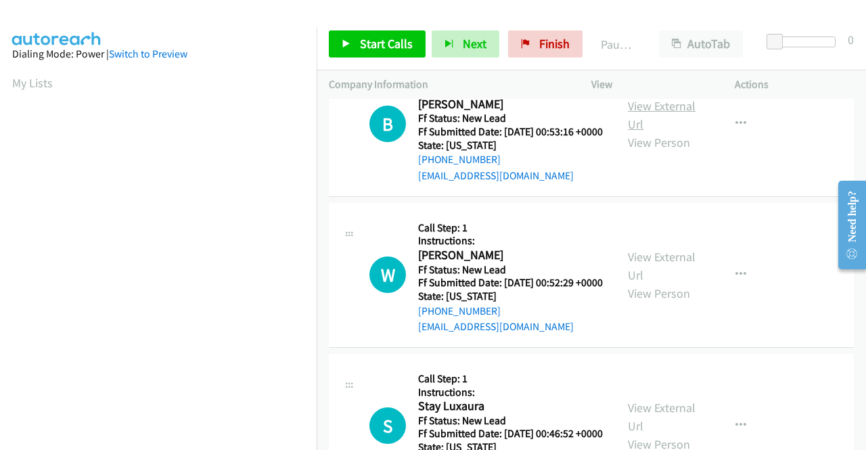
click at [659, 132] on link "View External Url" at bounding box center [662, 115] width 68 height 34
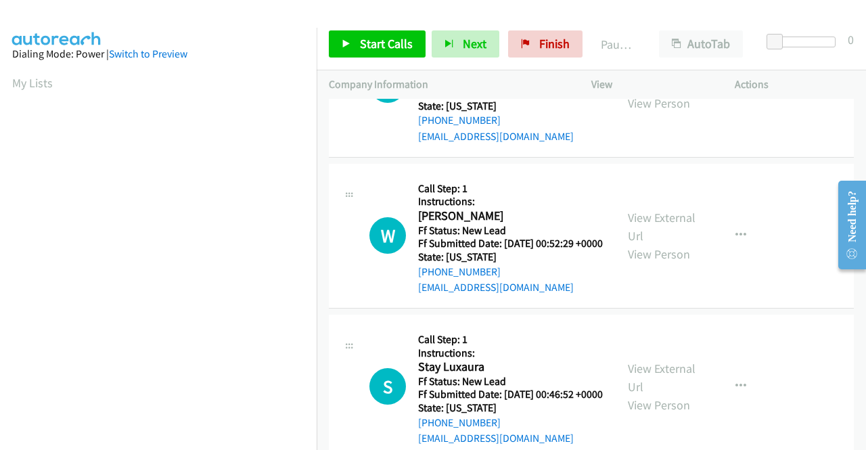
scroll to position [1827, 0]
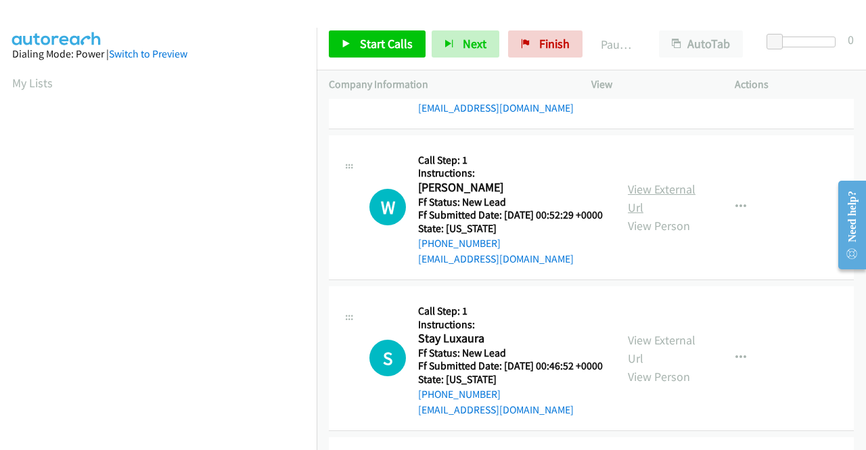
click at [640, 215] on link "View External Url" at bounding box center [662, 198] width 68 height 34
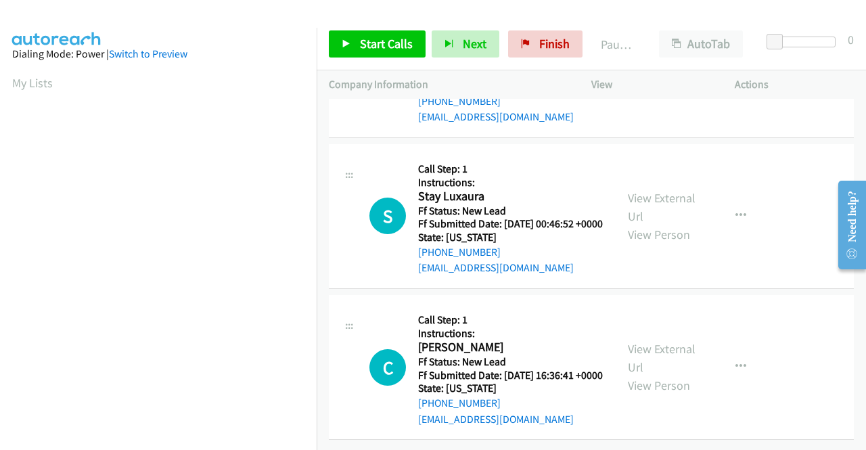
scroll to position [2097, 0]
click at [669, 197] on link "View External Url" at bounding box center [662, 207] width 68 height 34
click at [654, 341] on link "View External Url" at bounding box center [662, 358] width 68 height 34
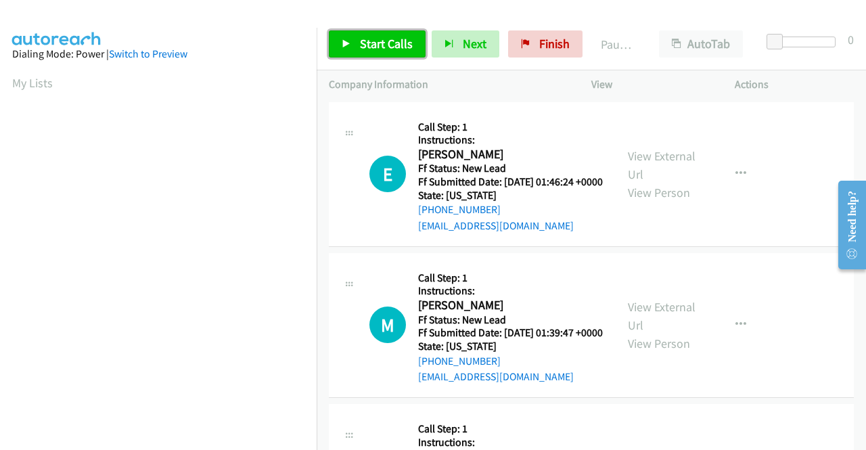
click at [394, 47] on span "Start Calls" at bounding box center [386, 44] width 53 height 16
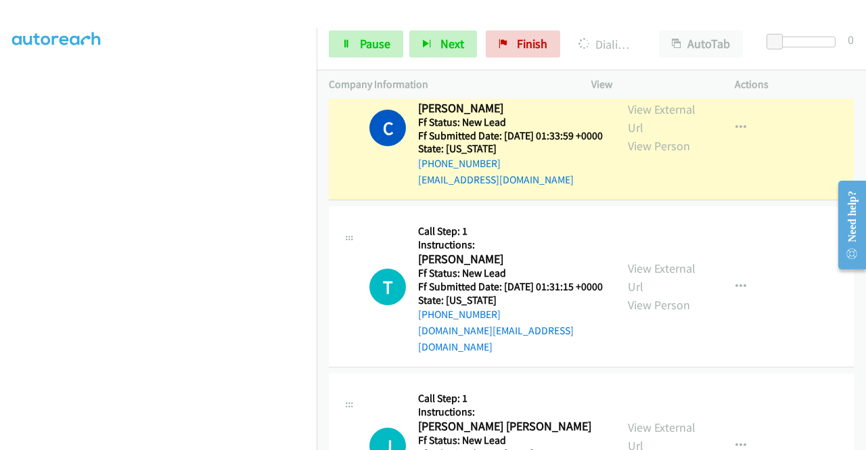
scroll to position [309, 0]
click at [360, 47] on span "Pause" at bounding box center [375, 44] width 30 height 16
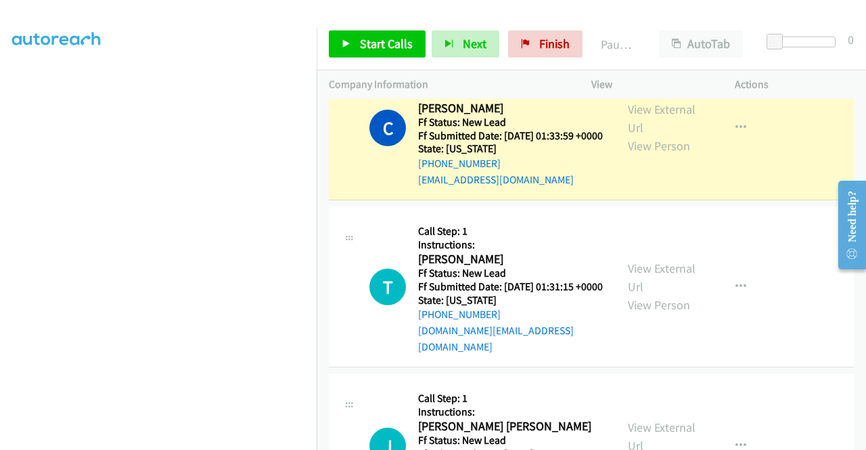
scroll to position [38, 0]
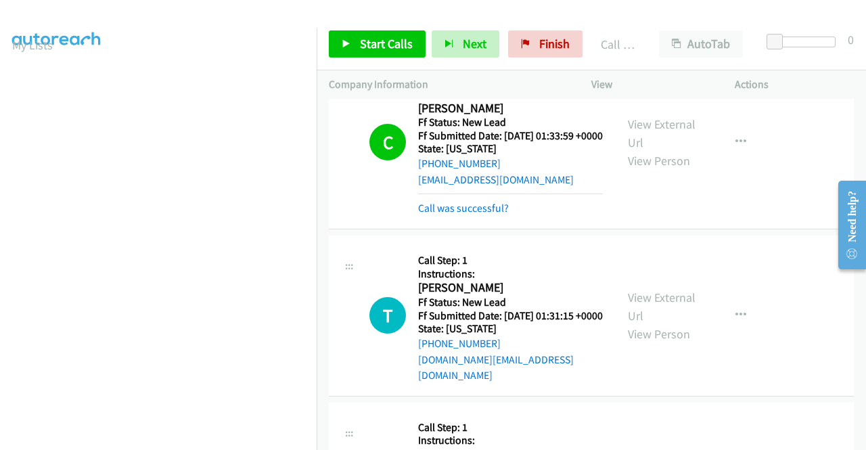
drag, startPoint x: 475, startPoint y: 246, endPoint x: 497, endPoint y: 237, distance: 23.8
click at [475, 214] on link "Call was successful?" at bounding box center [463, 208] width 91 height 13
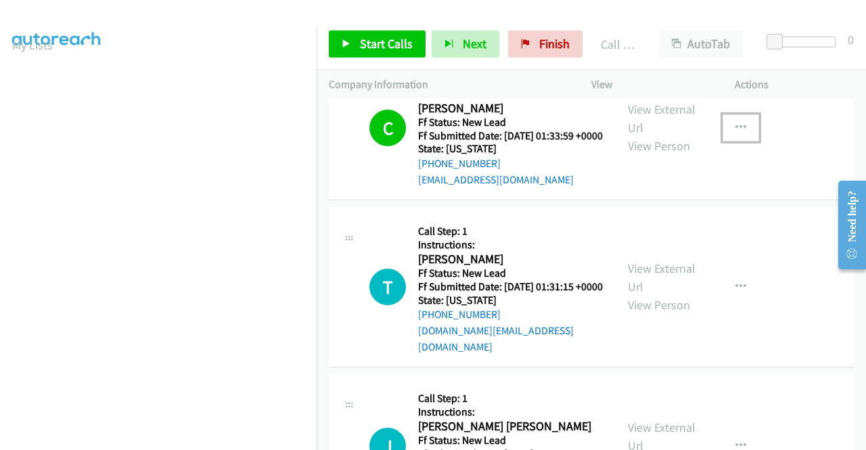
click at [723, 141] on button "button" at bounding box center [741, 127] width 37 height 27
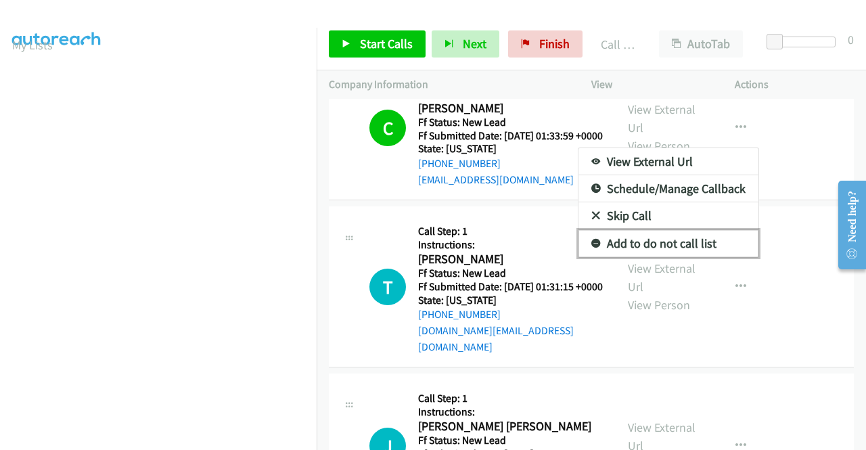
click at [673, 257] on link "Add to do not call list" at bounding box center [668, 243] width 180 height 27
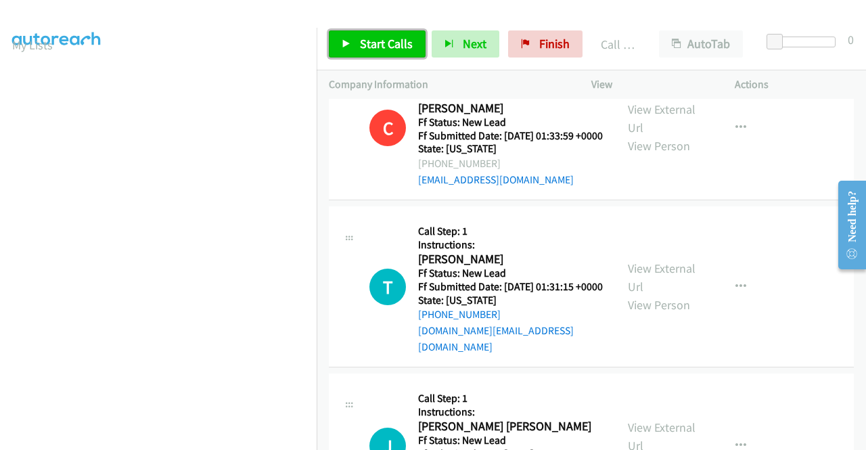
click at [385, 41] on span "Start Calls" at bounding box center [386, 44] width 53 height 16
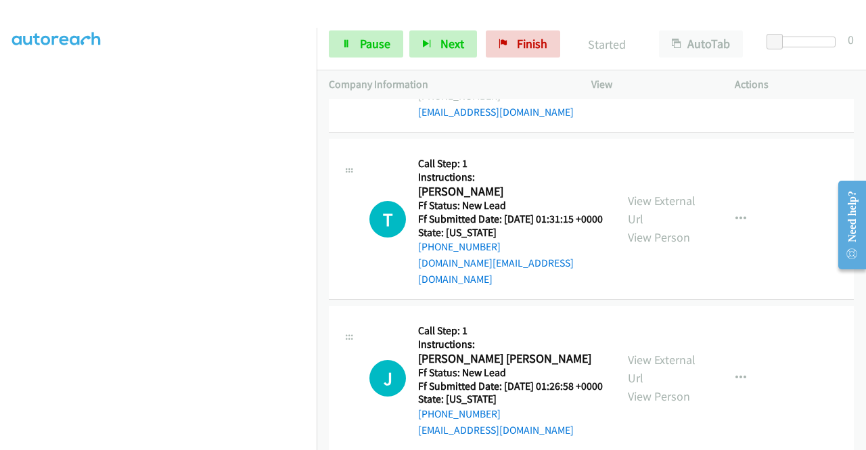
scroll to position [309, 0]
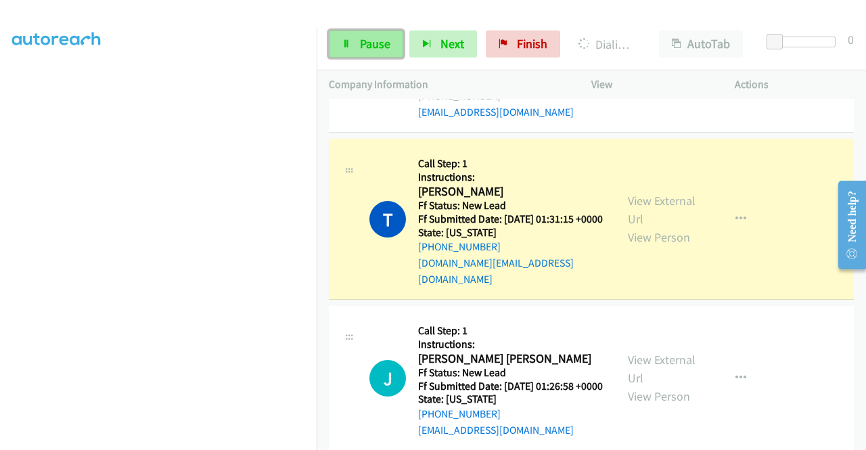
click at [378, 39] on span "Pause" at bounding box center [375, 44] width 30 height 16
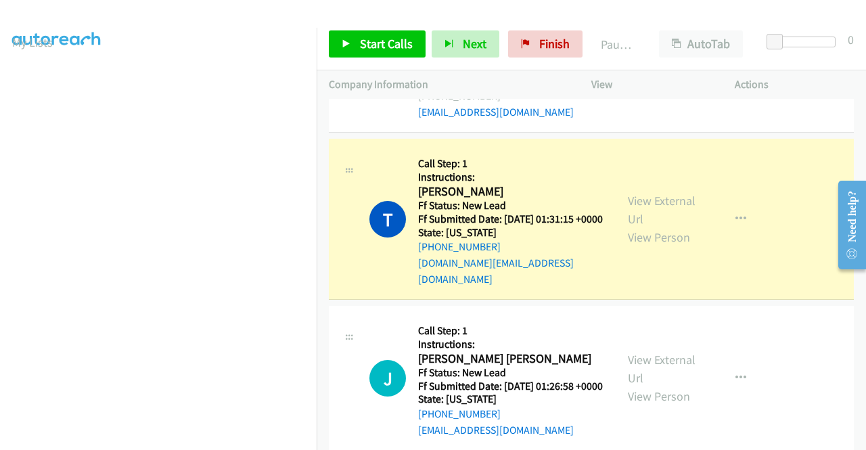
scroll to position [38, 0]
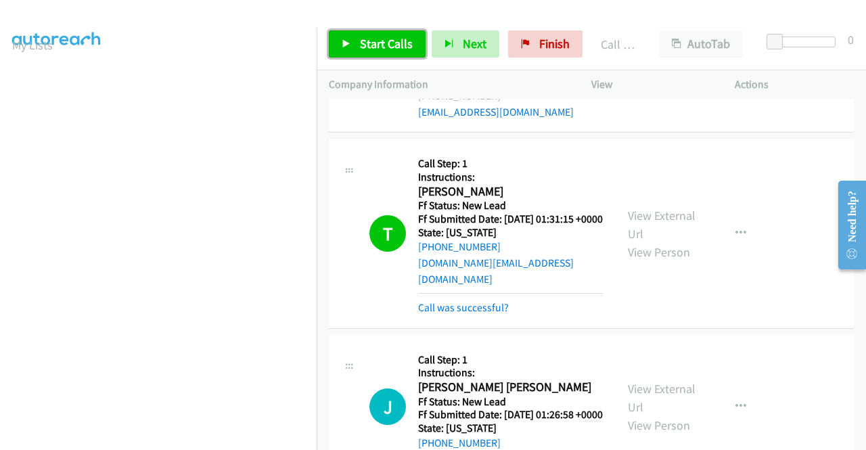
click at [385, 44] on span "Start Calls" at bounding box center [386, 44] width 53 height 16
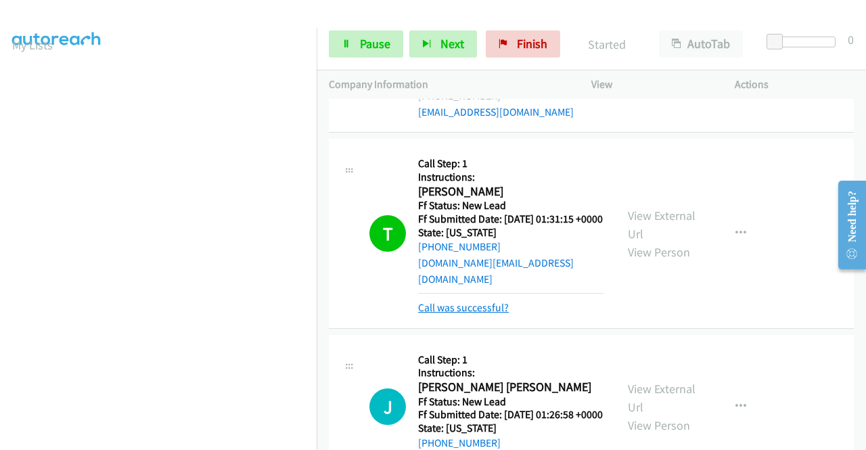
click at [475, 314] on link "Call was successful?" at bounding box center [463, 307] width 91 height 13
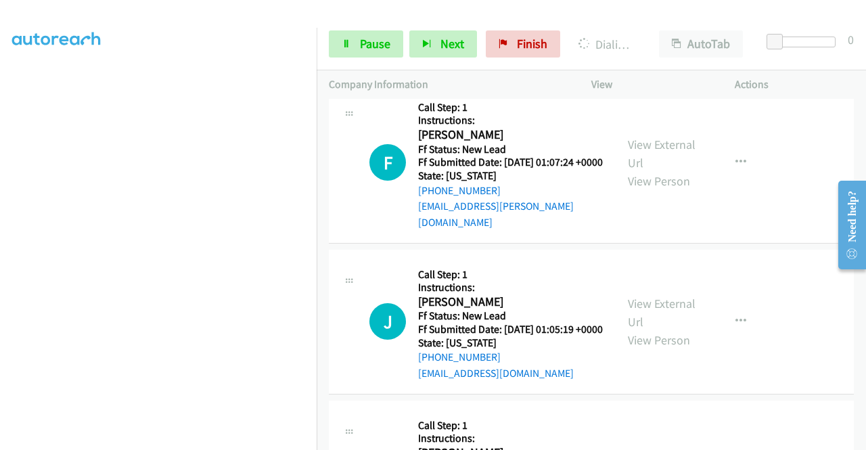
scroll to position [812, 0]
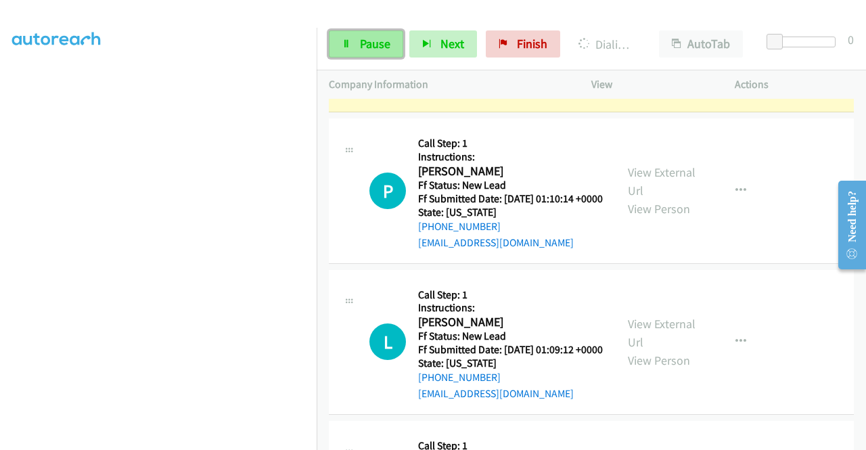
click at [379, 43] on span "Pause" at bounding box center [375, 44] width 30 height 16
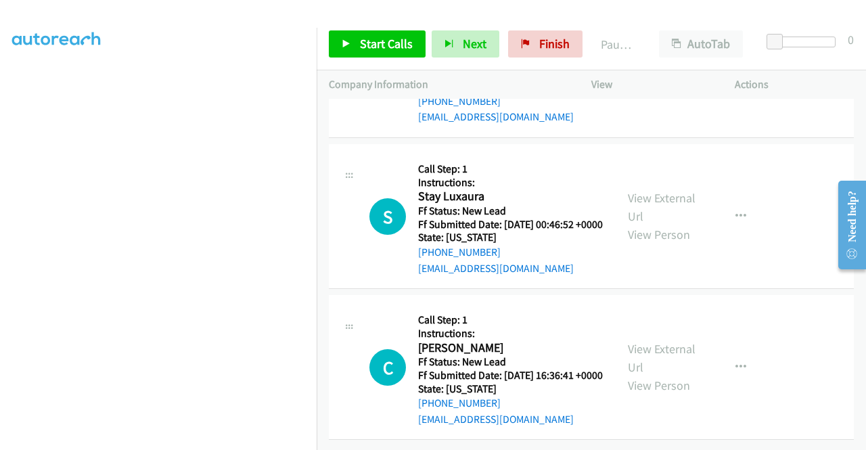
scroll to position [2184, 0]
click at [727, 354] on button "button" at bounding box center [741, 367] width 37 height 27
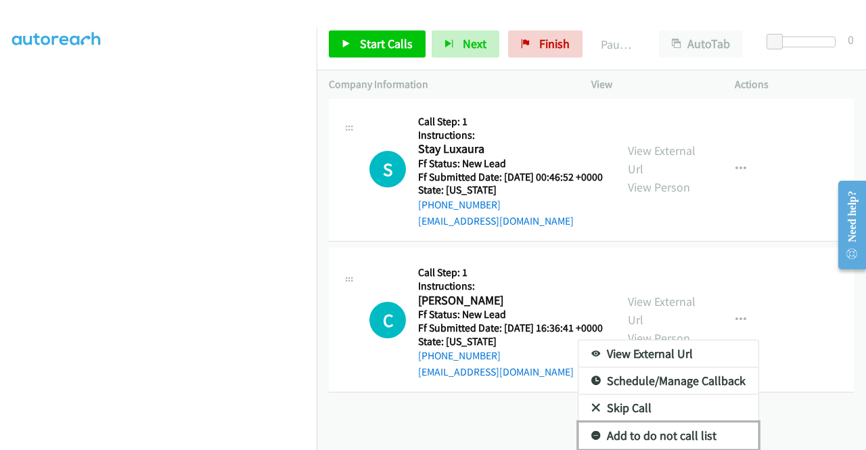
click at [666, 426] on link "Add to do not call list" at bounding box center [668, 435] width 180 height 27
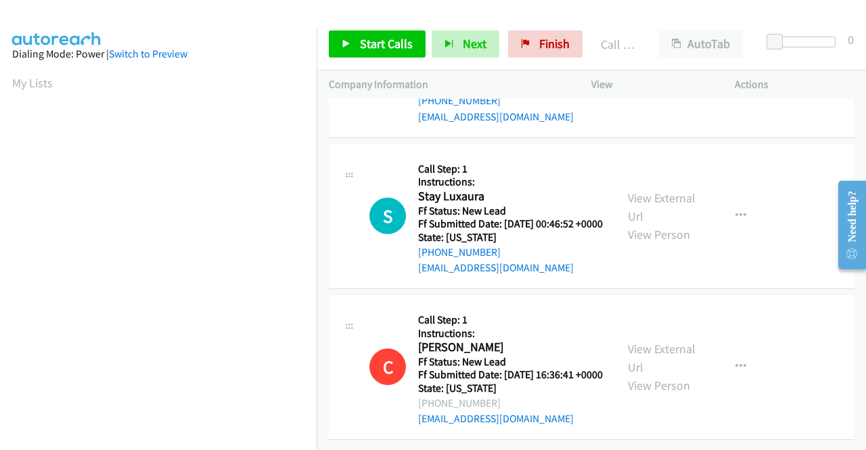
scroll to position [2213, 0]
click at [399, 47] on span "Start Calls" at bounding box center [386, 44] width 53 height 16
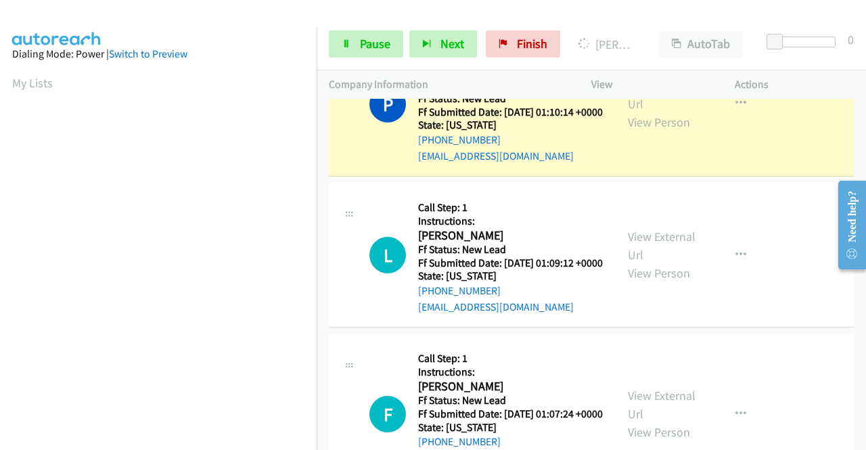
scroll to position [792, 0]
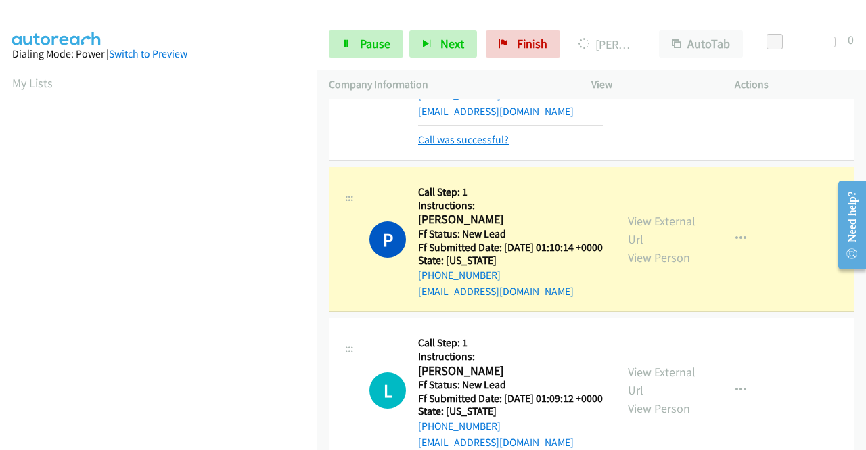
click at [493, 146] on link "Call was successful?" at bounding box center [463, 139] width 91 height 13
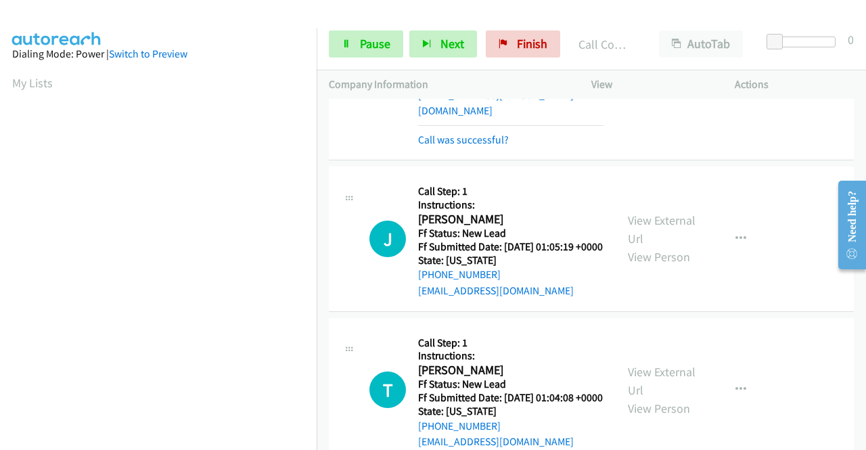
scroll to position [1387, 0]
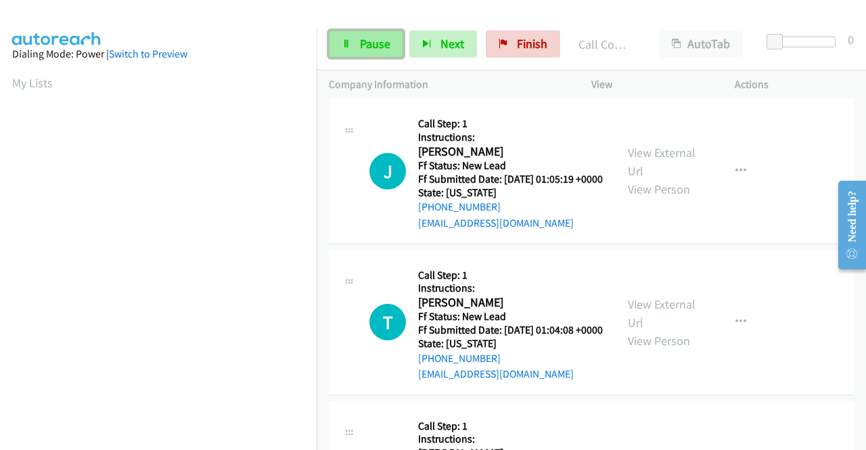
click at [379, 41] on span "Pause" at bounding box center [375, 44] width 30 height 16
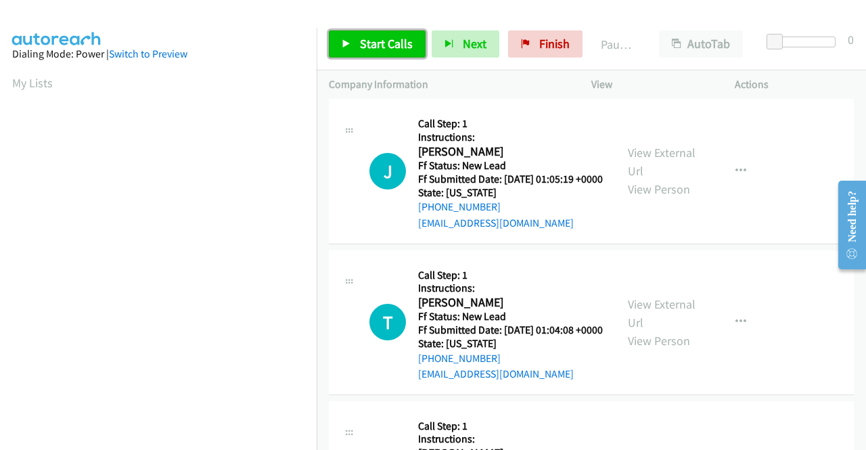
click at [355, 37] on link "Start Calls" at bounding box center [377, 43] width 97 height 27
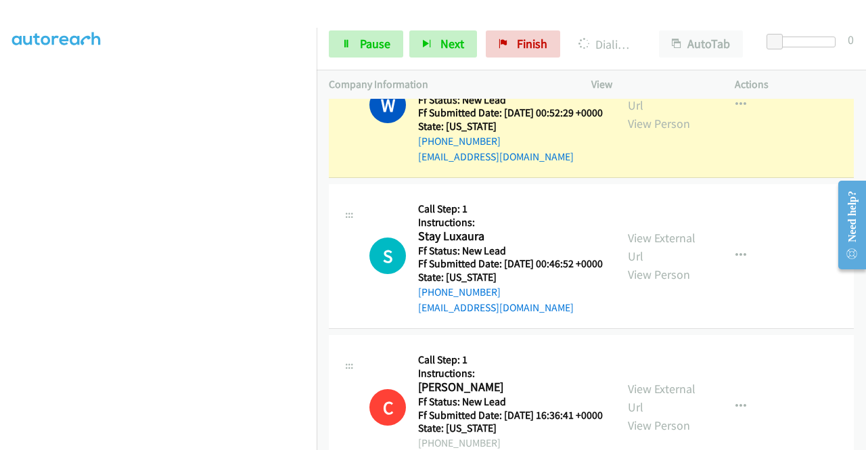
scroll to position [0, 0]
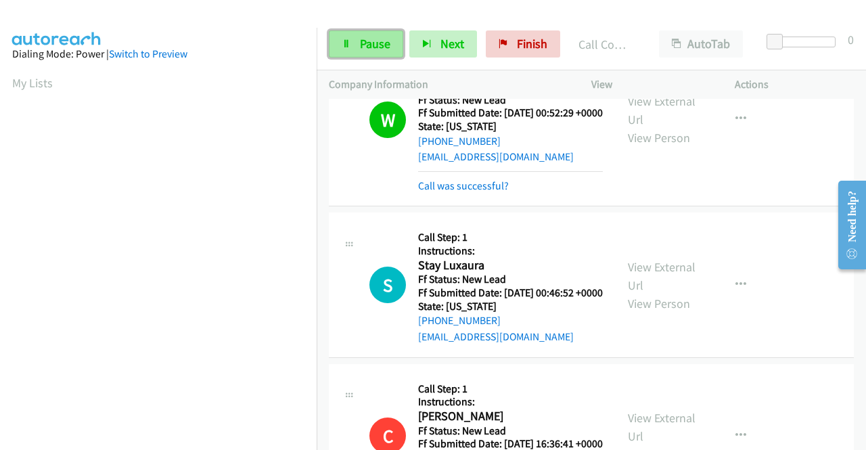
click at [382, 45] on span "Pause" at bounding box center [375, 44] width 30 height 16
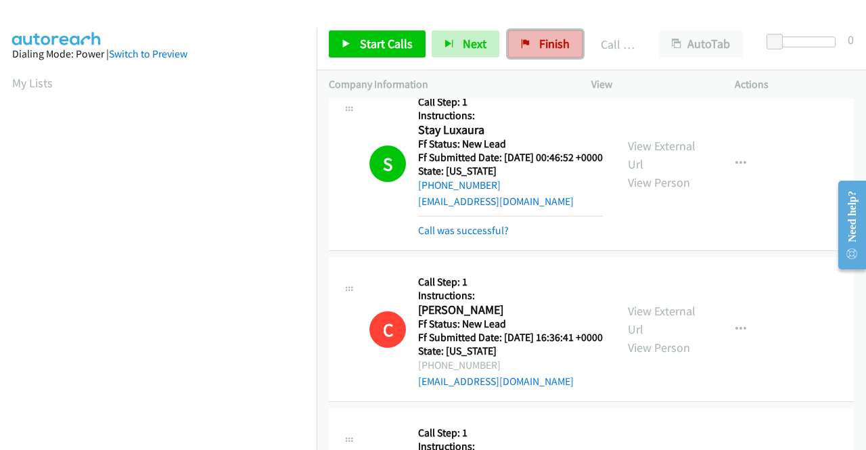
click at [562, 46] on span "Finish" at bounding box center [554, 44] width 30 height 16
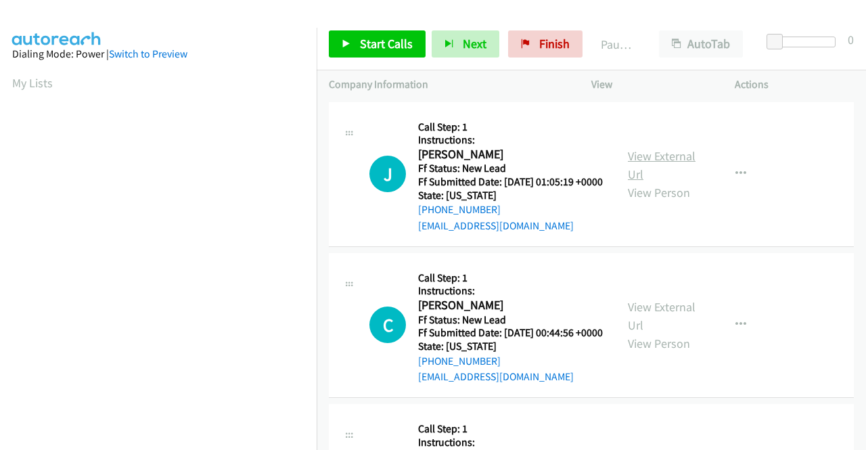
click at [632, 156] on link "View External Url" at bounding box center [662, 165] width 68 height 34
click at [664, 324] on link "View External Url" at bounding box center [662, 316] width 68 height 34
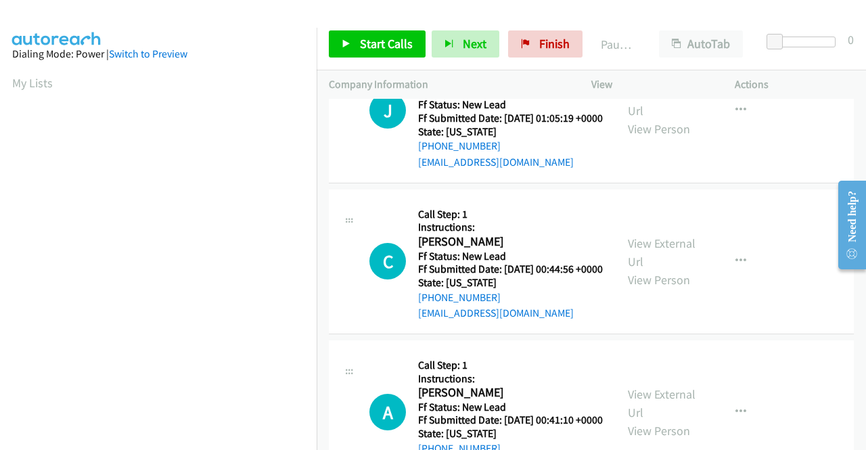
scroll to position [135, 0]
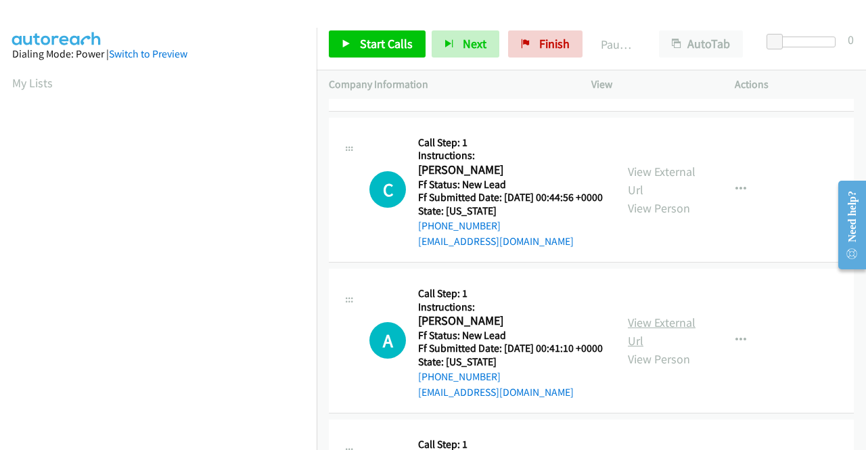
click at [642, 348] on link "View External Url" at bounding box center [662, 332] width 68 height 34
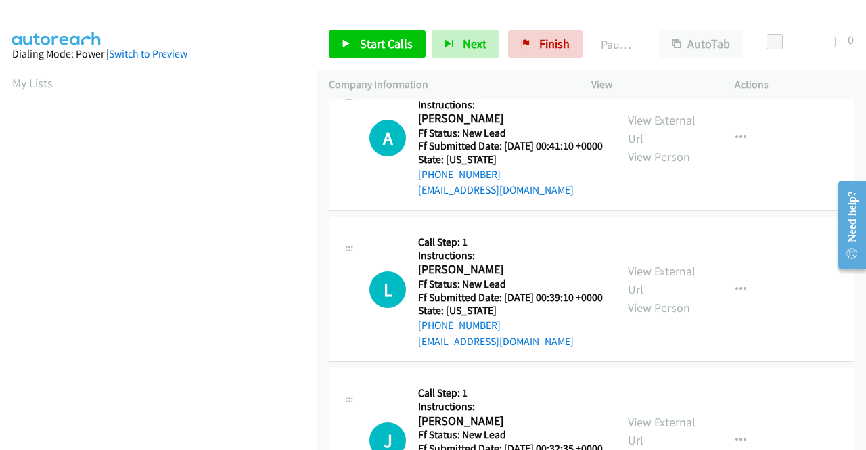
scroll to position [338, 0]
click at [641, 296] on link "View External Url" at bounding box center [662, 280] width 68 height 34
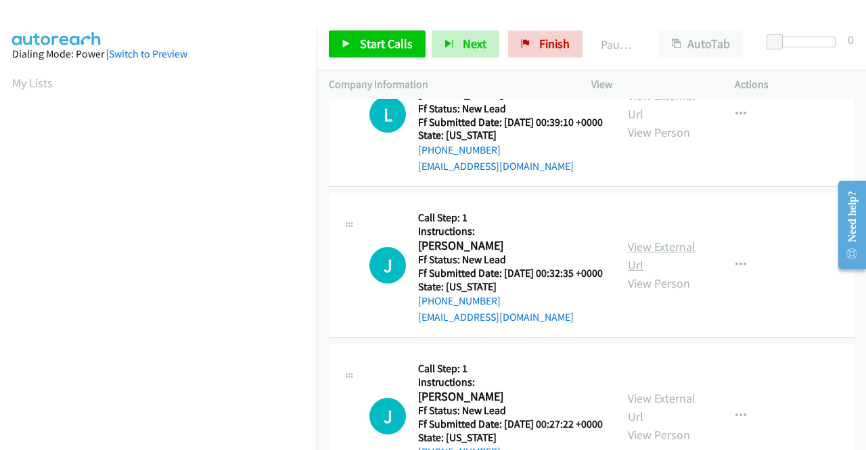
scroll to position [541, 0]
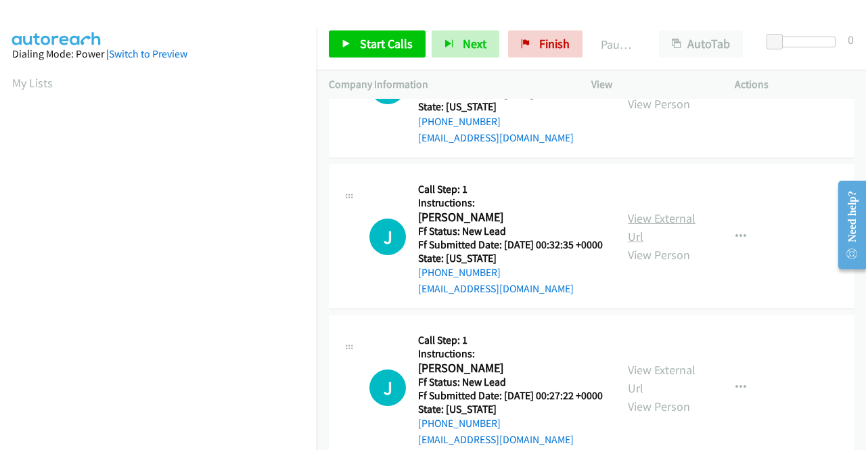
click at [662, 244] on link "View External Url" at bounding box center [662, 227] width 68 height 34
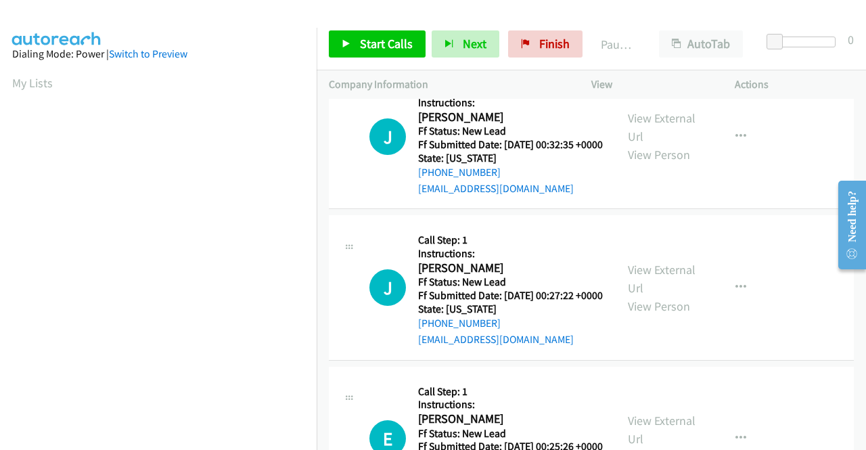
scroll to position [677, 0]
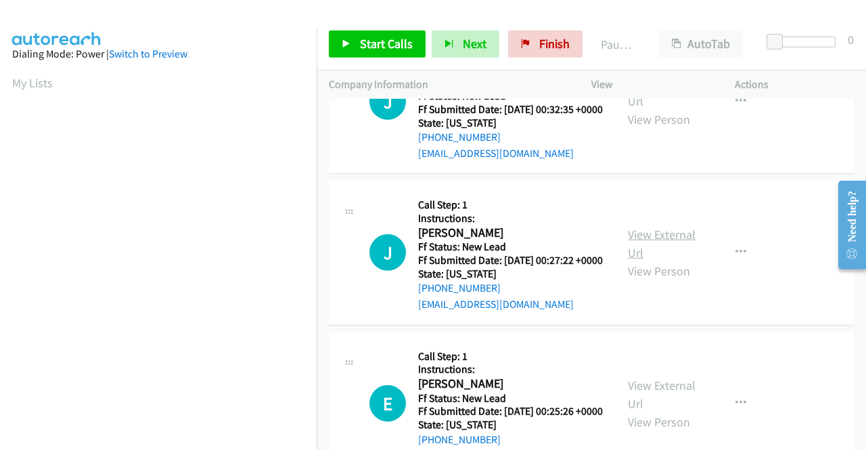
click at [660, 260] on link "View External Url" at bounding box center [662, 244] width 68 height 34
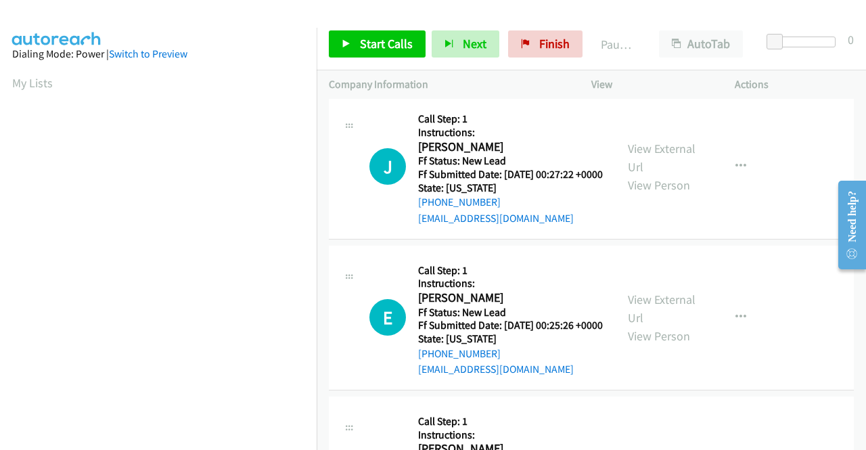
scroll to position [812, 0]
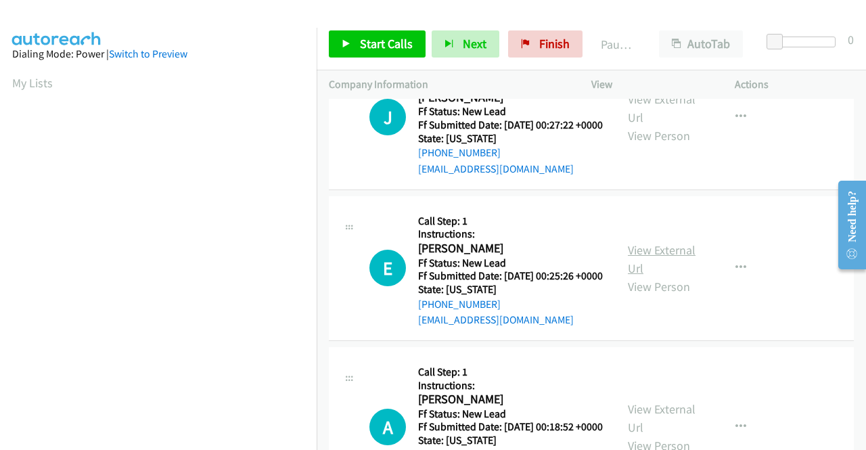
click at [683, 276] on link "View External Url" at bounding box center [662, 259] width 68 height 34
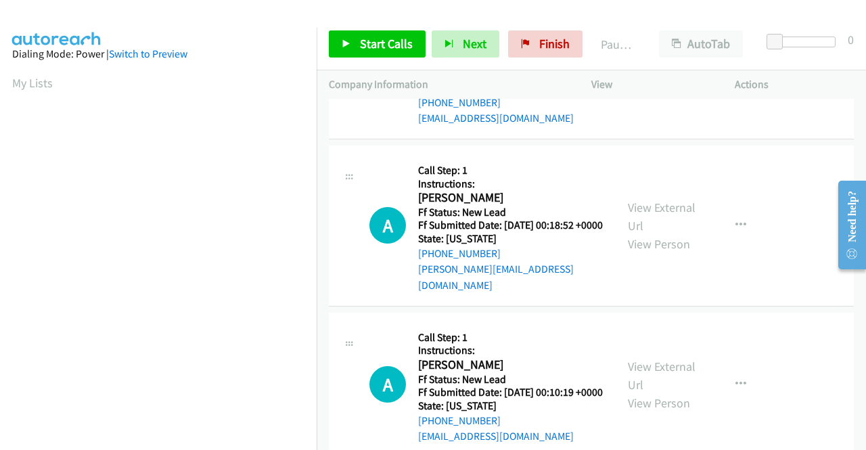
scroll to position [1015, 0]
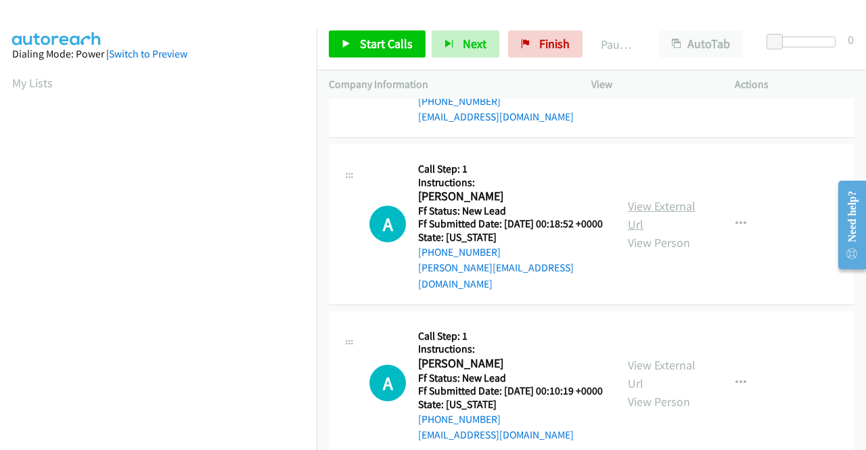
click at [647, 232] on link "View External Url" at bounding box center [662, 215] width 68 height 34
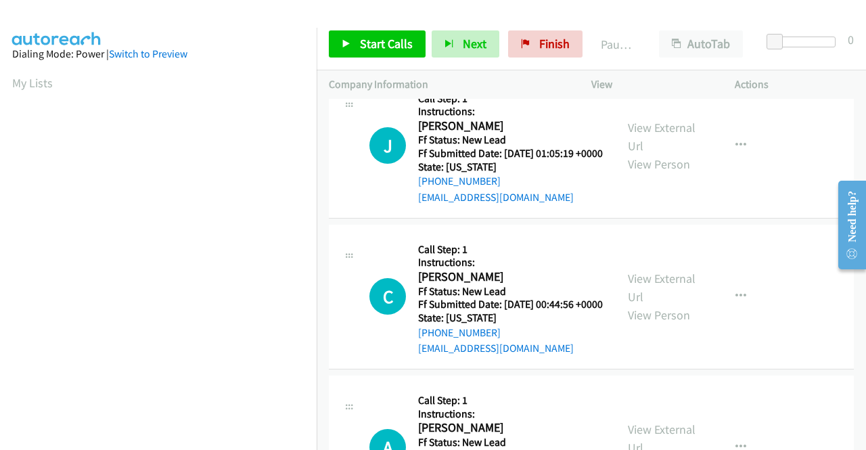
scroll to position [0, 0]
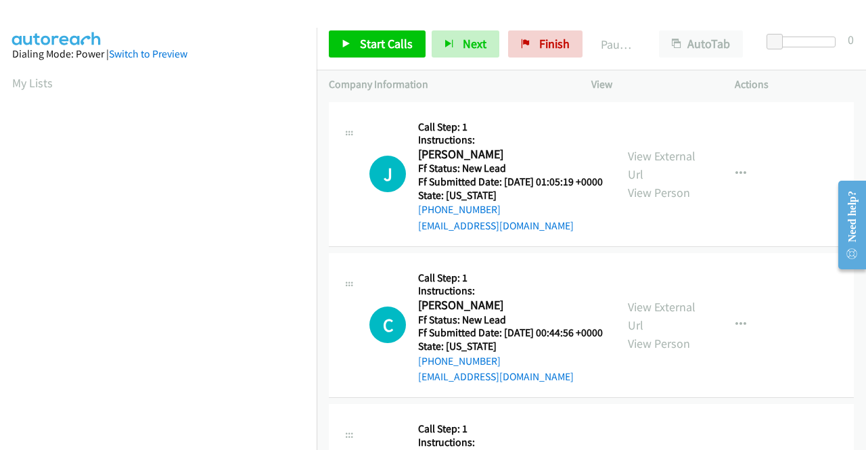
drag, startPoint x: 854, startPoint y: 160, endPoint x: 855, endPoint y: 129, distance: 31.2
click at [855, 129] on div "+1 415-964-1034 Call failed - Please reload the list and try again The Callbar …" at bounding box center [591, 274] width 549 height 351
click at [340, 42] on link "Start Calls" at bounding box center [377, 43] width 97 height 27
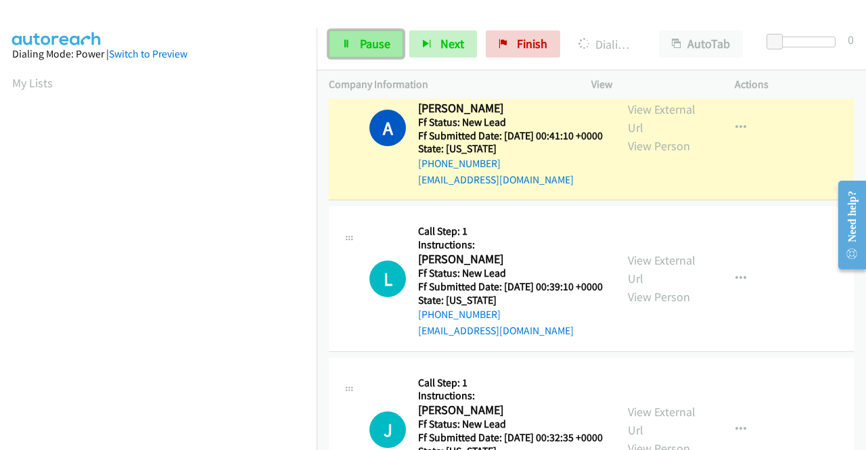
click at [365, 44] on span "Pause" at bounding box center [375, 44] width 30 height 16
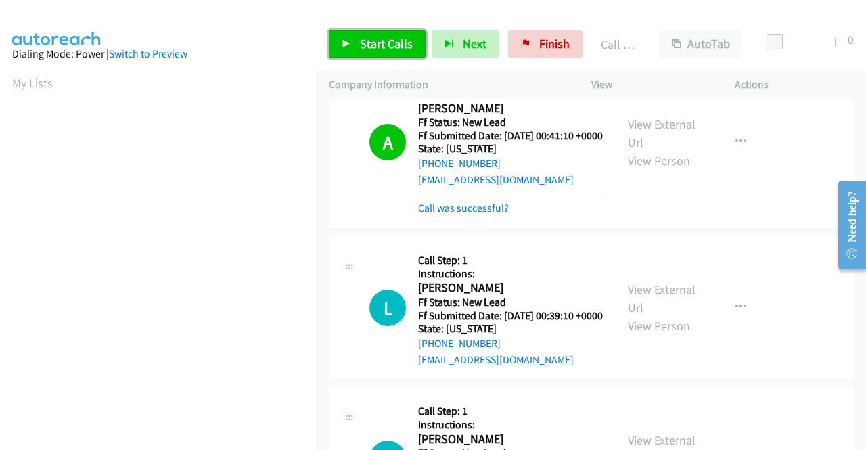
click at [394, 44] on span "Start Calls" at bounding box center [386, 44] width 53 height 16
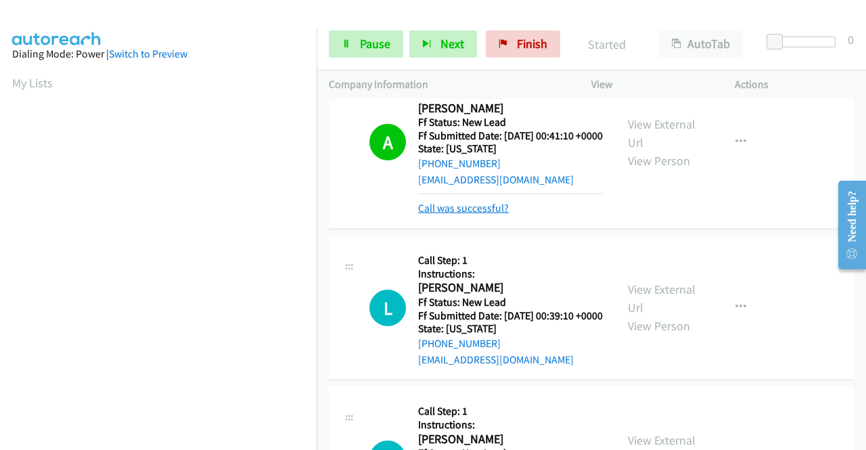
click at [488, 214] on link "Call was successful?" at bounding box center [463, 208] width 91 height 13
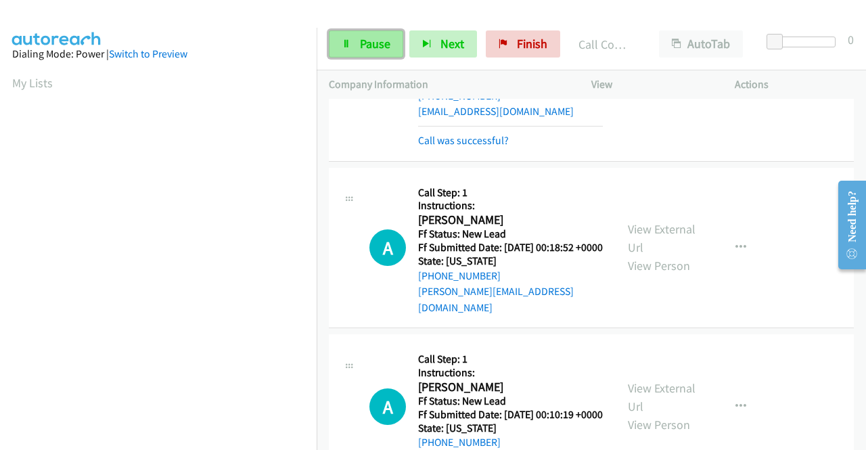
click at [388, 48] on span "Pause" at bounding box center [375, 44] width 30 height 16
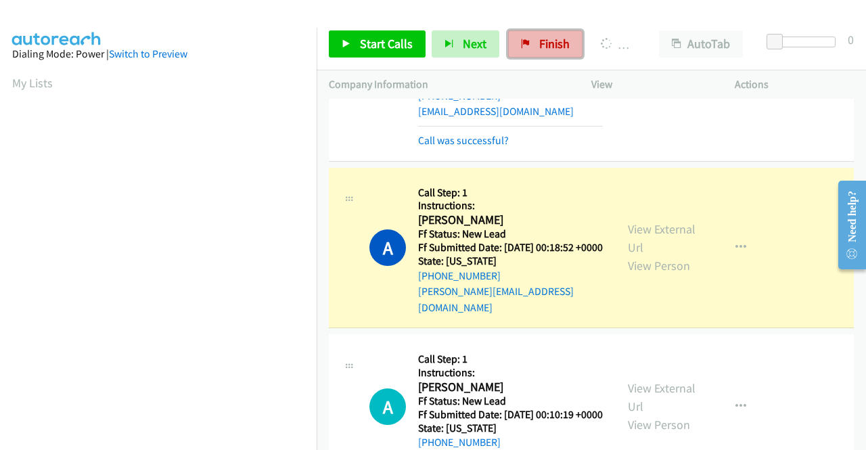
click at [547, 43] on span "Finish" at bounding box center [554, 44] width 30 height 16
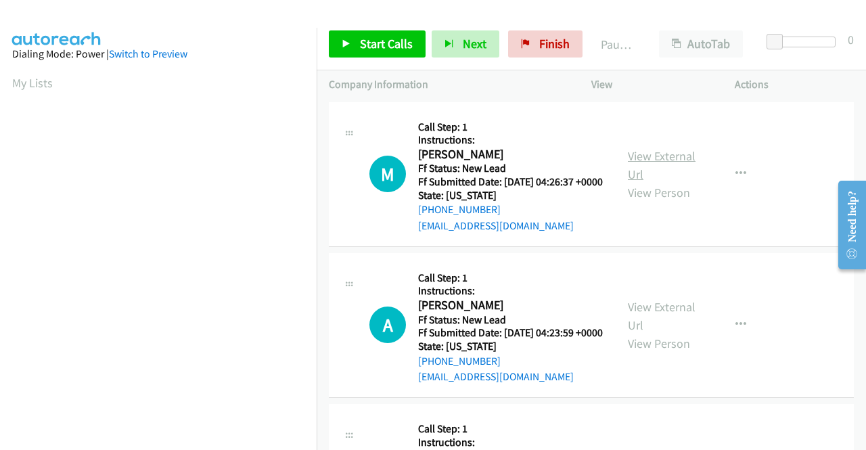
click at [667, 160] on link "View External Url" at bounding box center [662, 165] width 68 height 34
click at [643, 321] on link "View External Url" at bounding box center [662, 316] width 68 height 34
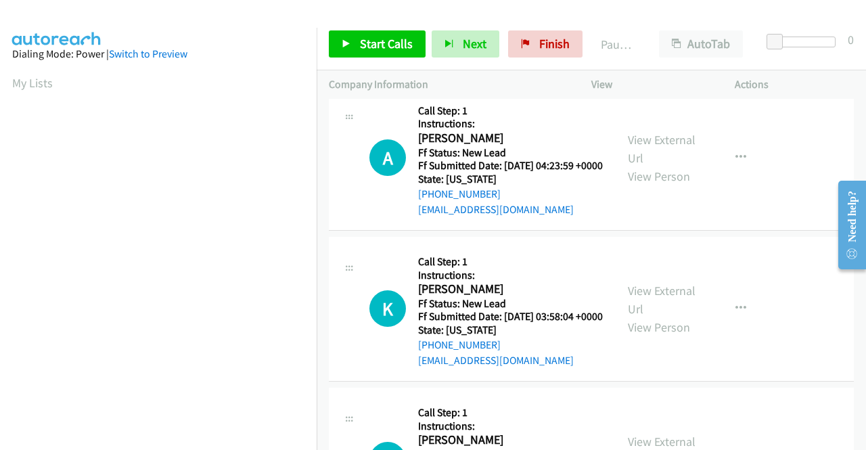
scroll to position [203, 0]
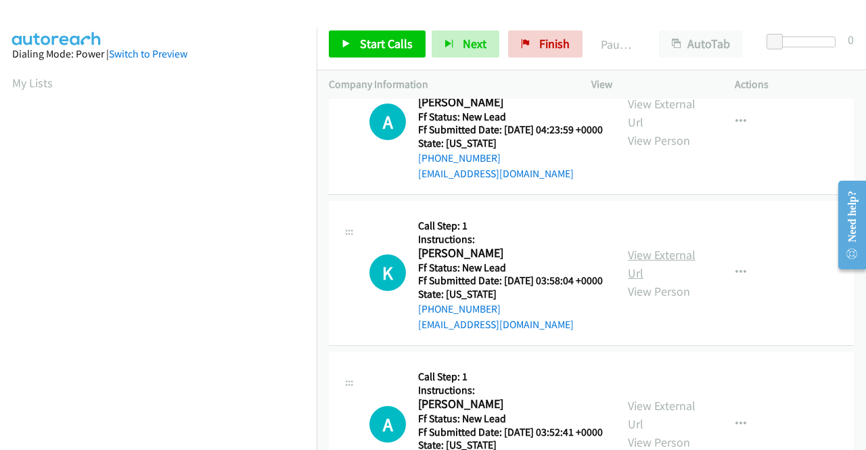
click at [668, 281] on link "View External Url" at bounding box center [662, 264] width 68 height 34
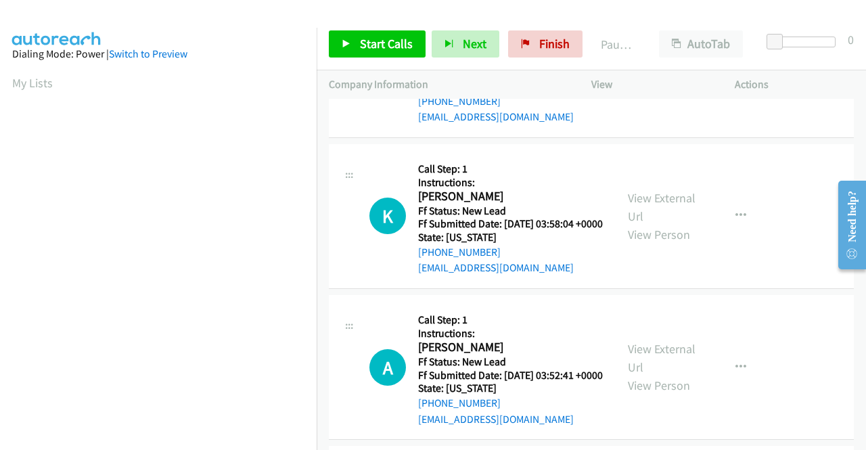
scroll to position [338, 0]
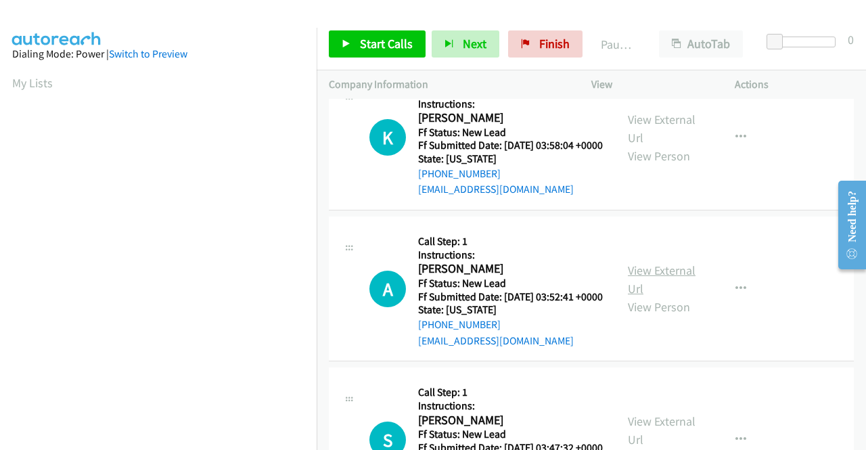
click at [672, 296] on link "View External Url" at bounding box center [662, 280] width 68 height 34
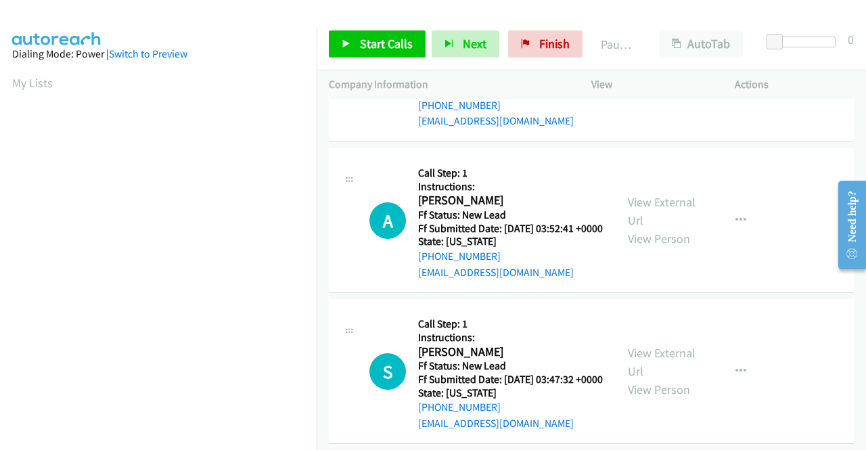
scroll to position [474, 0]
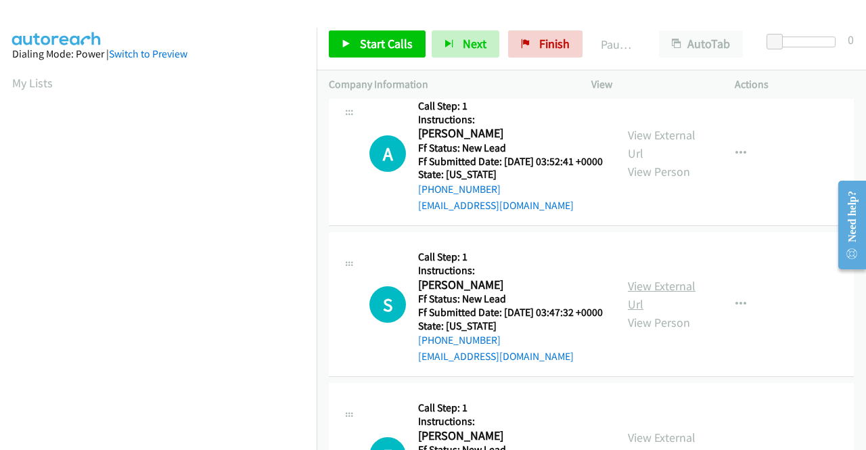
click at [681, 312] on link "View External Url" at bounding box center [662, 295] width 68 height 34
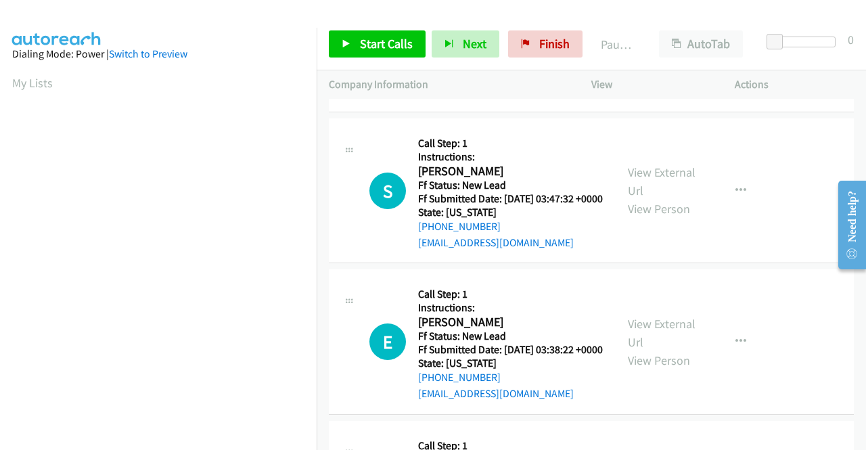
scroll to position [609, 0]
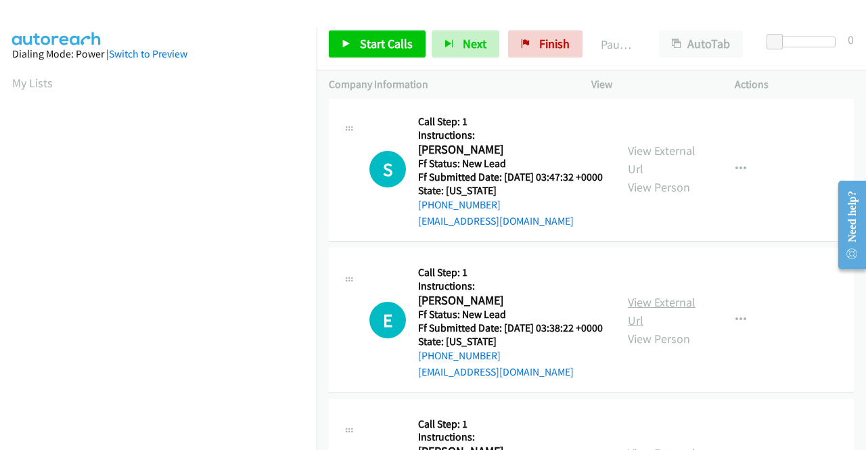
click at [655, 328] on link "View External Url" at bounding box center [662, 311] width 68 height 34
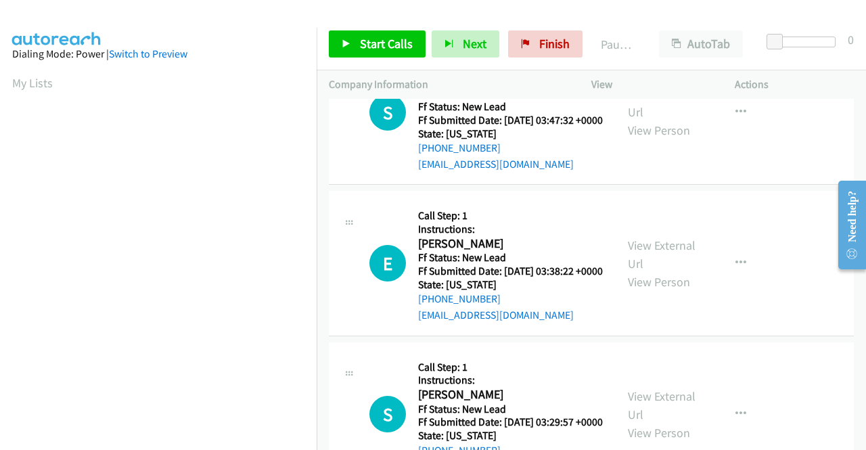
scroll to position [744, 0]
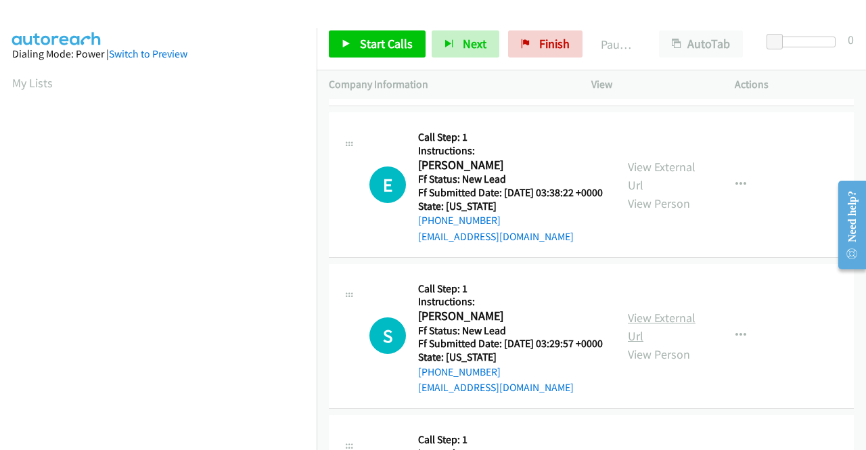
click at [641, 344] on link "View External Url" at bounding box center [662, 327] width 68 height 34
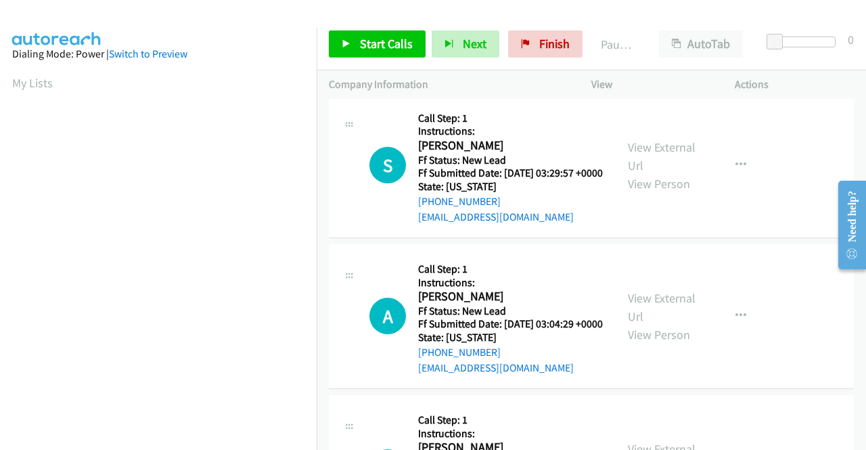
scroll to position [947, 0]
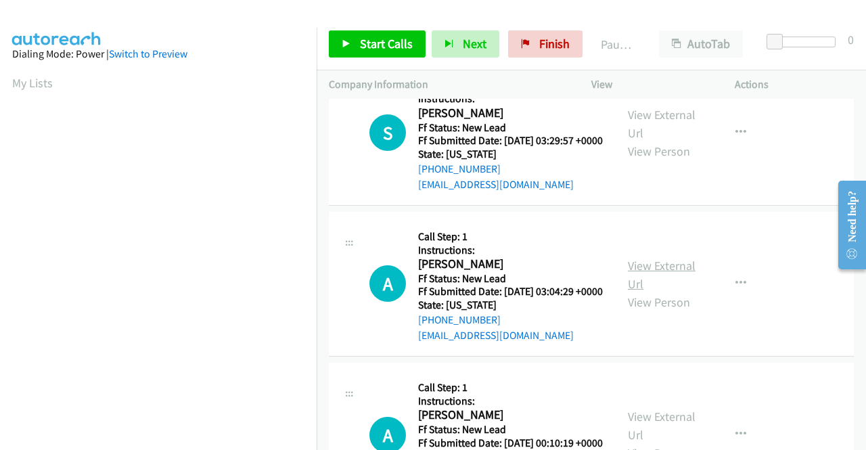
click at [660, 292] on link "View External Url" at bounding box center [662, 275] width 68 height 34
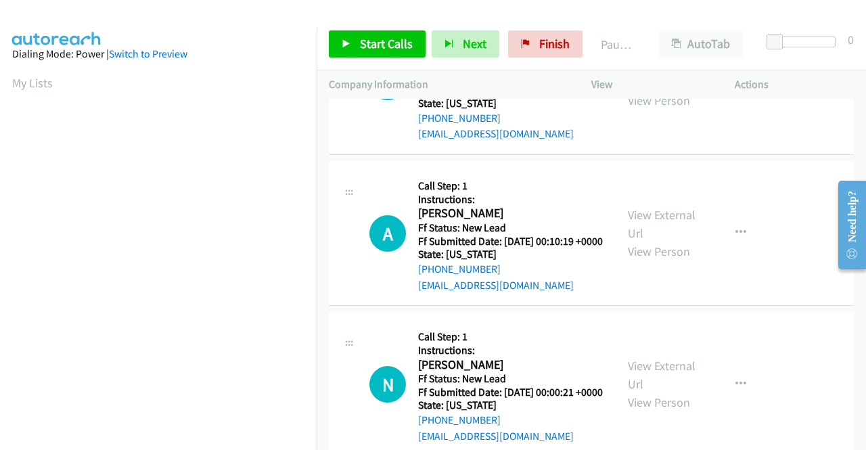
scroll to position [1150, 0]
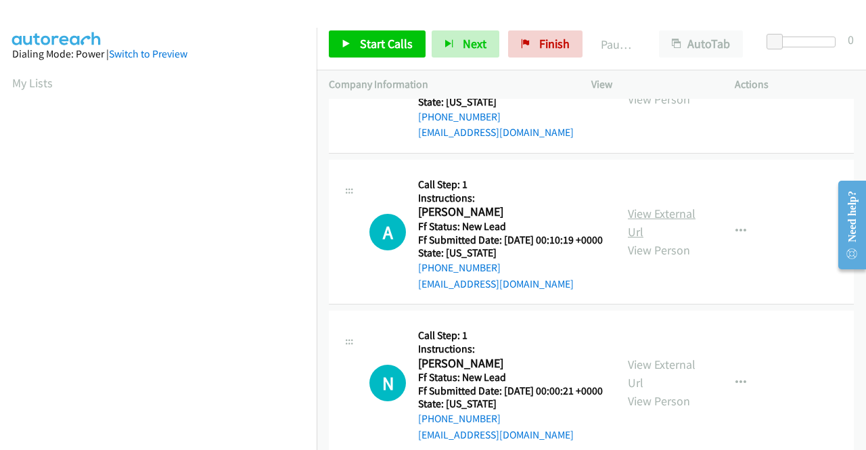
click at [652, 240] on link "View External Url" at bounding box center [662, 223] width 68 height 34
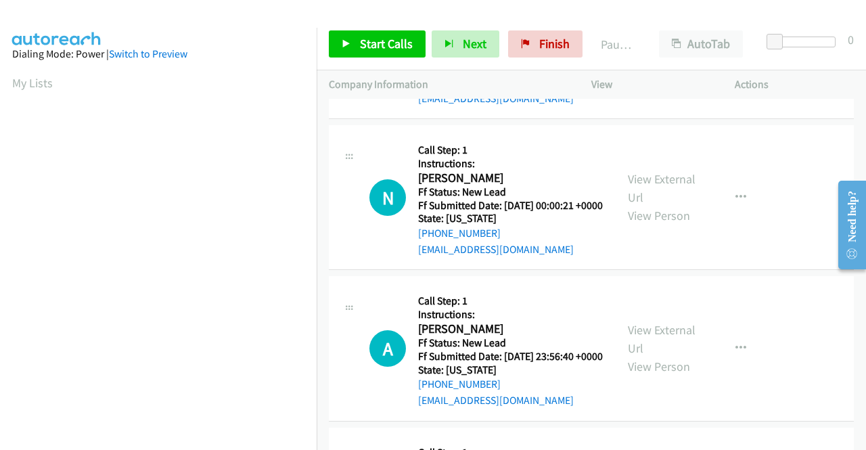
scroll to position [1353, 0]
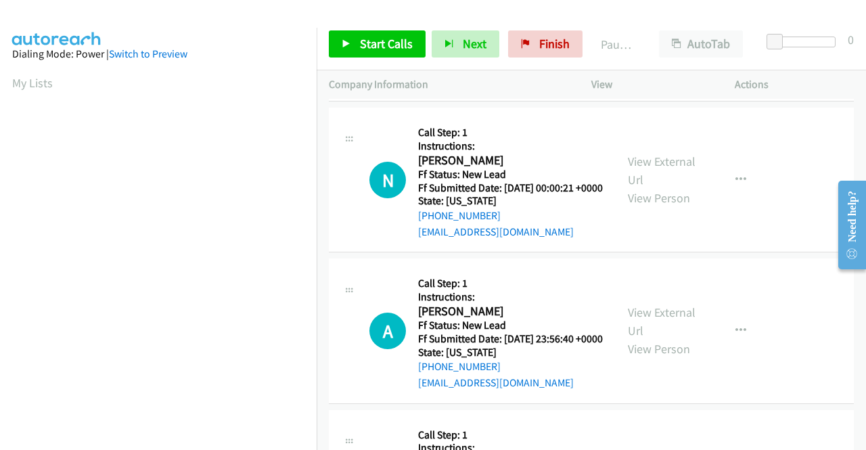
click at [660, 240] on div "View External Url View Person View External Url Email Schedule/Manage Callback …" at bounding box center [694, 180] width 156 height 120
click at [652, 187] on link "View External Url" at bounding box center [662, 171] width 68 height 34
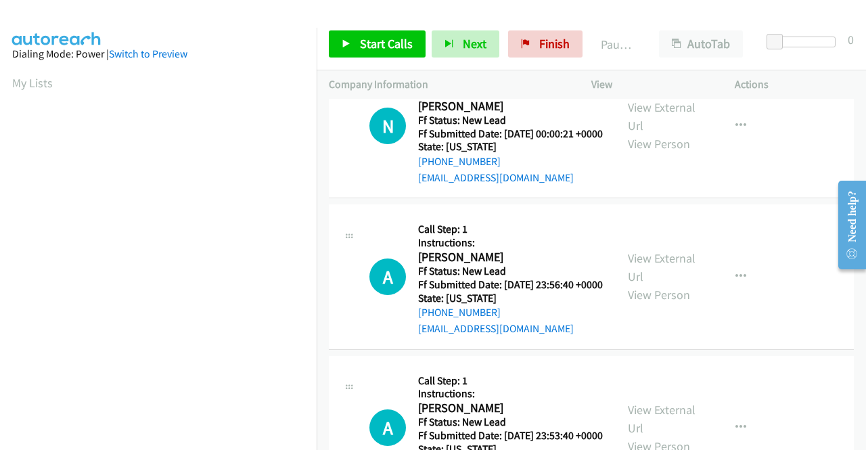
scroll to position [1488, 0]
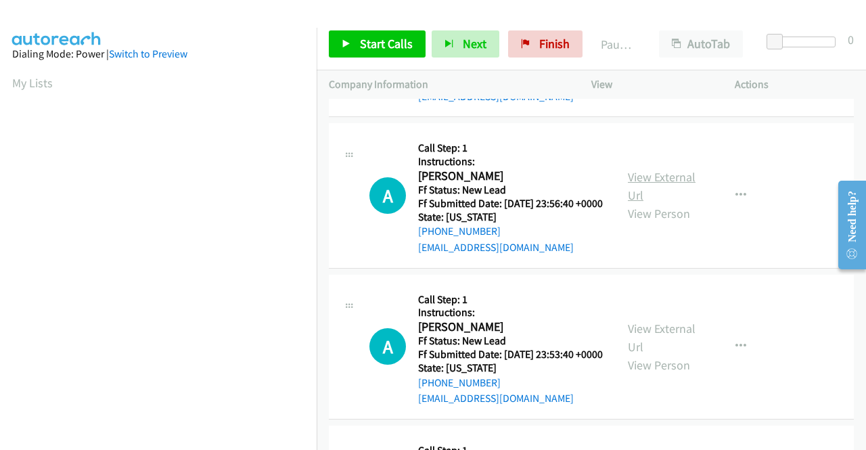
click at [641, 203] on link "View External Url" at bounding box center [662, 186] width 68 height 34
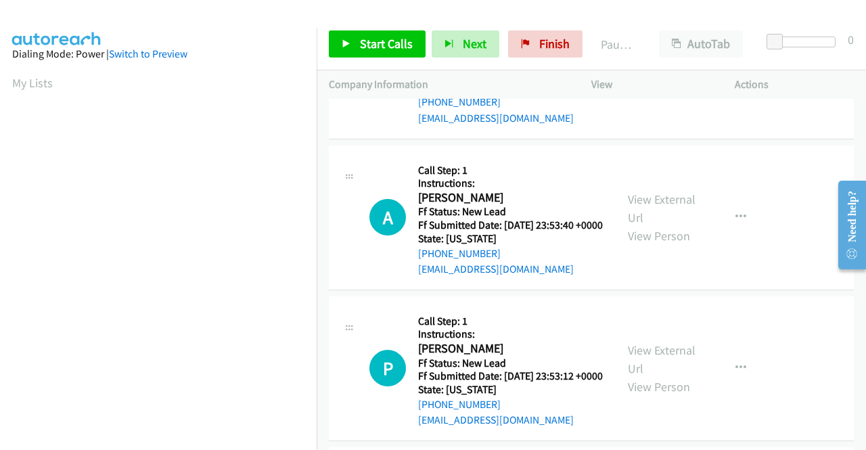
scroll to position [1624, 0]
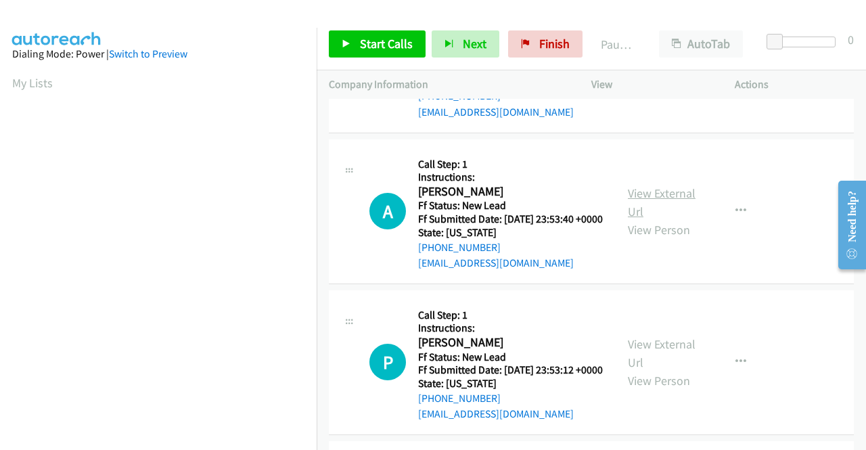
click at [649, 219] on link "View External Url" at bounding box center [662, 202] width 68 height 34
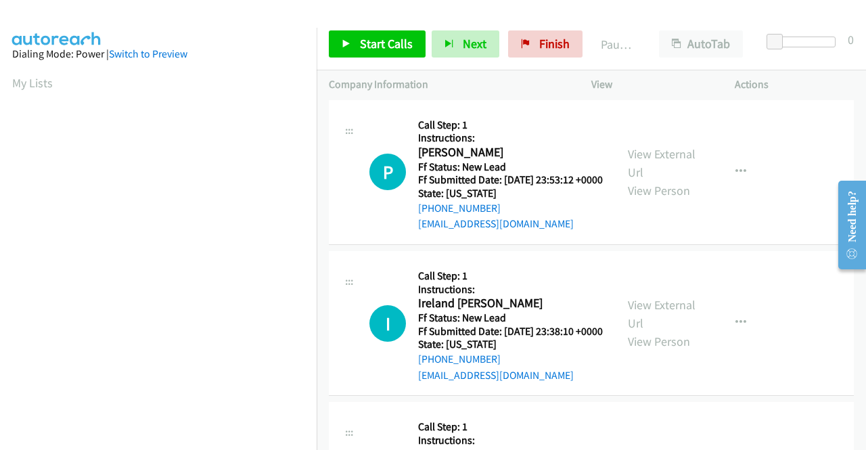
scroll to position [1827, 0]
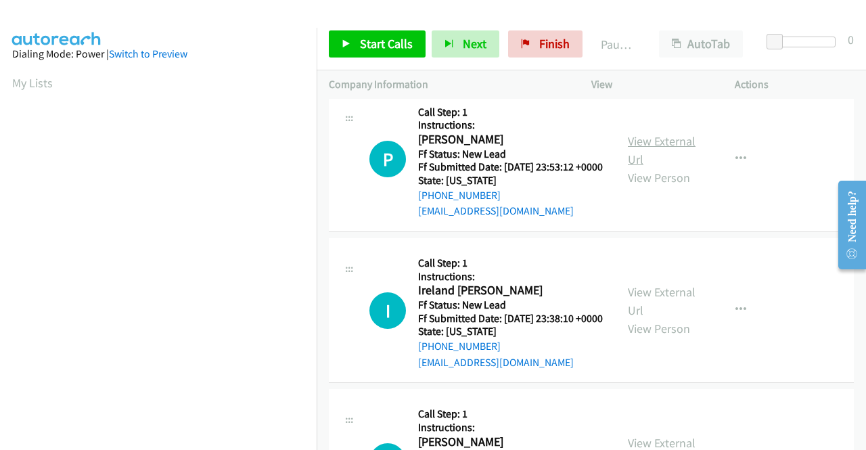
click at [672, 167] on link "View External Url" at bounding box center [662, 150] width 68 height 34
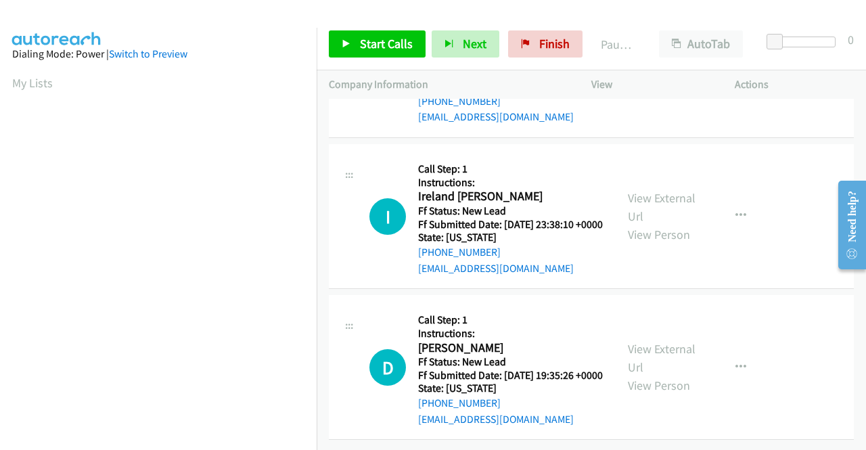
scroll to position [1962, 0]
click at [654, 224] on link "View External Url" at bounding box center [662, 207] width 68 height 34
click at [653, 342] on div "View External Url View Person" at bounding box center [663, 367] width 70 height 55
click at [656, 341] on link "View External Url" at bounding box center [662, 358] width 68 height 34
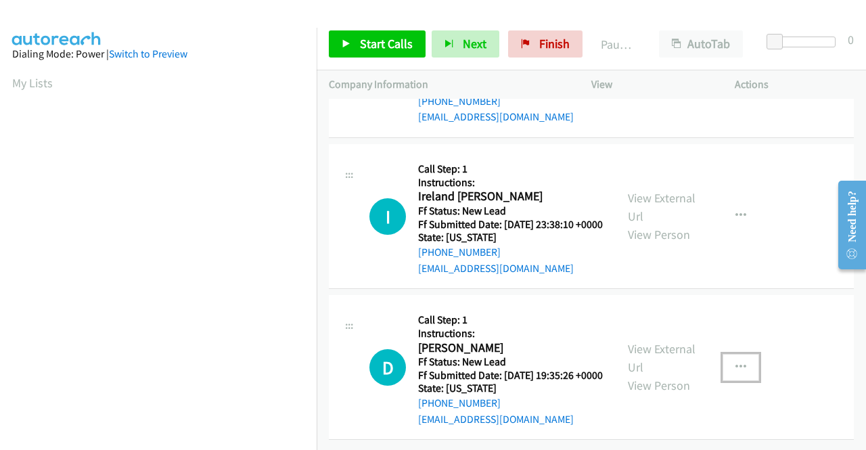
click at [739, 354] on button "button" at bounding box center [741, 367] width 37 height 27
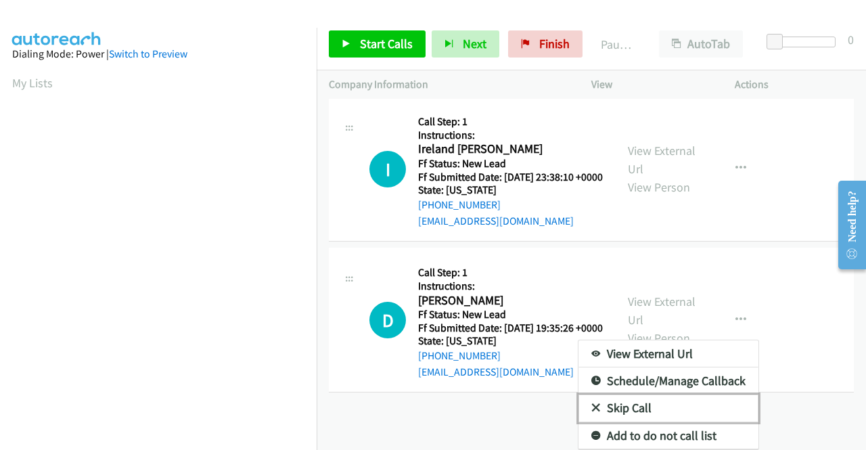
click at [656, 401] on link "Skip Call" at bounding box center [668, 407] width 180 height 27
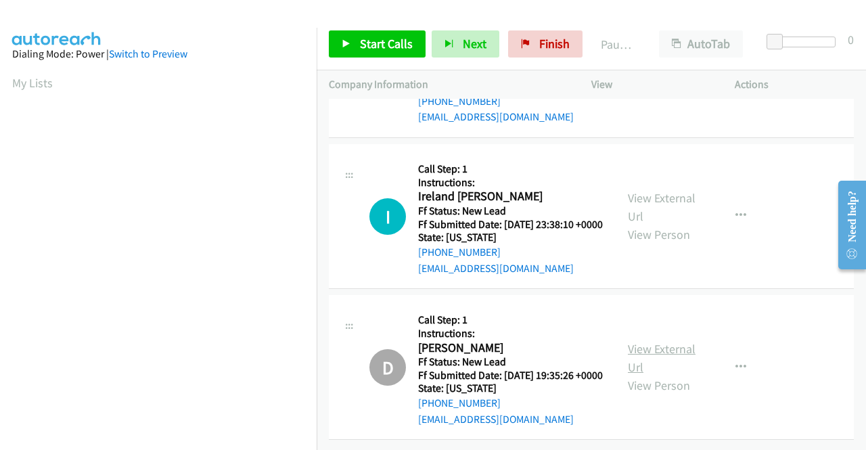
click at [664, 341] on link "View External Url" at bounding box center [662, 358] width 68 height 34
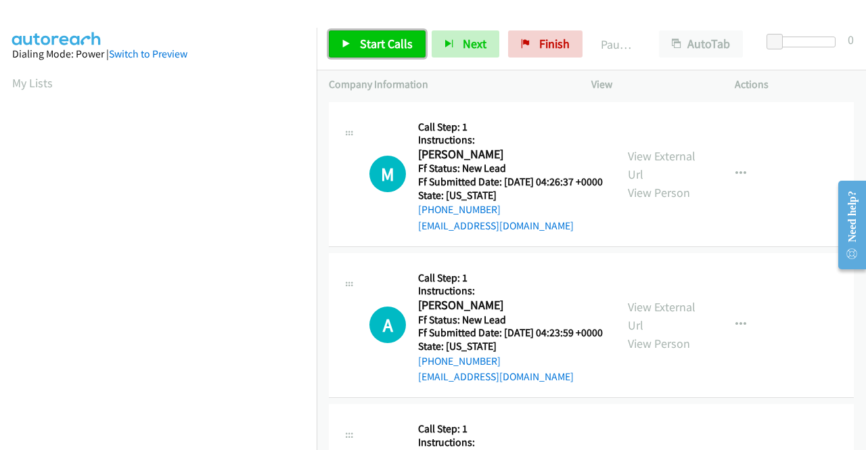
click at [384, 51] on link "Start Calls" at bounding box center [377, 43] width 97 height 27
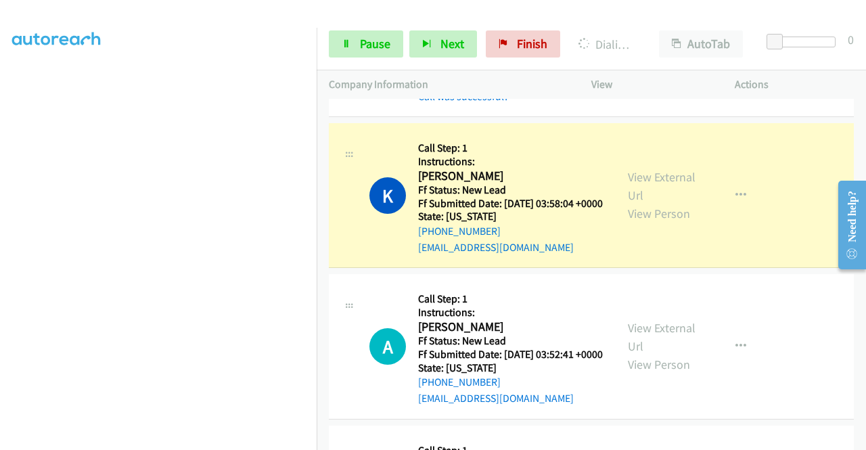
scroll to position [309, 0]
click at [355, 37] on link "Pause" at bounding box center [366, 43] width 74 height 27
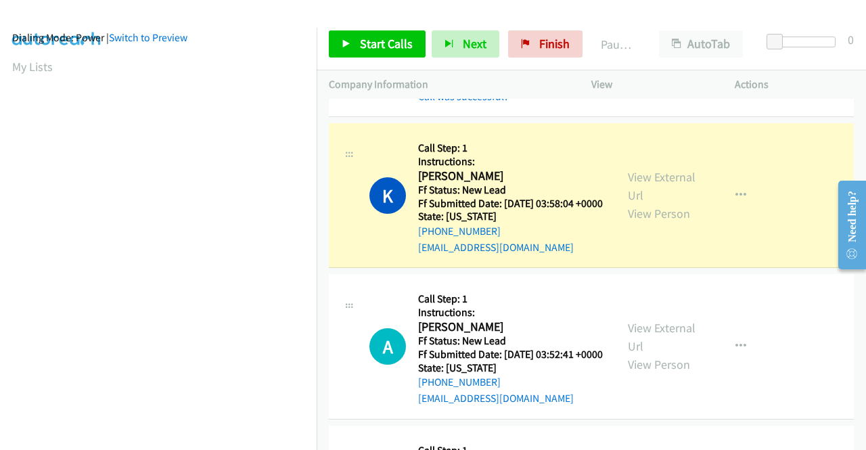
scroll to position [0, 0]
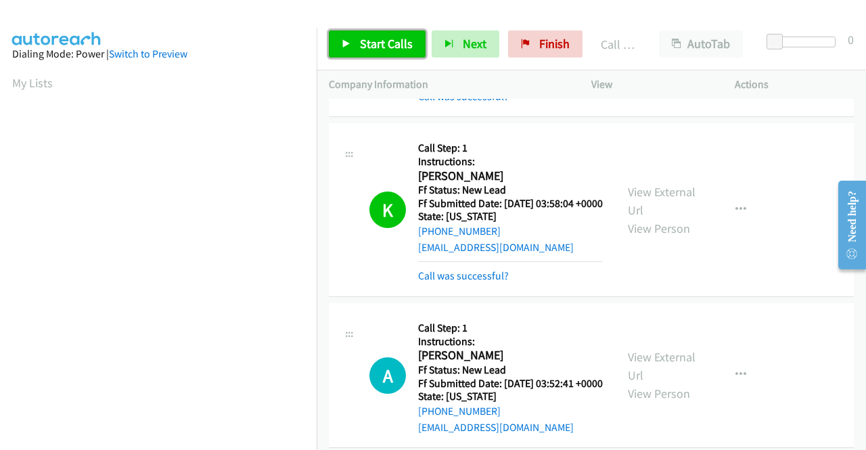
click at [384, 45] on span "Start Calls" at bounding box center [386, 44] width 53 height 16
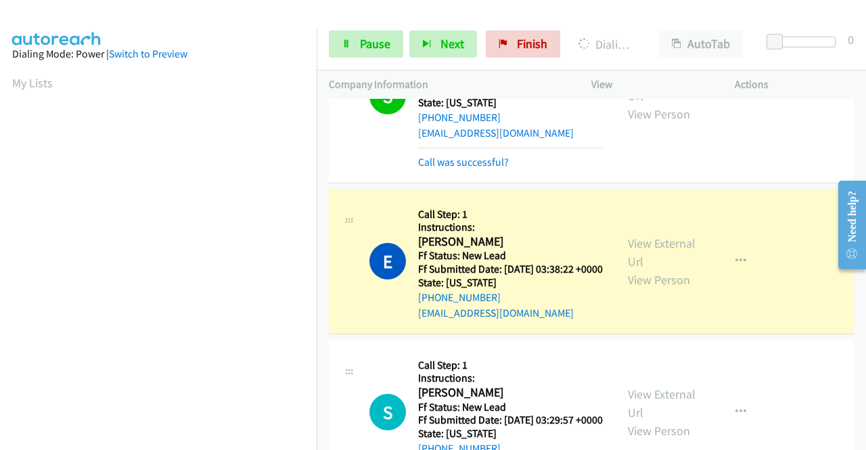
scroll to position [271, 0]
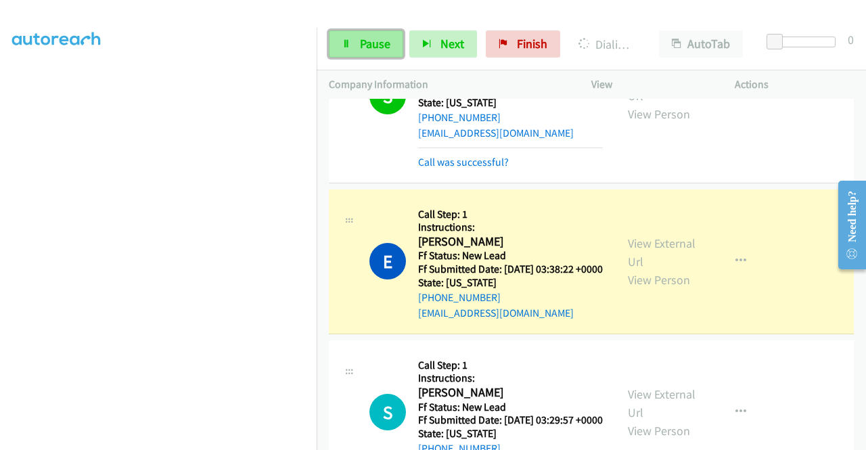
click at [344, 51] on link "Pause" at bounding box center [366, 43] width 74 height 27
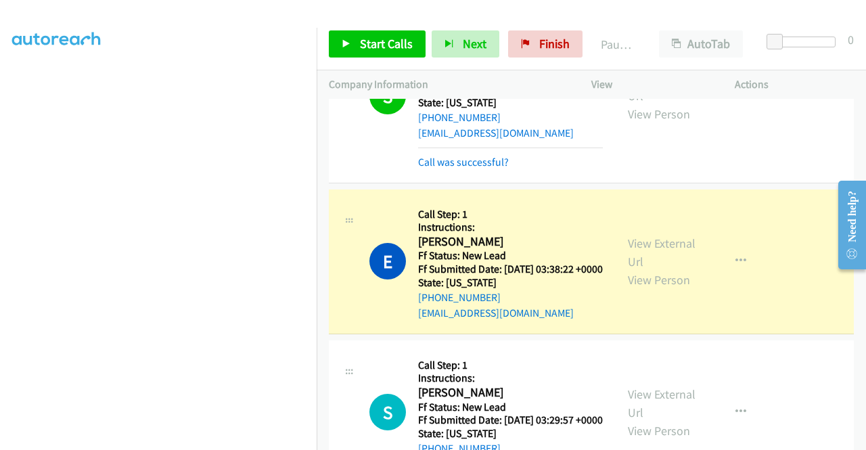
scroll to position [279, 0]
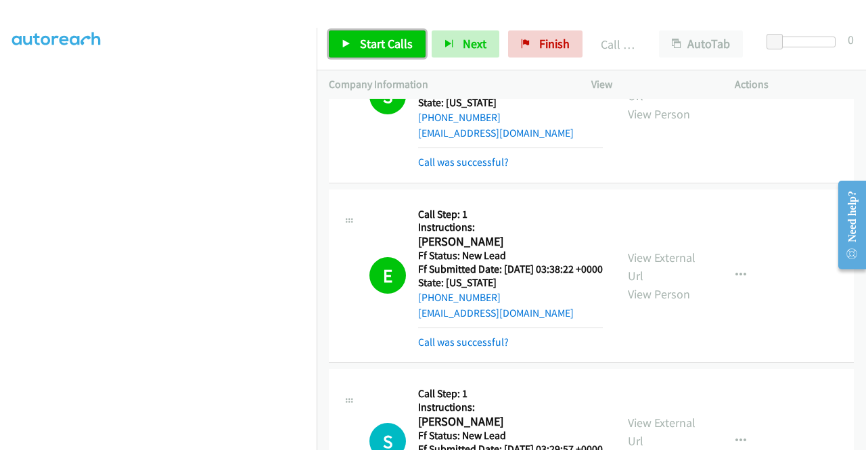
click at [373, 49] on span "Start Calls" at bounding box center [386, 44] width 53 height 16
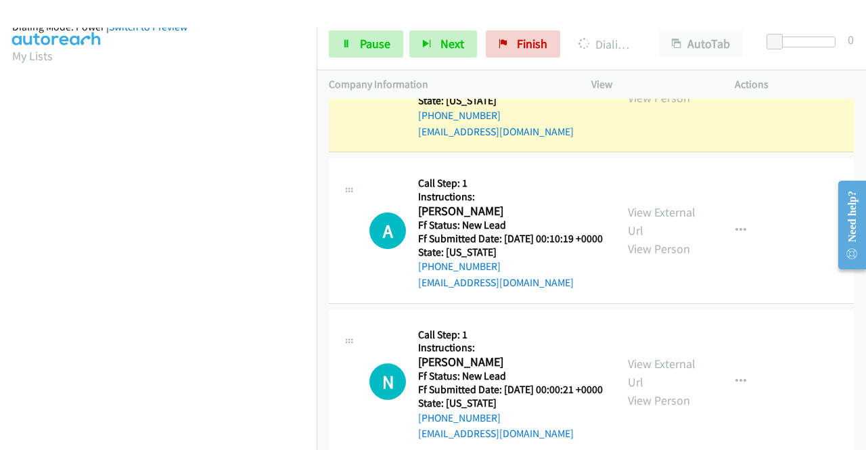
scroll to position [309, 0]
click at [341, 52] on link "Pause" at bounding box center [366, 43] width 74 height 27
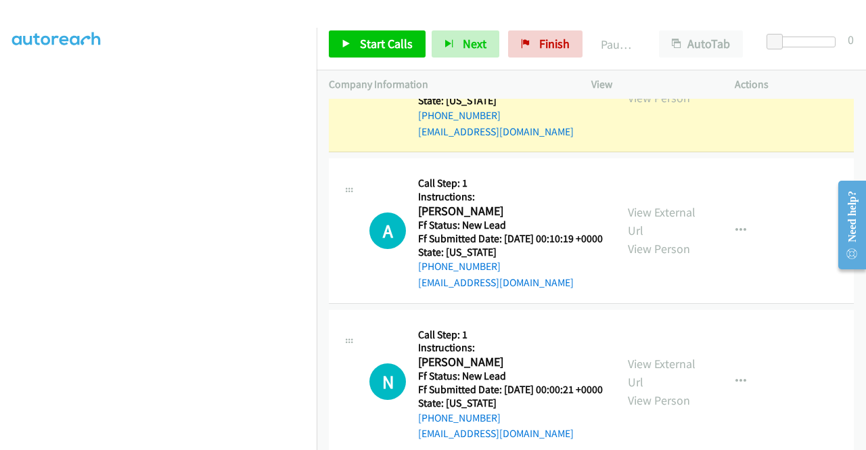
scroll to position [106, 0]
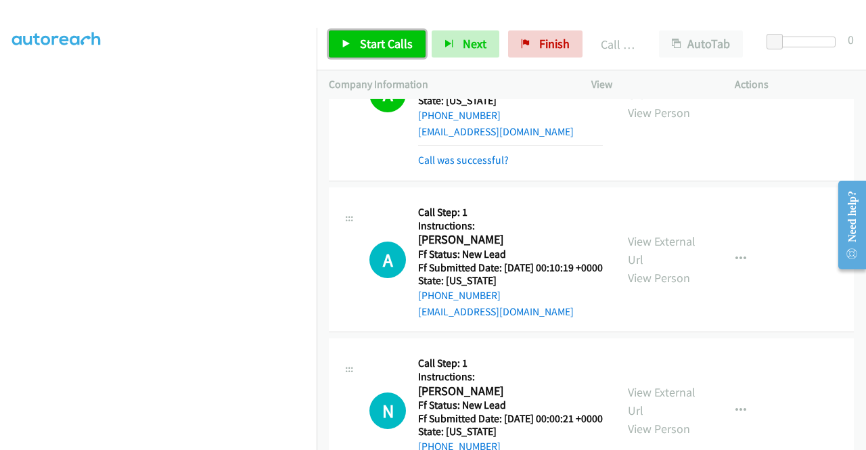
click at [373, 45] on span "Start Calls" at bounding box center [386, 44] width 53 height 16
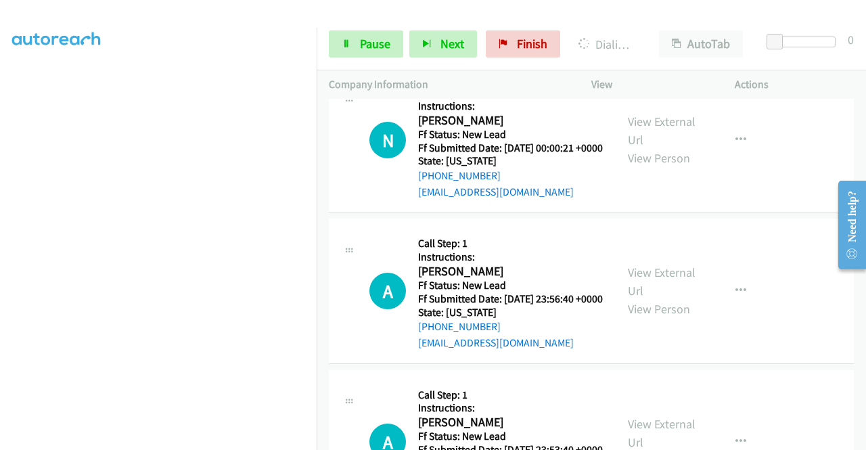
scroll to position [1638, 0]
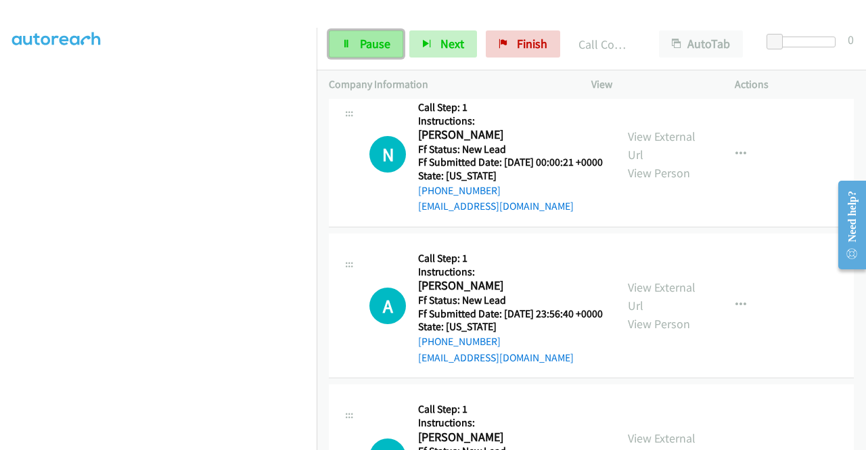
click at [376, 39] on span "Pause" at bounding box center [375, 44] width 30 height 16
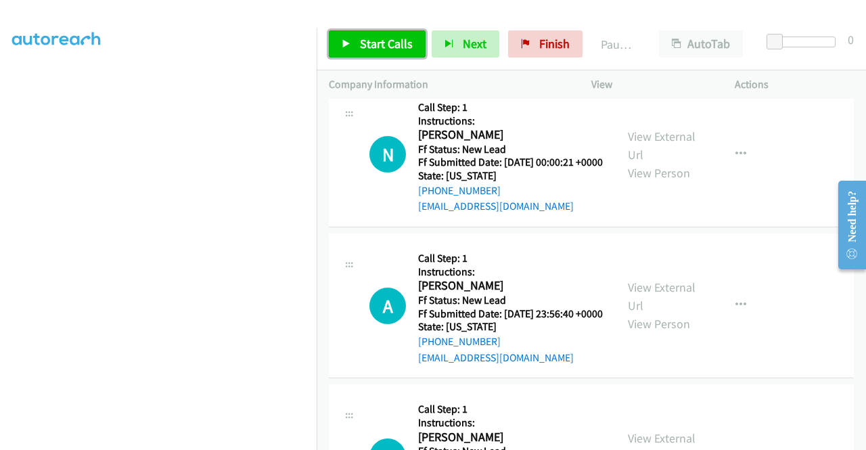
click at [388, 42] on span "Start Calls" at bounding box center [386, 44] width 53 height 16
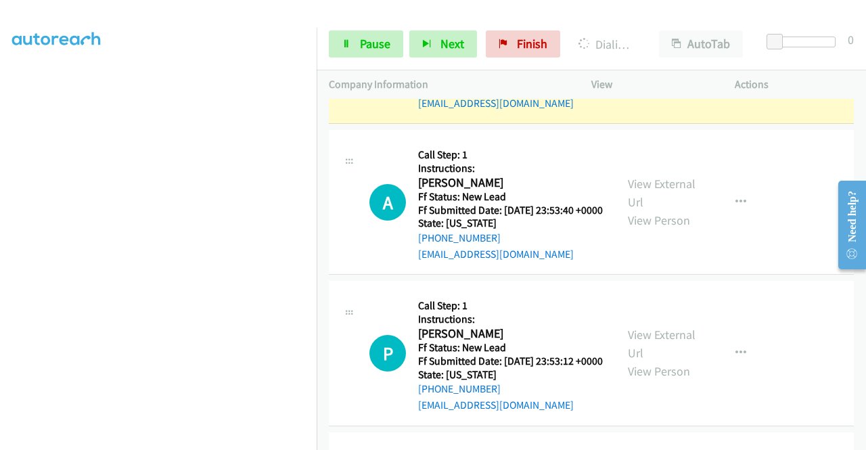
scroll to position [1909, 0]
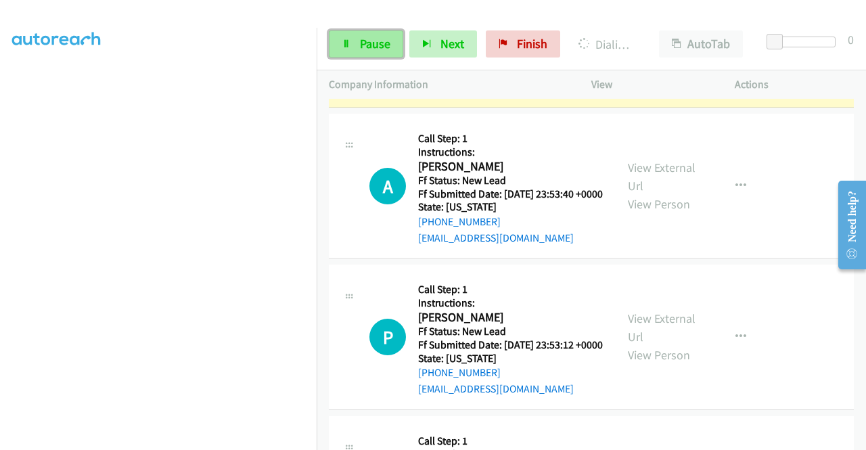
click at [373, 41] on span "Pause" at bounding box center [375, 44] width 30 height 16
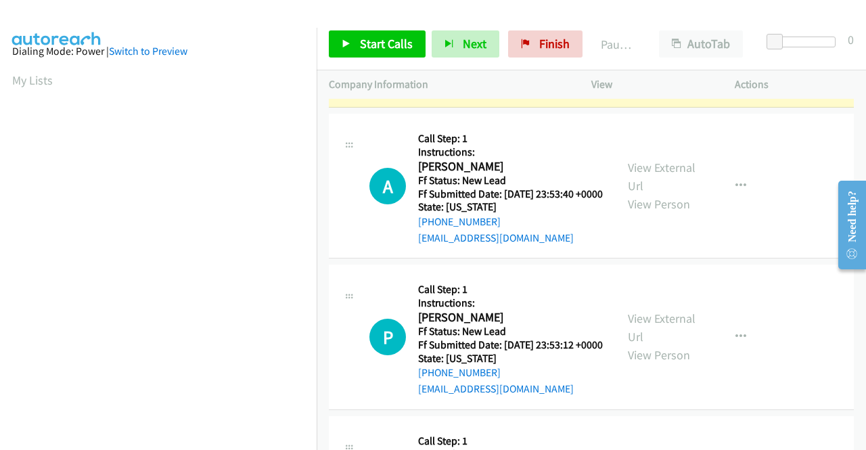
scroll to position [0, 0]
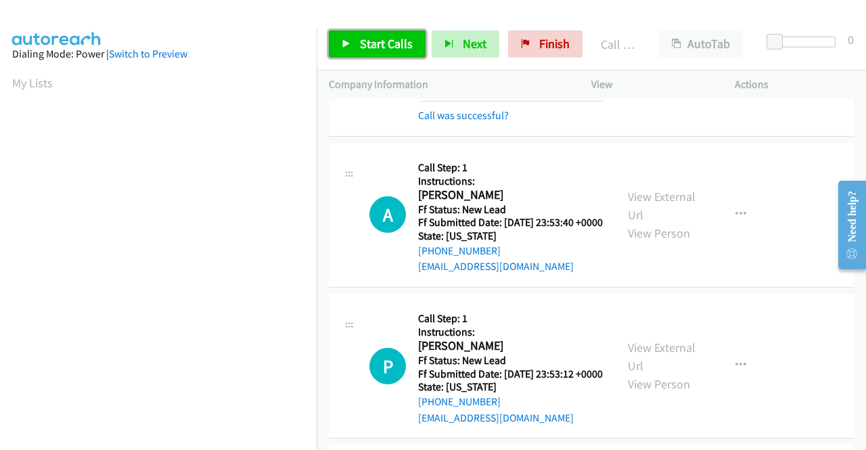
click at [396, 35] on link "Start Calls" at bounding box center [377, 43] width 97 height 27
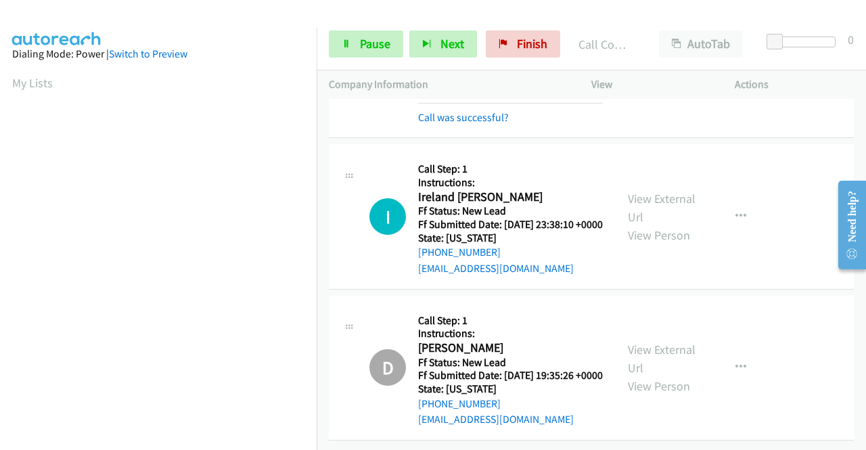
scroll to position [2470, 0]
click at [373, 46] on span "Pause" at bounding box center [375, 44] width 30 height 16
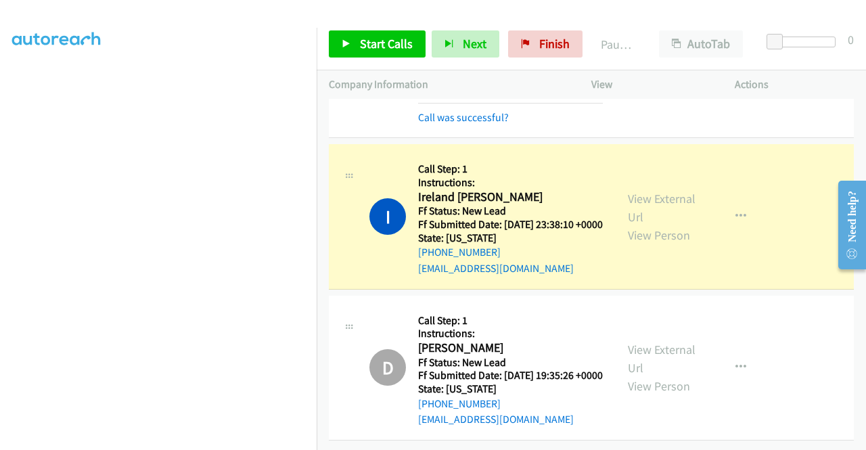
scroll to position [0, 0]
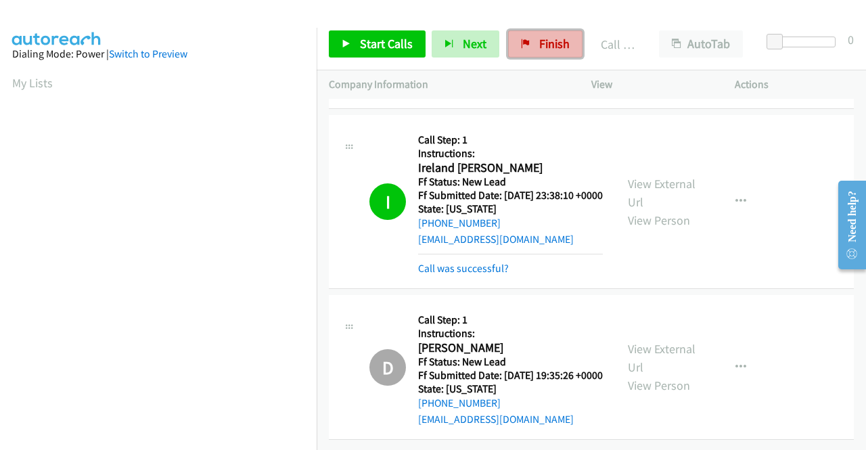
click at [541, 41] on span "Finish" at bounding box center [554, 44] width 30 height 16
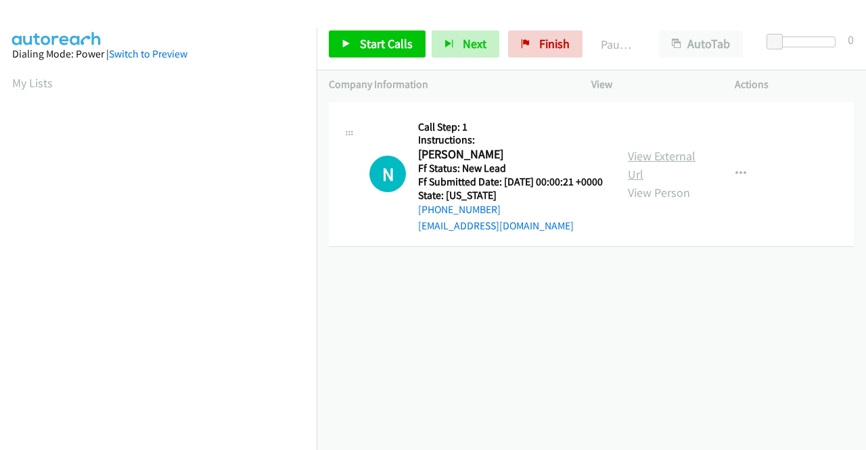
click at [660, 159] on link "View External Url" at bounding box center [662, 165] width 68 height 34
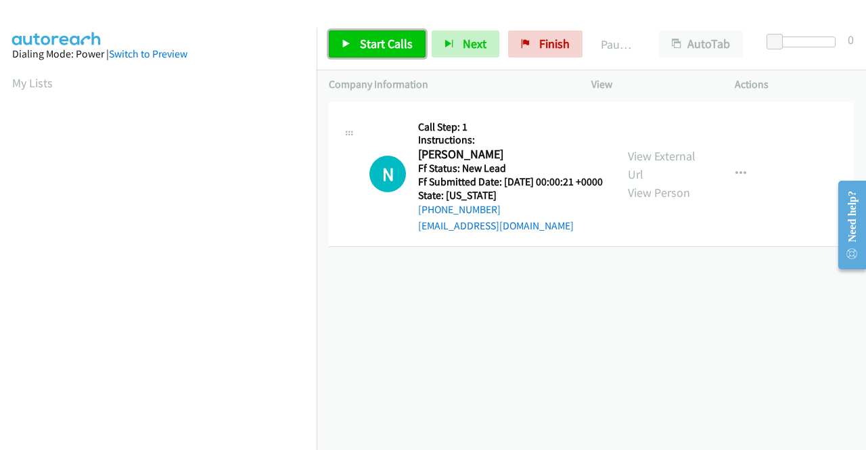
click at [382, 51] on link "Start Calls" at bounding box center [377, 43] width 97 height 27
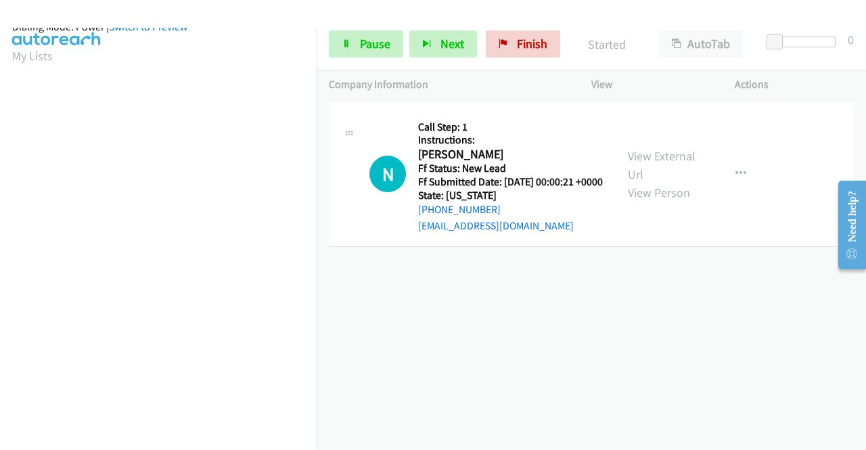
scroll to position [309, 0]
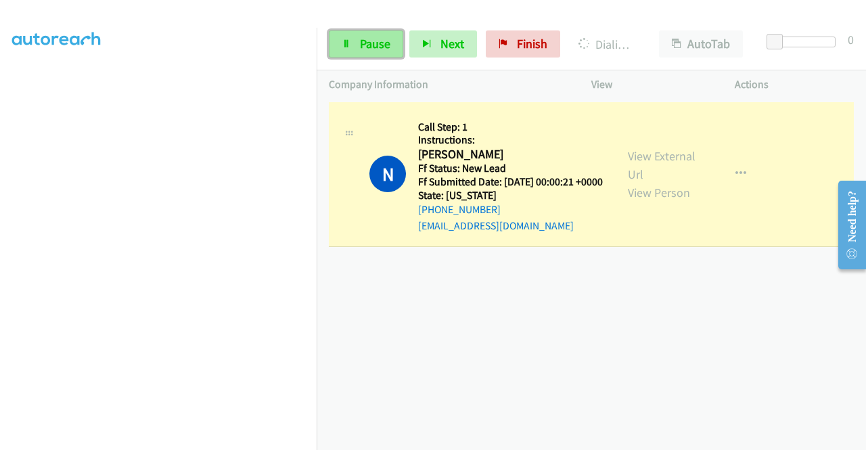
click at [355, 41] on link "Pause" at bounding box center [366, 43] width 74 height 27
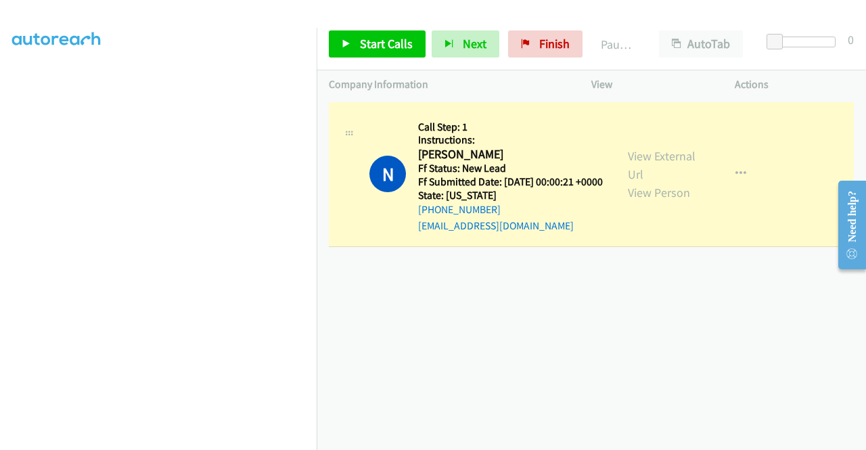
scroll to position [0, 0]
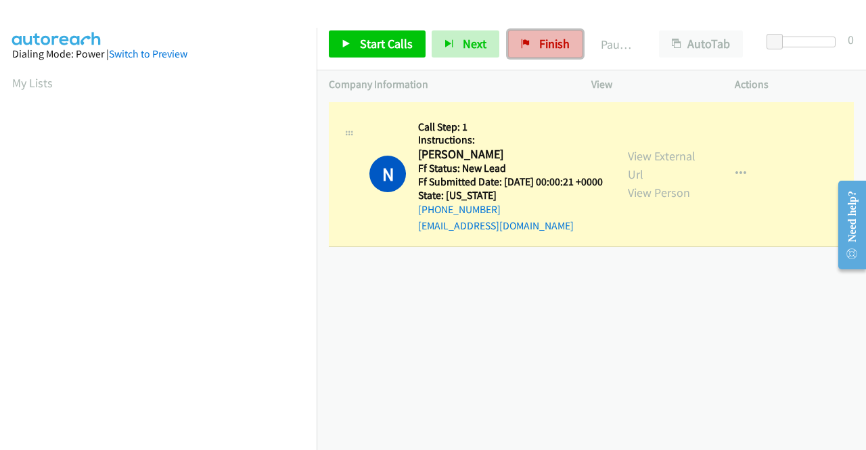
click at [539, 41] on span "Finish" at bounding box center [554, 44] width 30 height 16
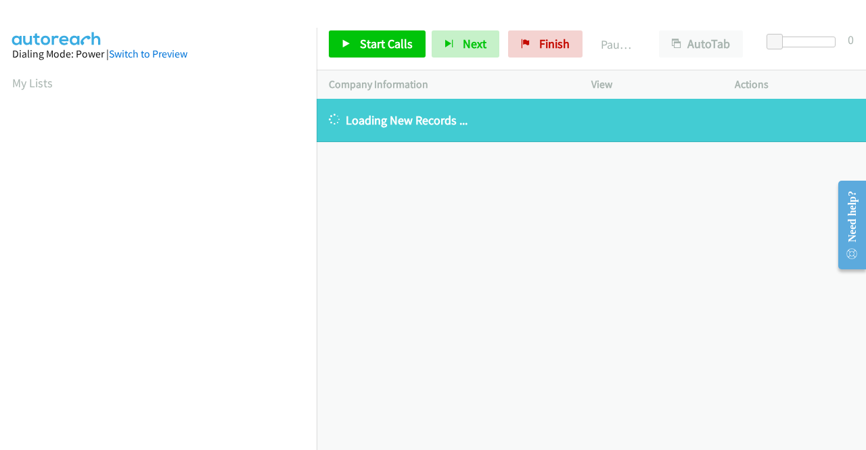
drag, startPoint x: 507, startPoint y: 120, endPoint x: 340, endPoint y: 118, distance: 167.8
click at [340, 118] on p "Loading New Records ..." at bounding box center [591, 120] width 525 height 18
click at [544, 39] on span "Finish" at bounding box center [554, 44] width 30 height 16
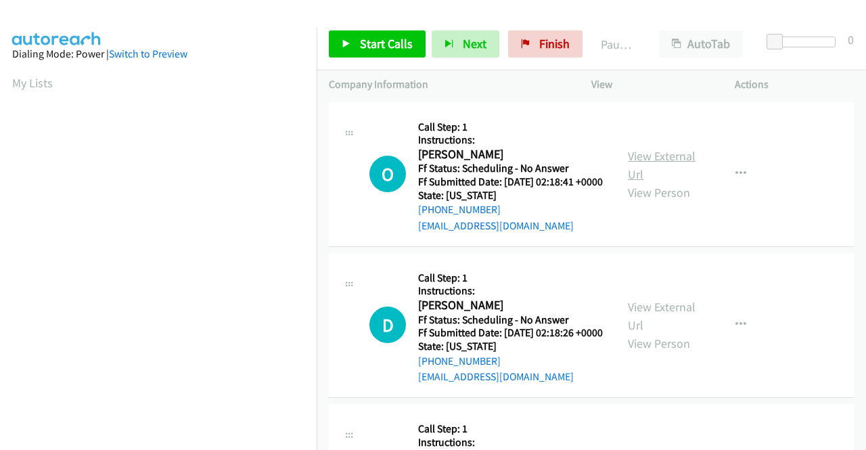
click at [678, 164] on link "View External Url" at bounding box center [662, 165] width 68 height 34
click at [664, 320] on link "View External Url" at bounding box center [662, 316] width 68 height 34
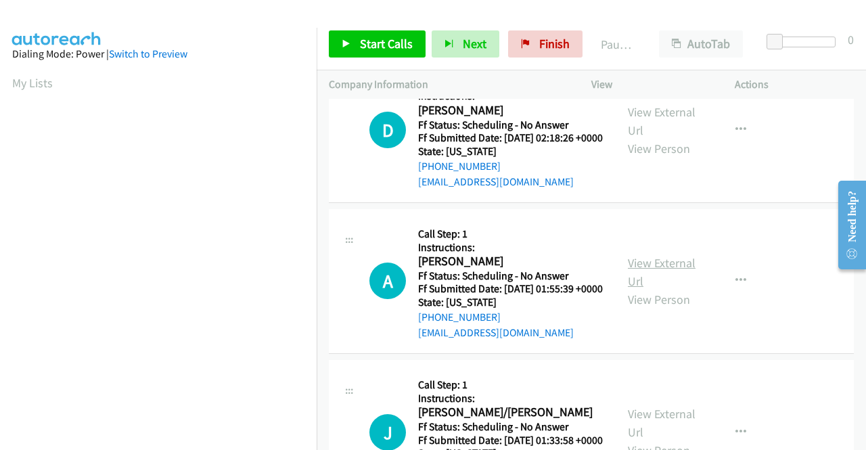
scroll to position [203, 0]
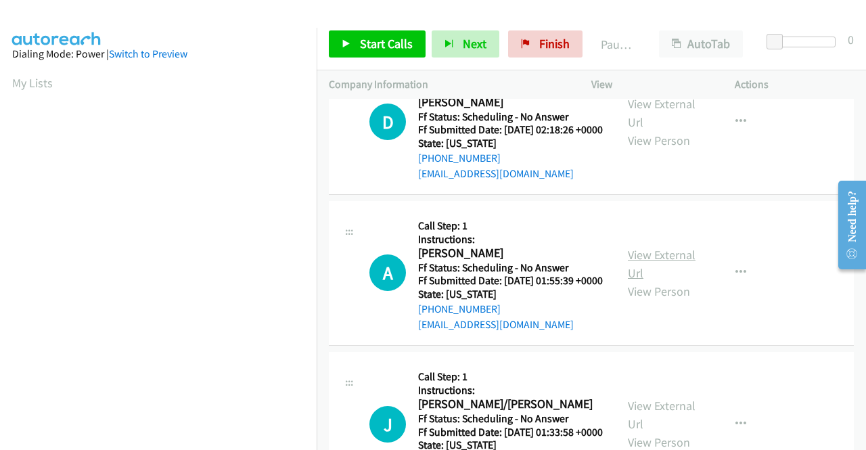
click at [640, 281] on link "View External Url" at bounding box center [662, 264] width 68 height 34
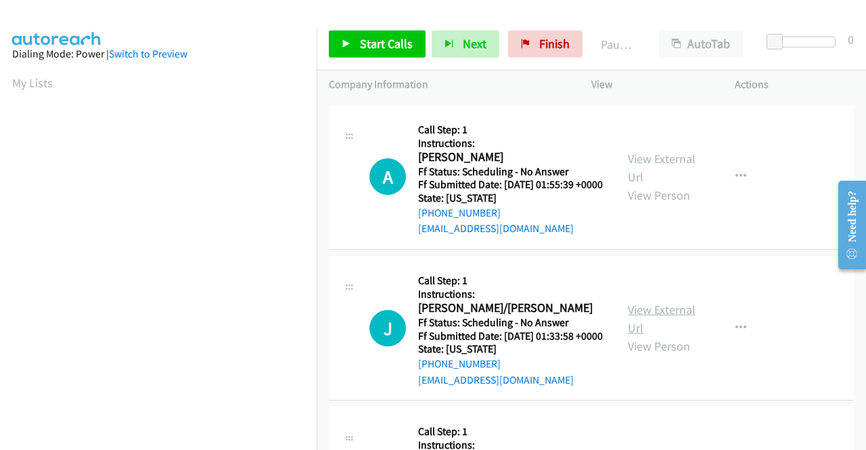
scroll to position [406, 0]
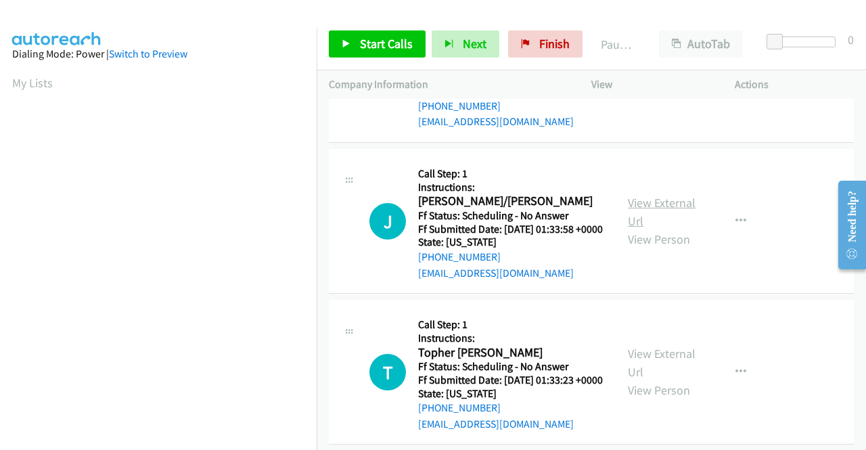
click at [644, 229] on link "View External Url" at bounding box center [662, 212] width 68 height 34
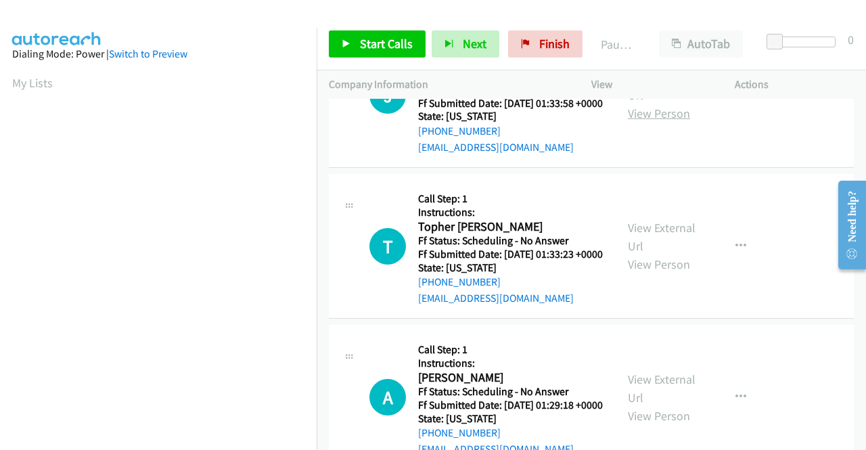
scroll to position [609, 0]
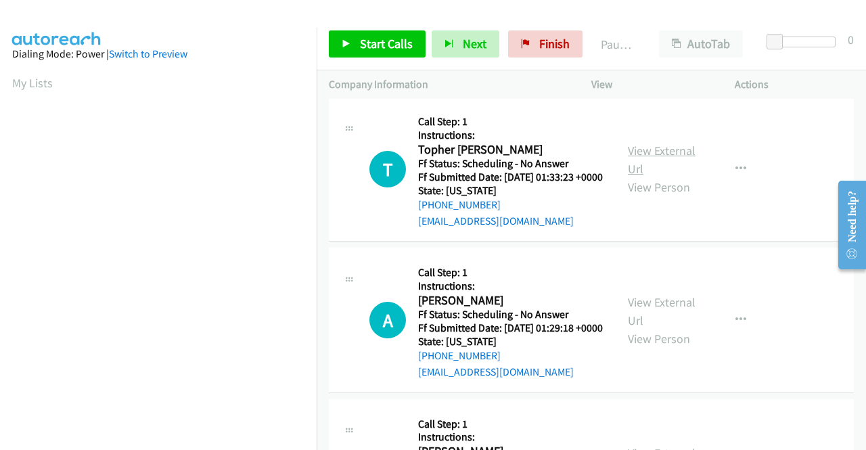
click at [652, 177] on link "View External Url" at bounding box center [662, 160] width 68 height 34
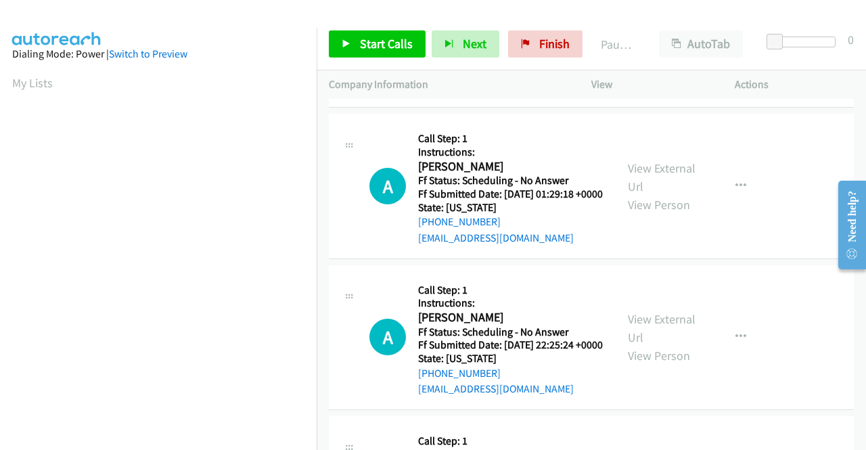
scroll to position [744, 0]
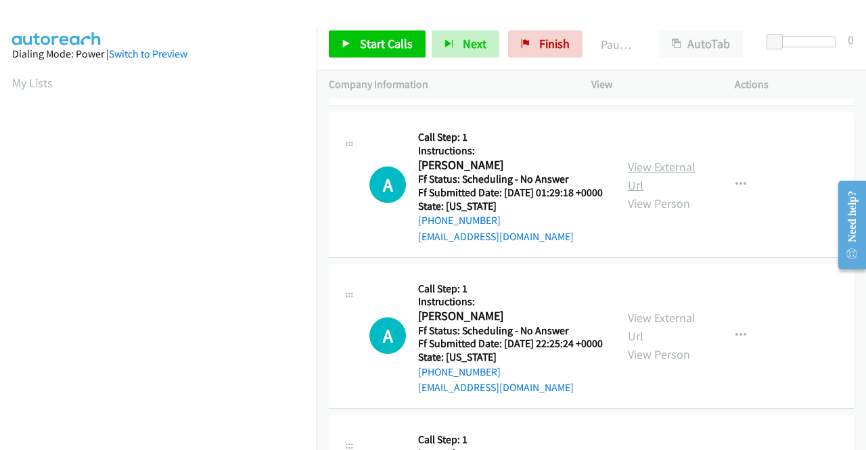
click at [650, 193] on link "View External Url" at bounding box center [662, 176] width 68 height 34
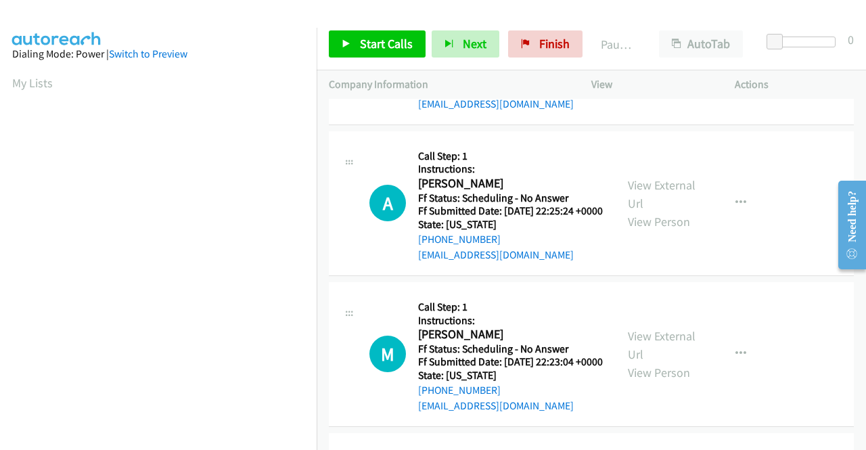
scroll to position [880, 0]
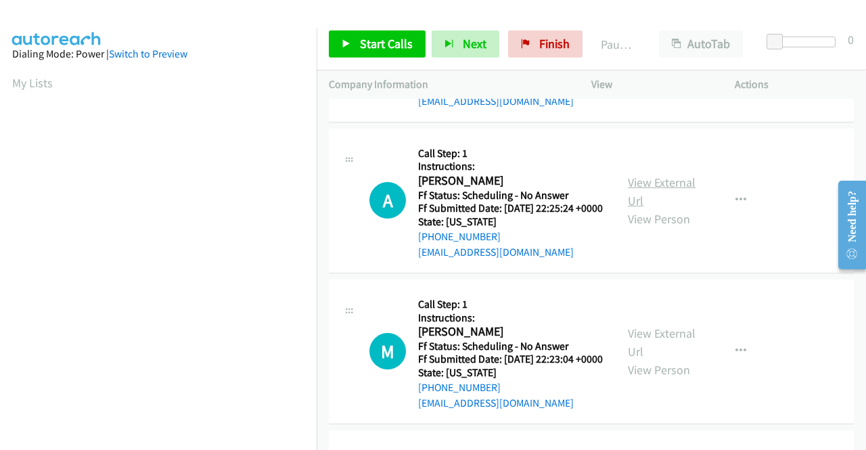
click at [639, 208] on link "View External Url" at bounding box center [662, 192] width 68 height 34
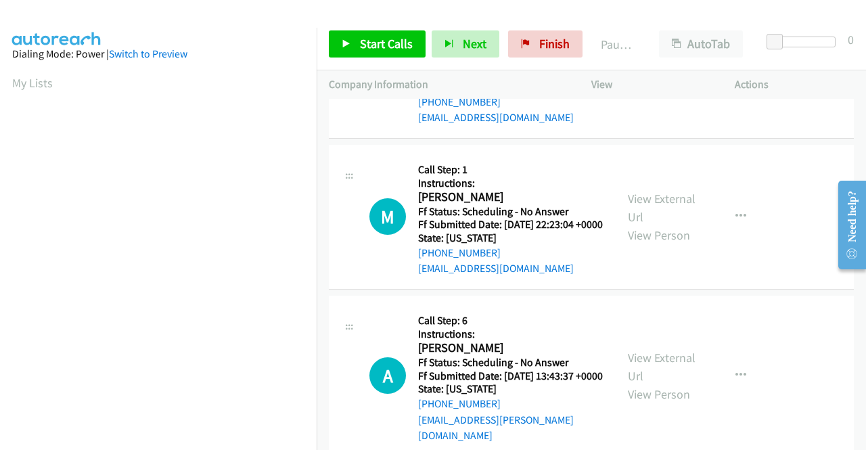
scroll to position [1015, 0]
click at [643, 224] on link "View External Url" at bounding box center [662, 207] width 68 height 34
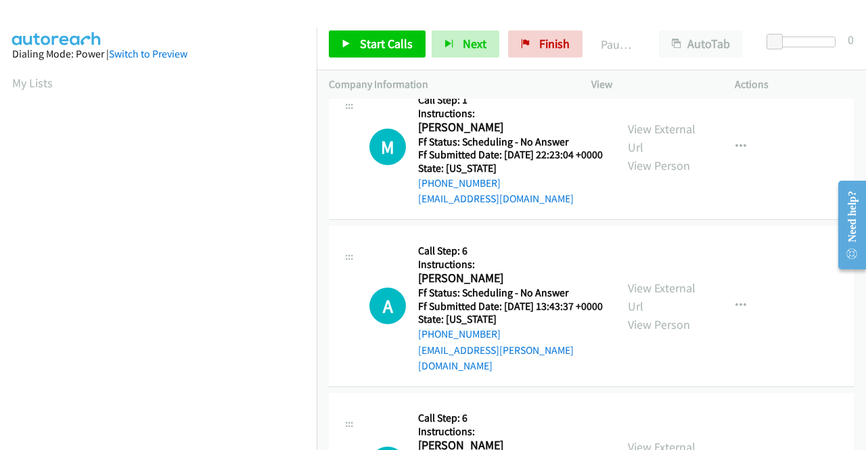
scroll to position [1150, 0]
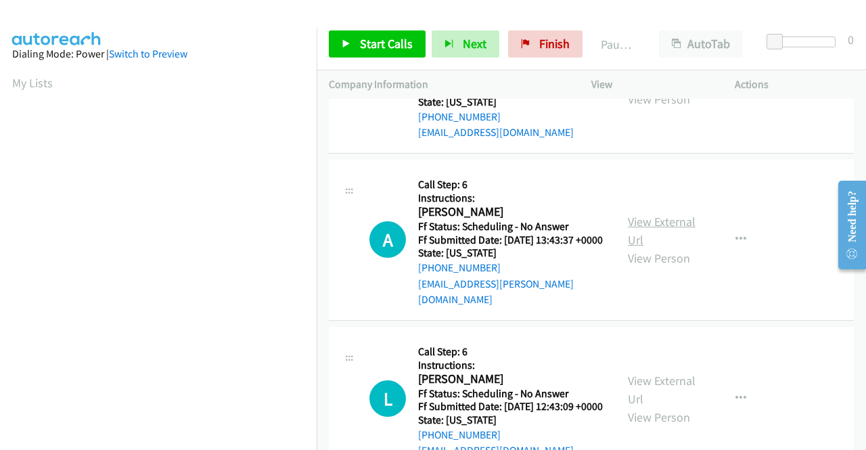
click at [649, 248] on link "View External Url" at bounding box center [662, 231] width 68 height 34
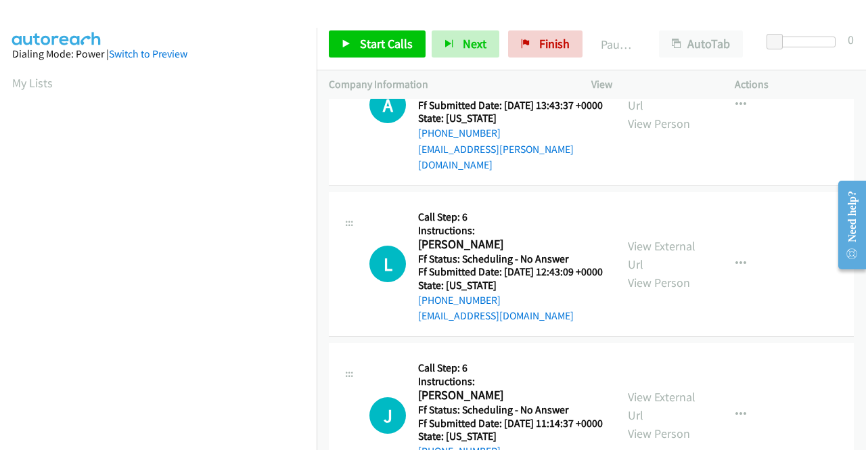
scroll to position [1353, 0]
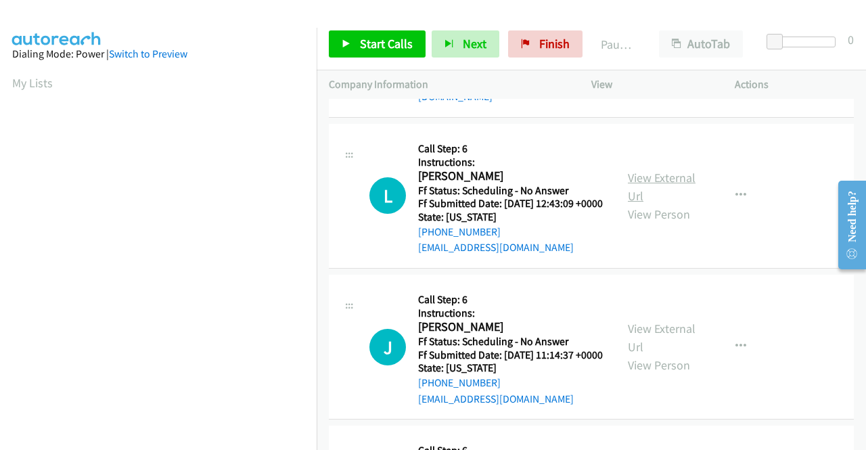
click at [632, 204] on link "View External Url" at bounding box center [662, 187] width 68 height 34
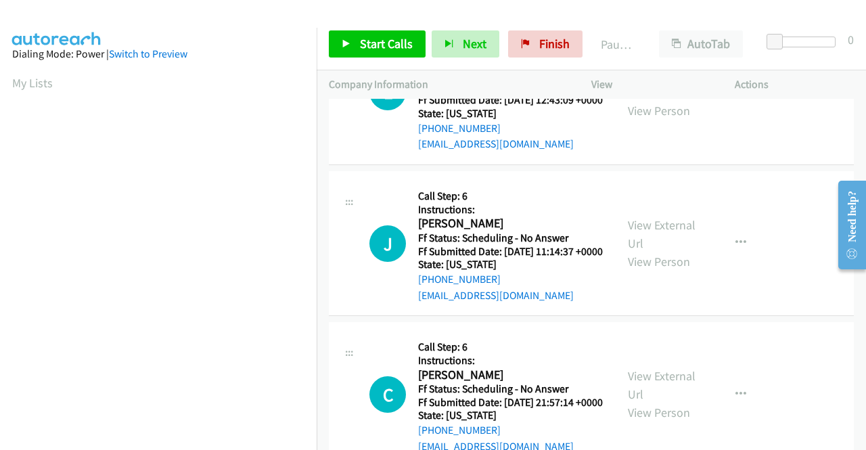
scroll to position [1488, 0]
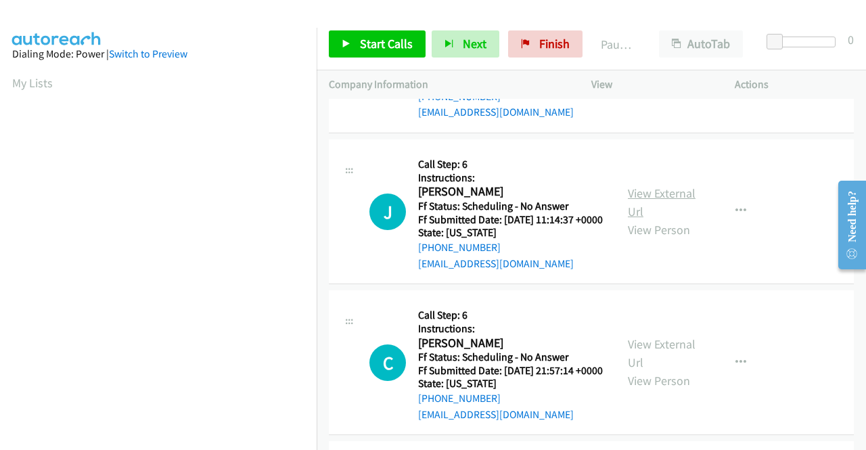
click at [633, 219] on link "View External Url" at bounding box center [662, 202] width 68 height 34
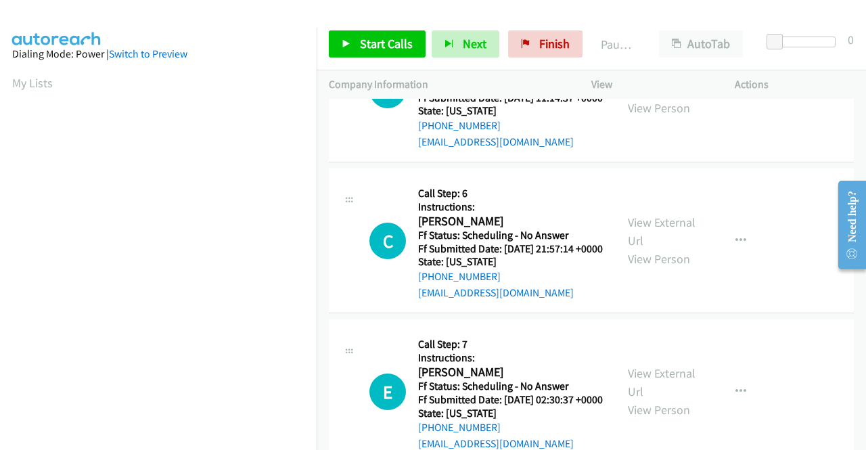
scroll to position [1624, 0]
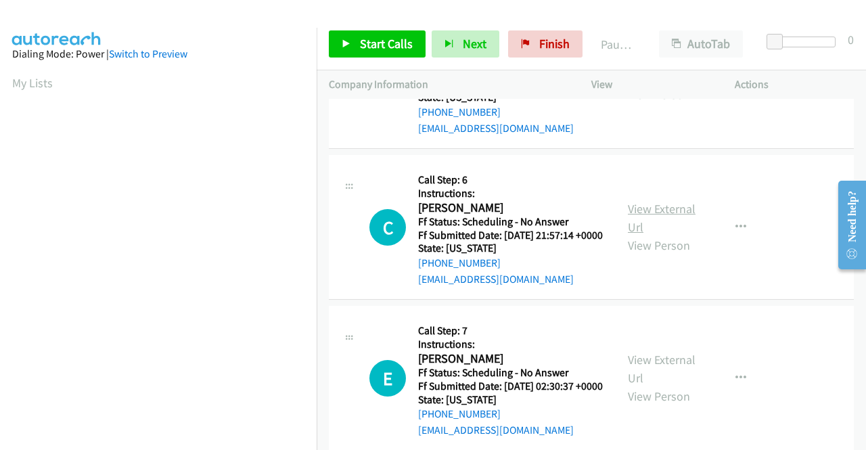
click at [657, 235] on link "View External Url" at bounding box center [662, 218] width 68 height 34
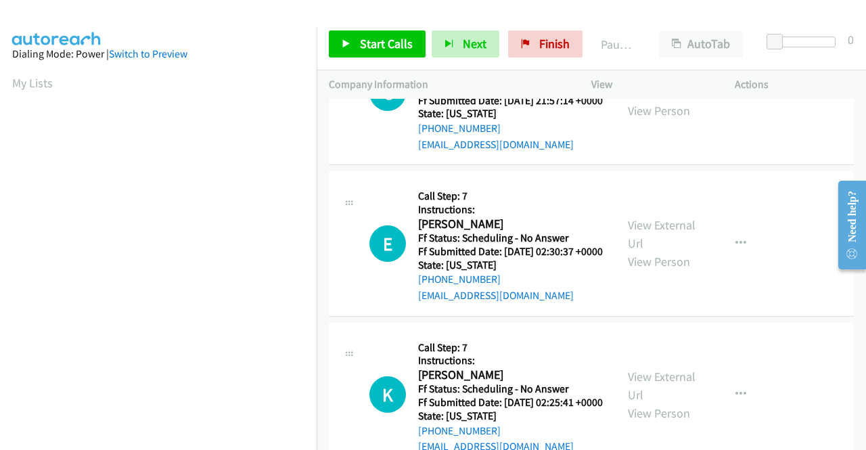
scroll to position [1827, 0]
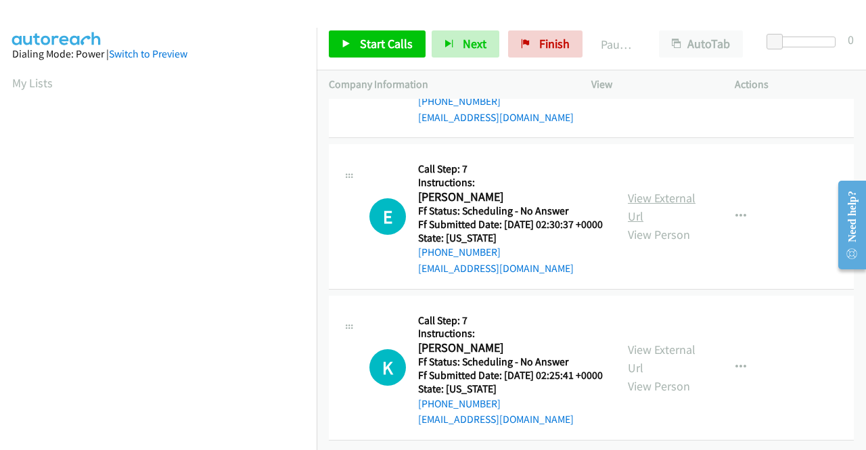
click at [641, 224] on link "View External Url" at bounding box center [662, 207] width 68 height 34
click at [663, 342] on link "View External Url" at bounding box center [662, 359] width 68 height 34
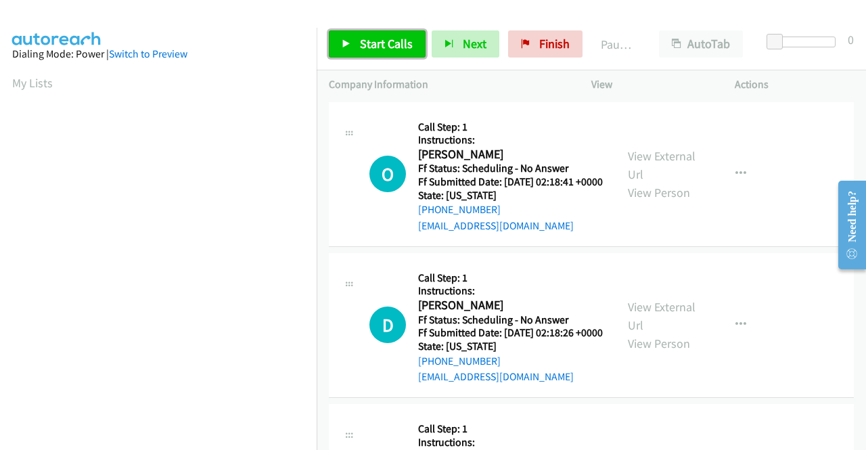
click at [377, 41] on span "Start Calls" at bounding box center [386, 44] width 53 height 16
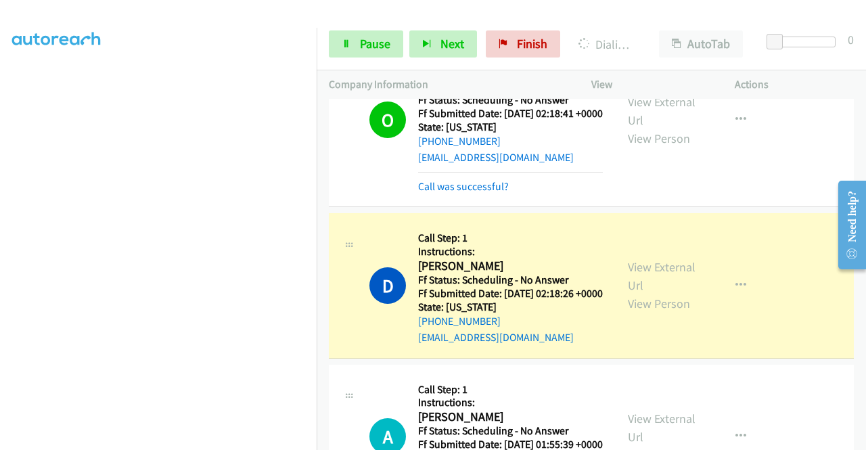
scroll to position [135, 0]
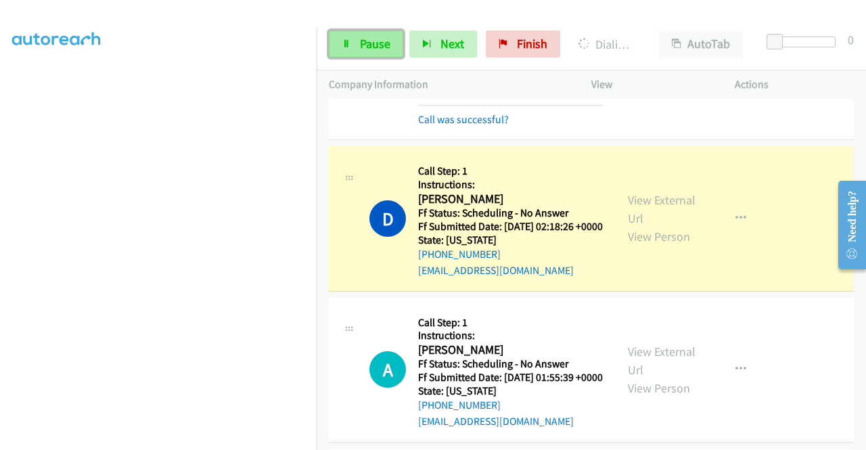
click at [361, 36] on span "Pause" at bounding box center [375, 44] width 30 height 16
